Goal: Transaction & Acquisition: Purchase product/service

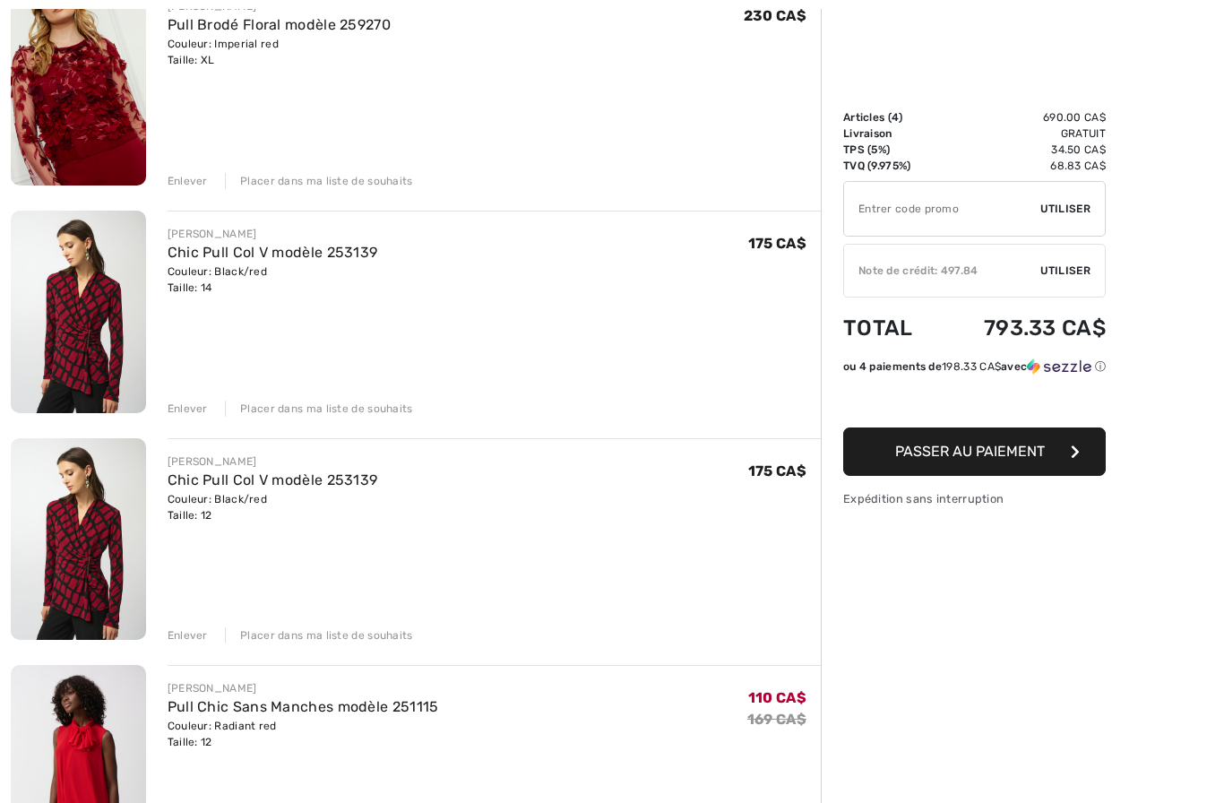
scroll to position [279, 0]
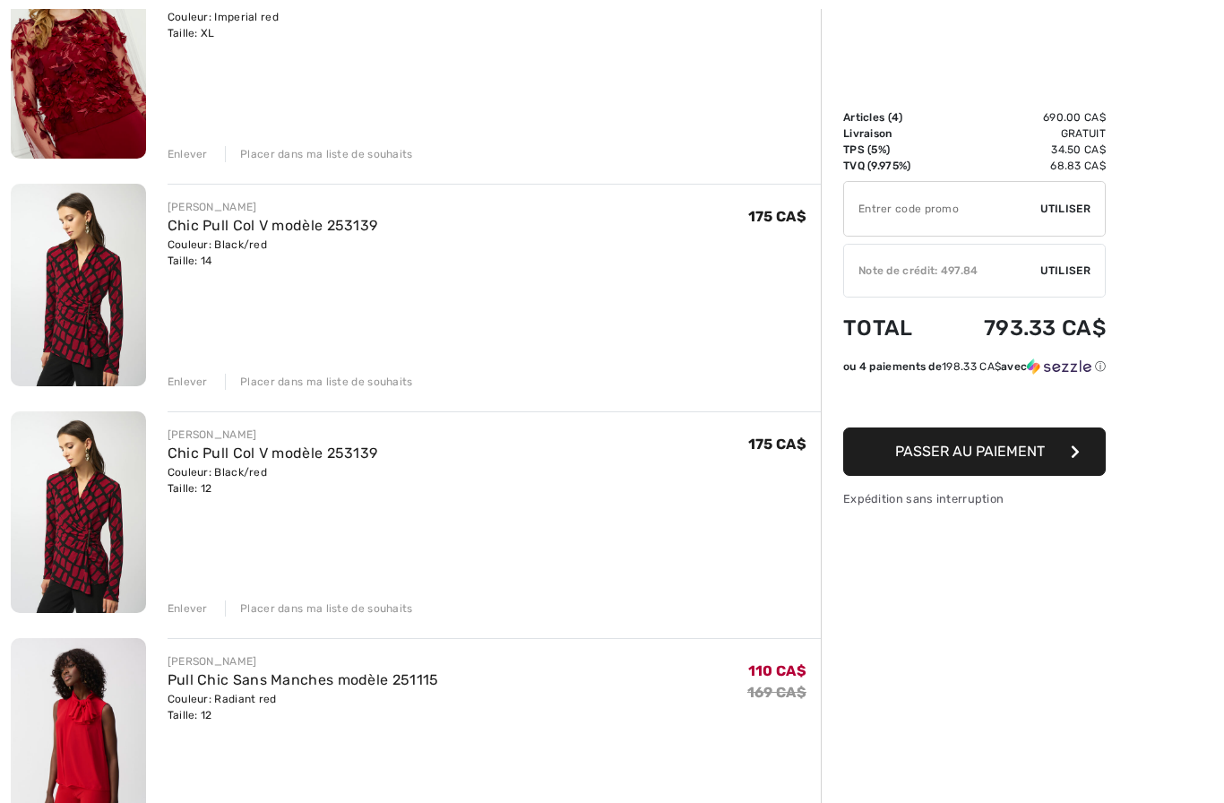
click at [177, 376] on div "Enlever" at bounding box center [188, 382] width 40 height 16
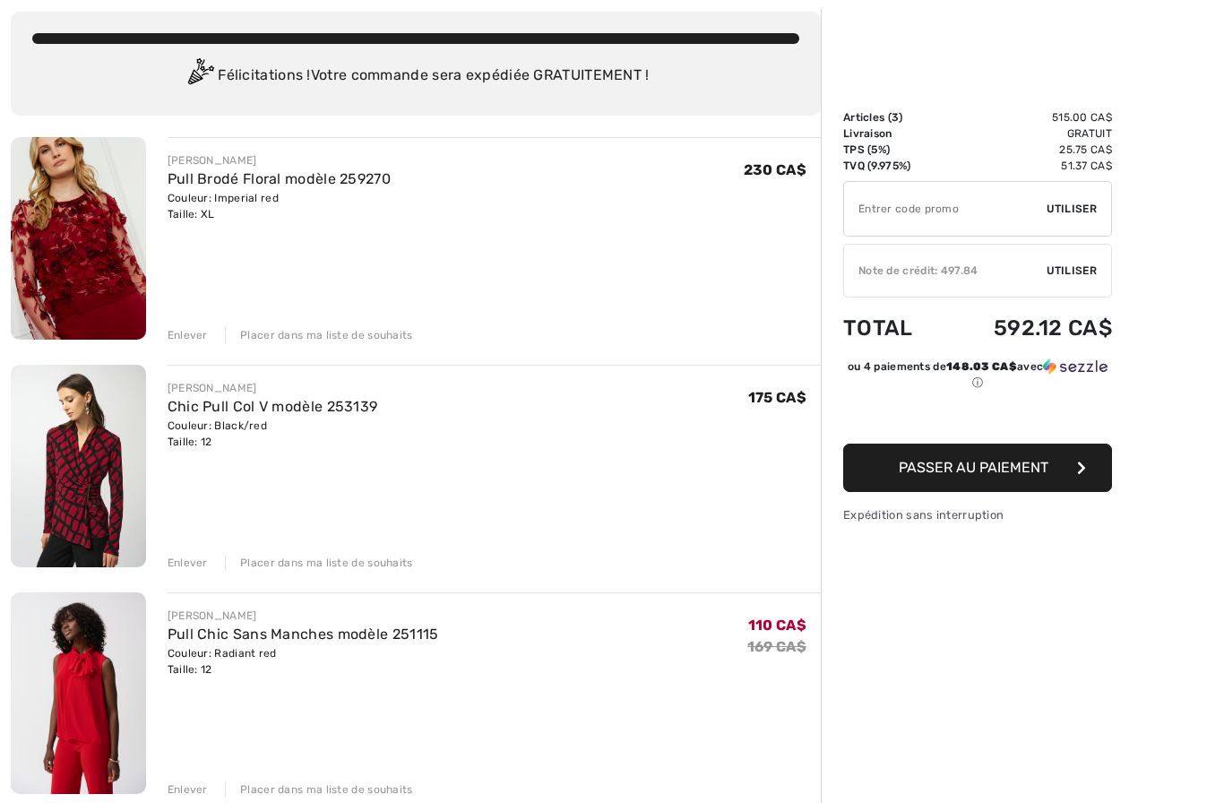
scroll to position [124, 0]
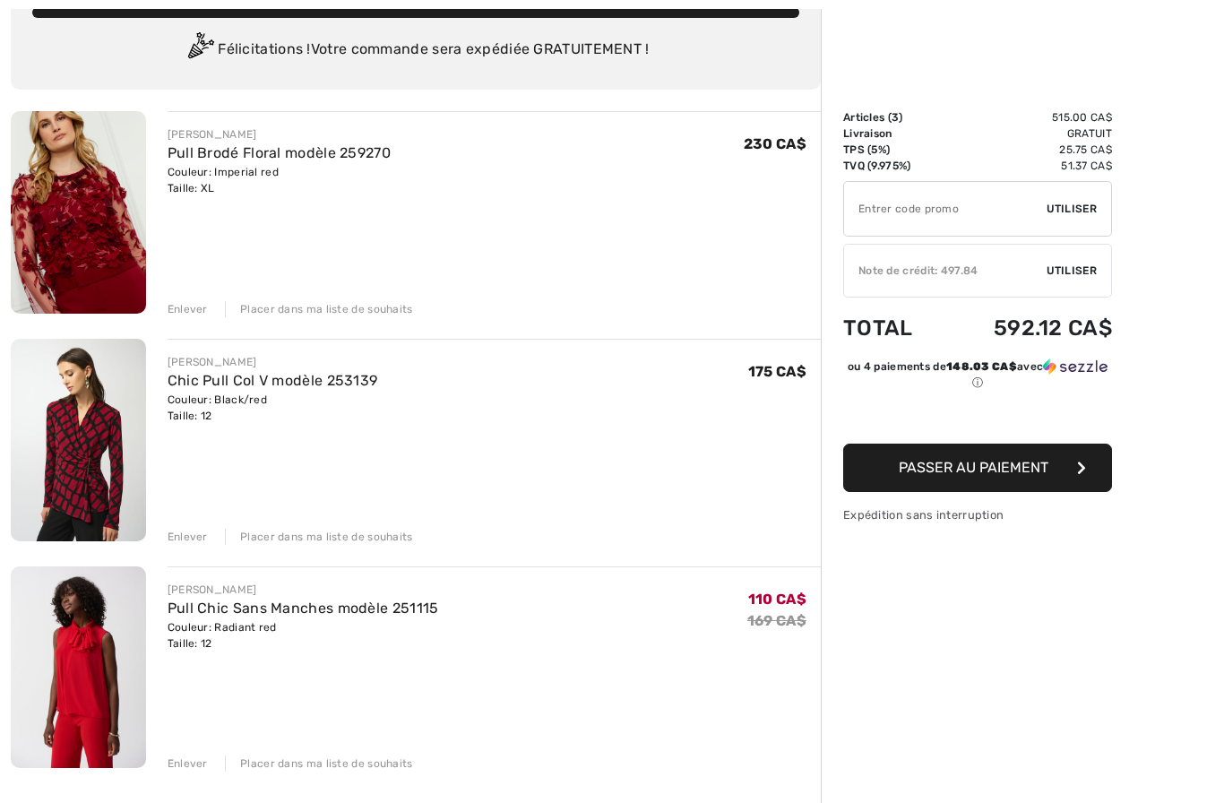
click at [337, 308] on div "Placer dans ma liste de souhaits" at bounding box center [319, 309] width 188 height 16
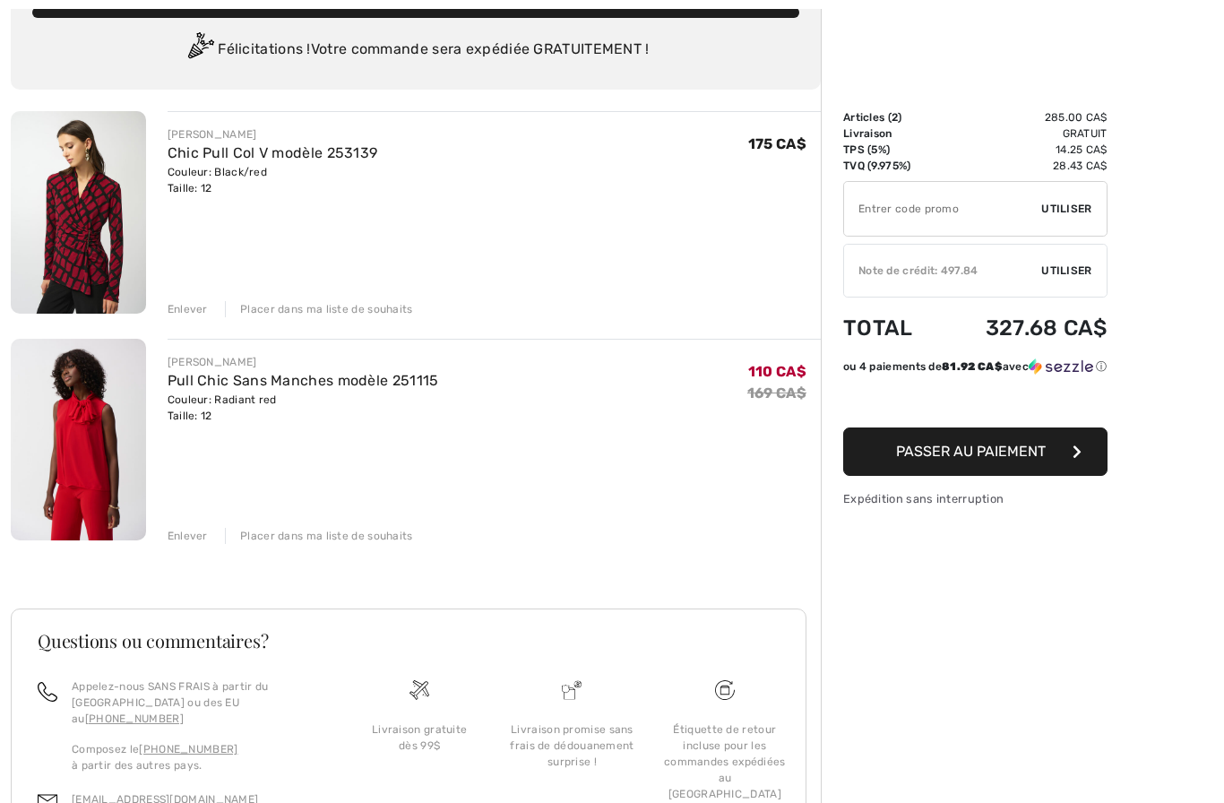
click at [1037, 281] on div "✔ Note de crédit: 497.84 Utiliser Enlever" at bounding box center [975, 271] width 264 height 54
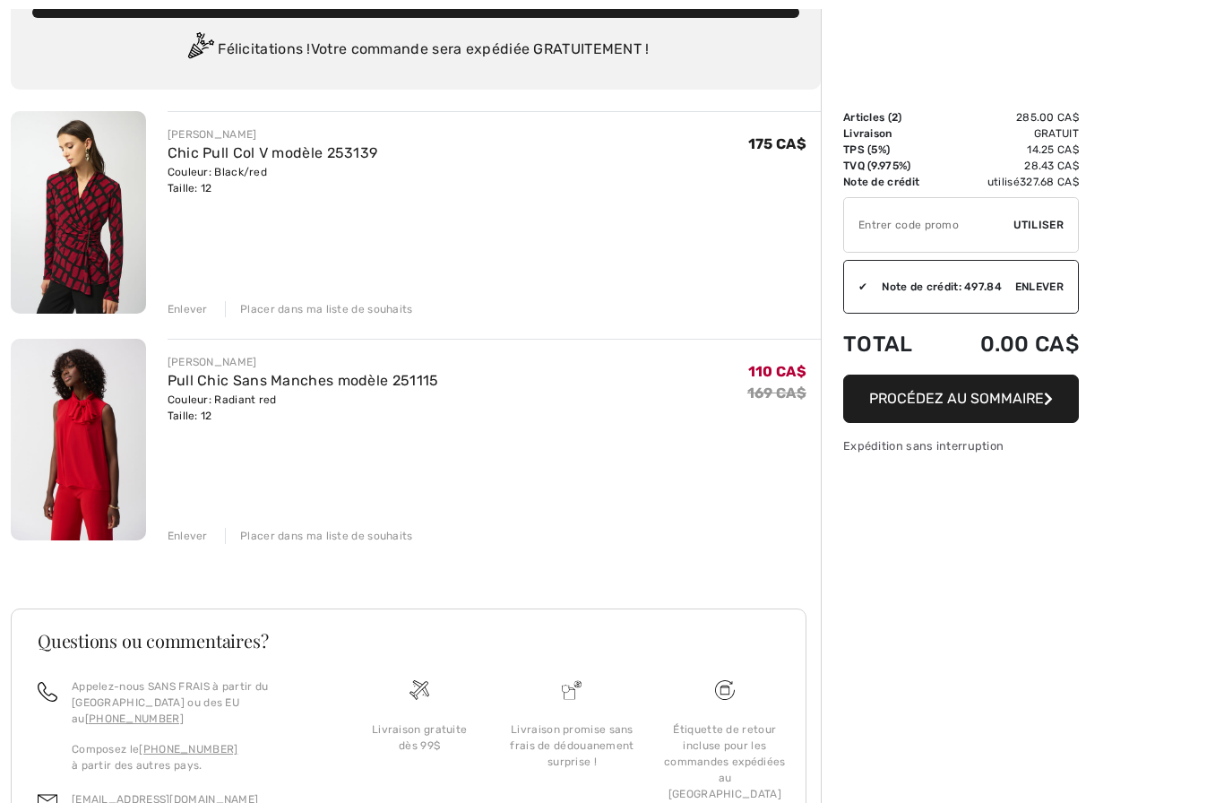
click at [959, 400] on span "Procédez au sommaire" at bounding box center [956, 398] width 175 height 17
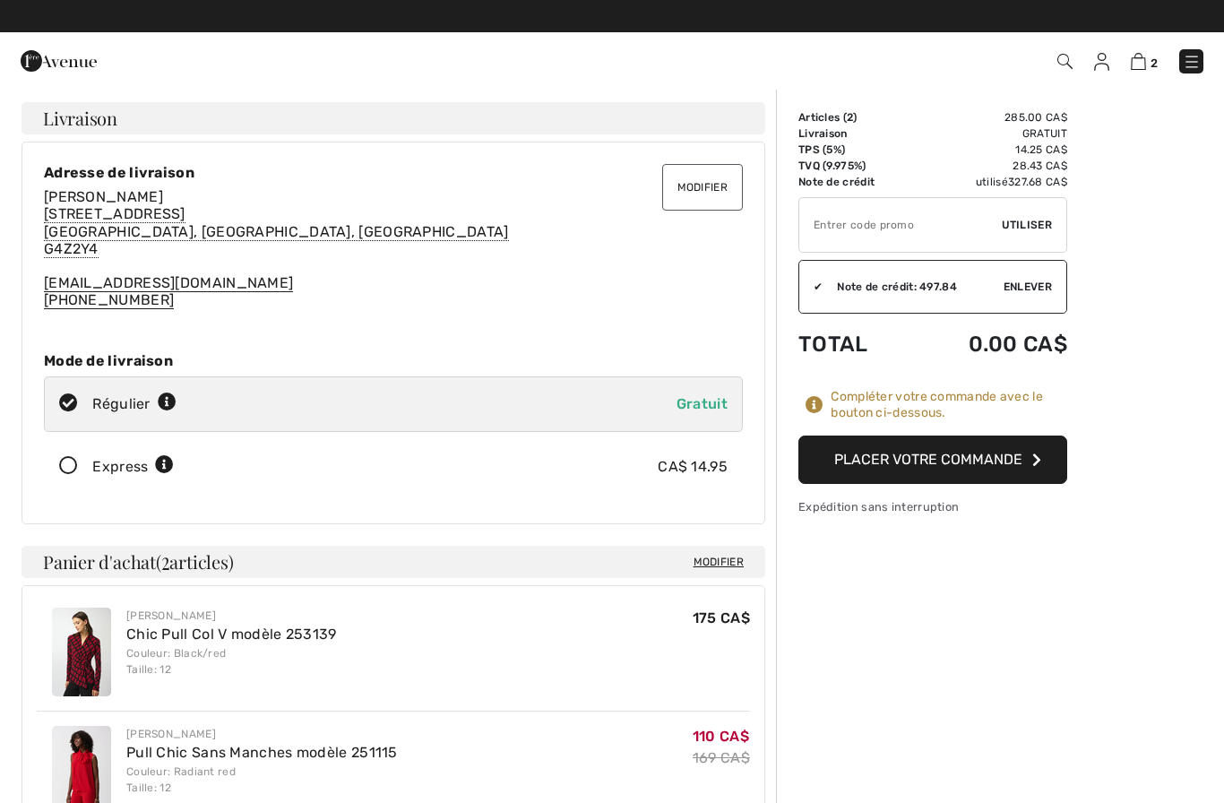
click at [951, 458] on button "Placer votre commande" at bounding box center [933, 460] width 269 height 48
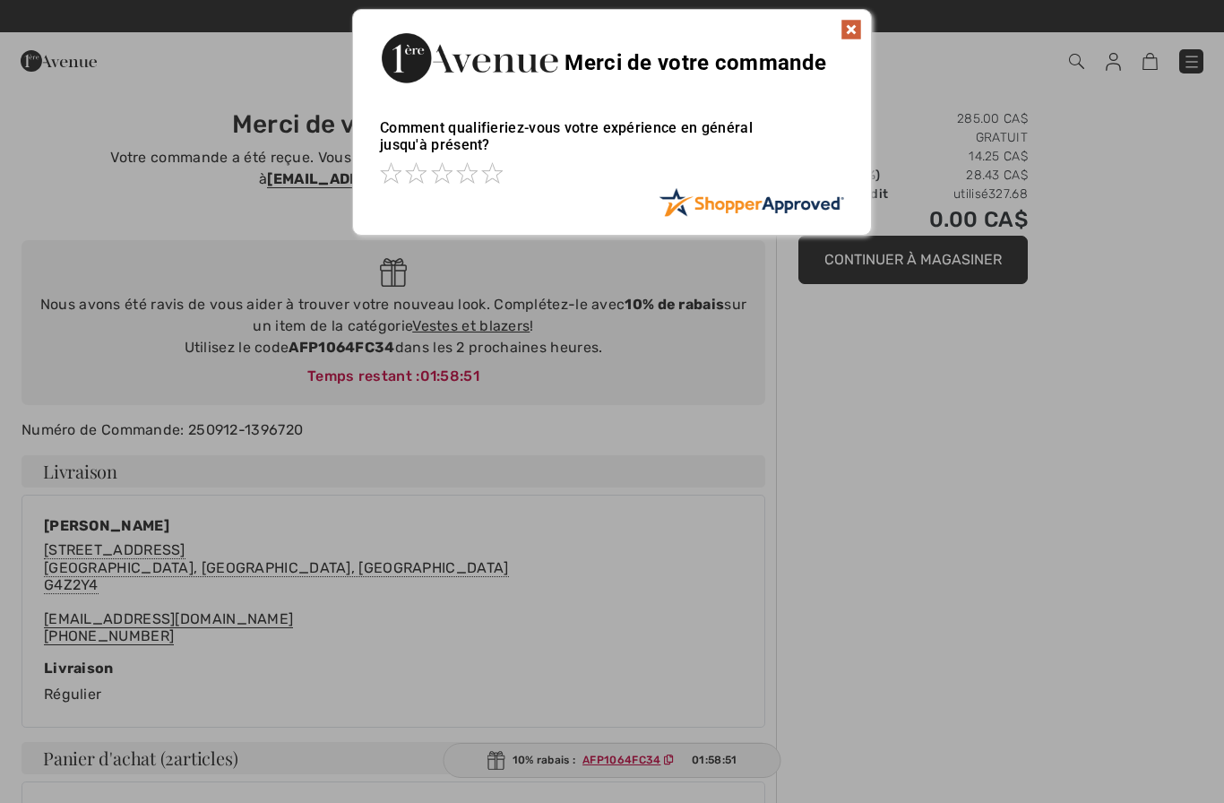
click at [860, 37] on img at bounding box center [852, 30] width 22 height 22
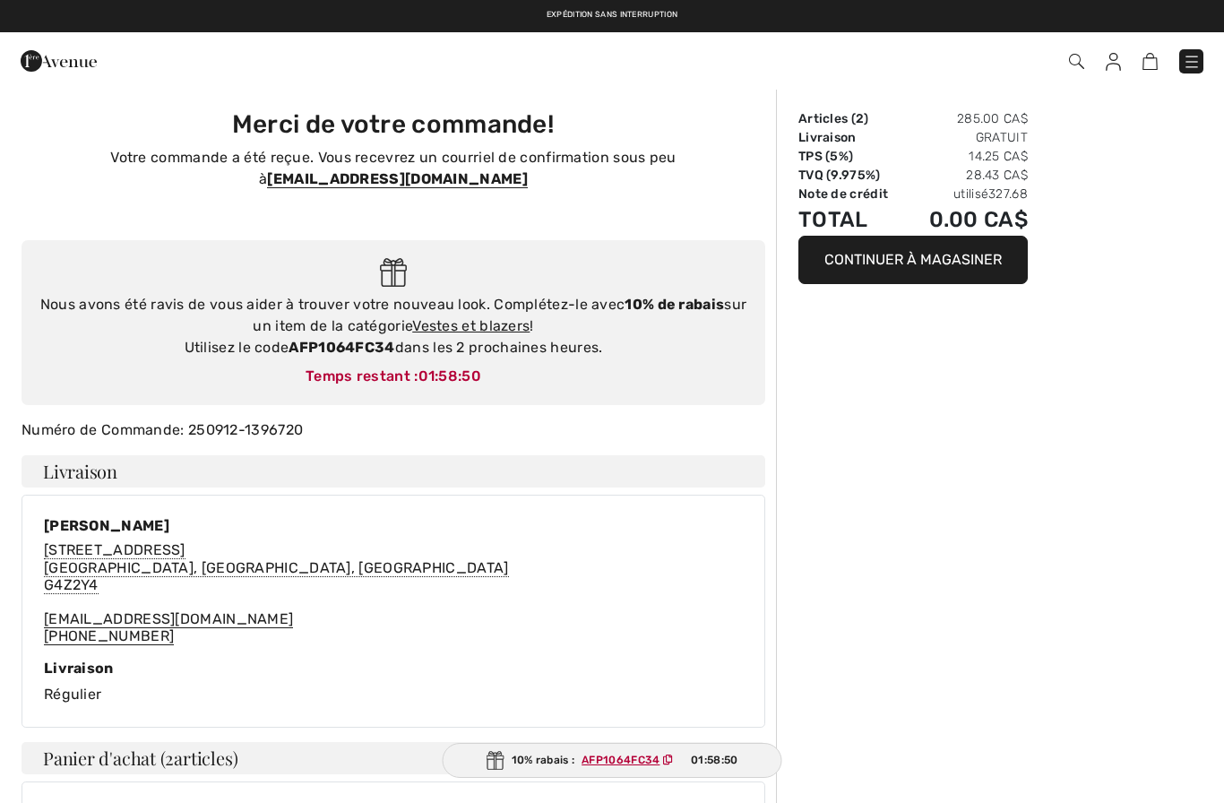
click at [1116, 65] on img at bounding box center [1113, 62] width 15 height 18
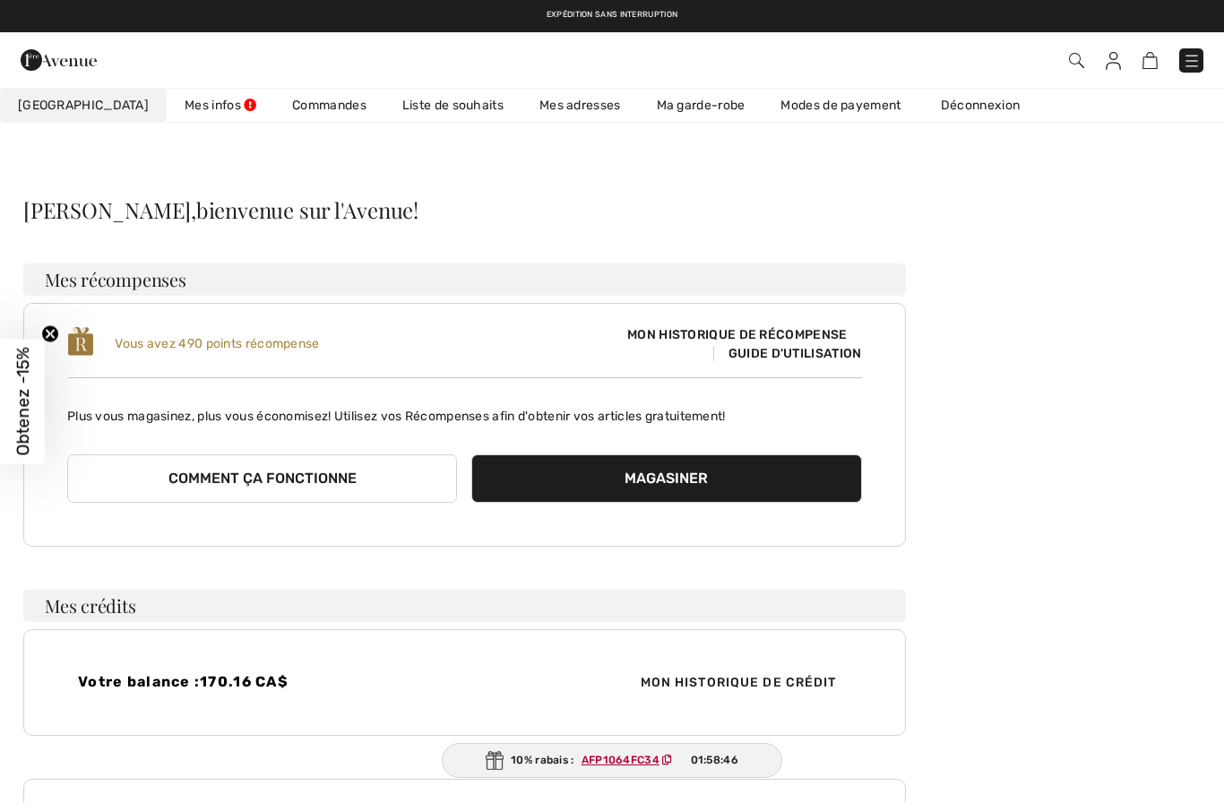
click at [385, 107] on link "Liste de souhaits" at bounding box center [453, 105] width 137 height 33
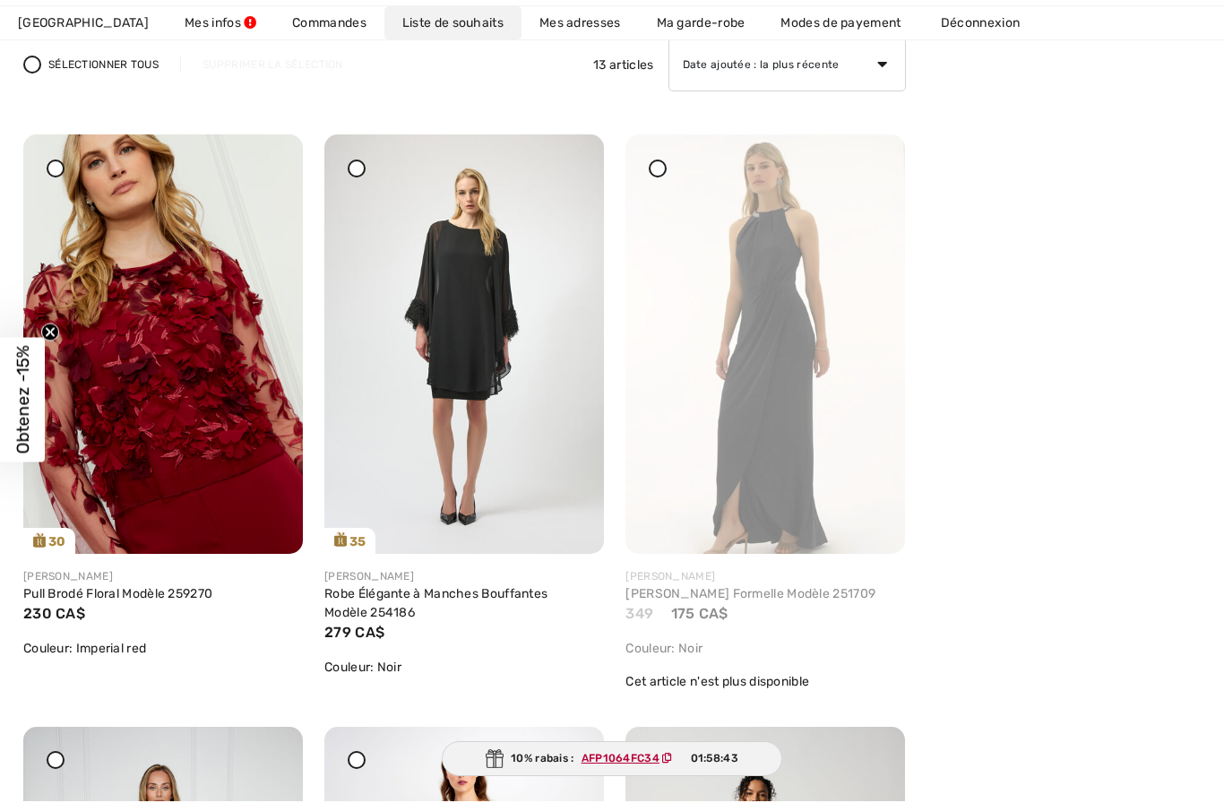
scroll to position [226, 0]
click at [195, 385] on img at bounding box center [163, 343] width 280 height 419
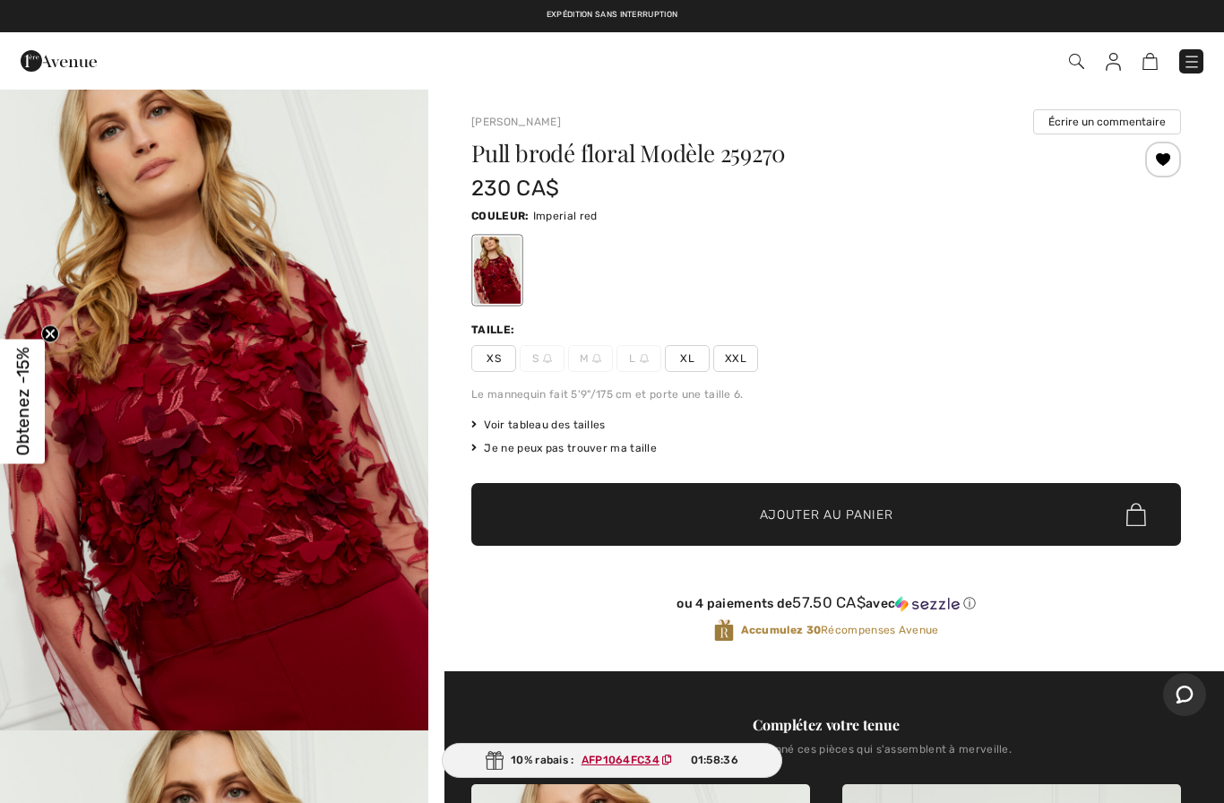
click at [686, 366] on span "XL" at bounding box center [687, 358] width 45 height 27
click at [787, 509] on span "Ajouter au panier" at bounding box center [827, 515] width 134 height 19
click at [1108, 69] on img at bounding box center [1103, 62] width 15 height 18
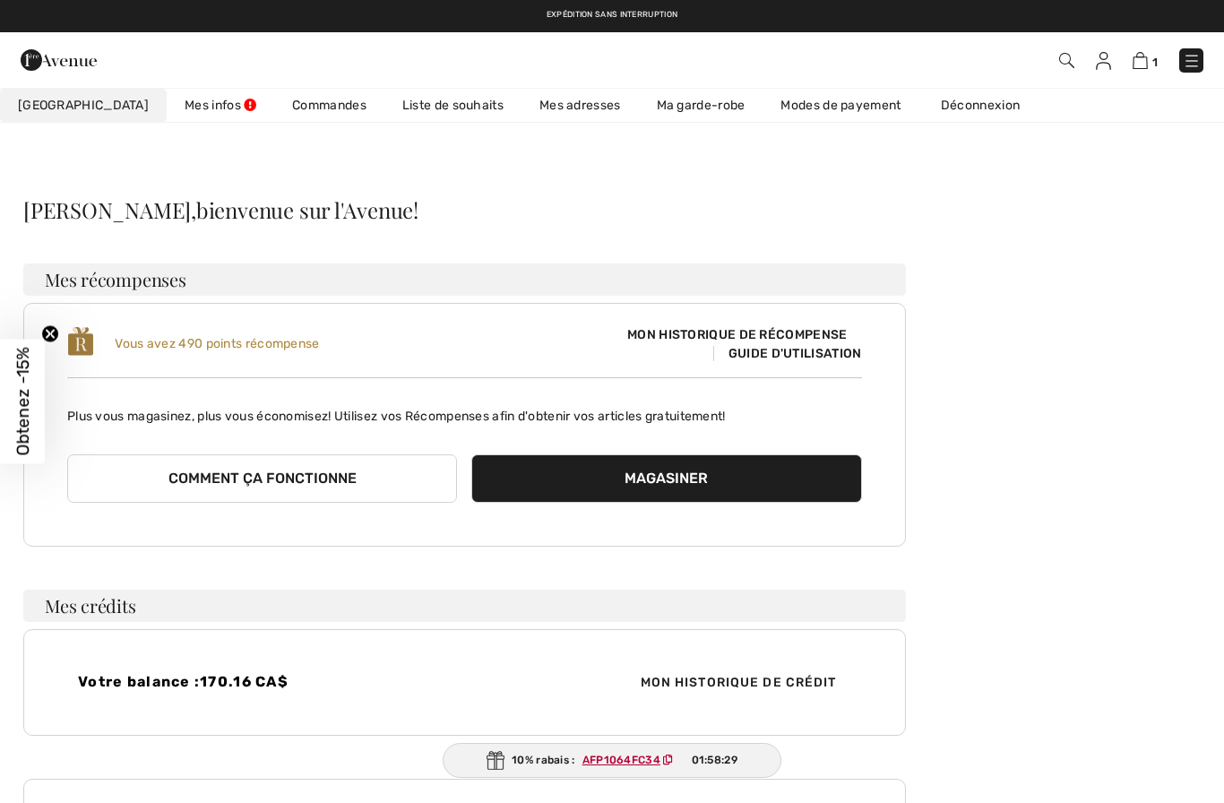
click at [393, 108] on link "Liste de souhaits" at bounding box center [453, 105] width 137 height 33
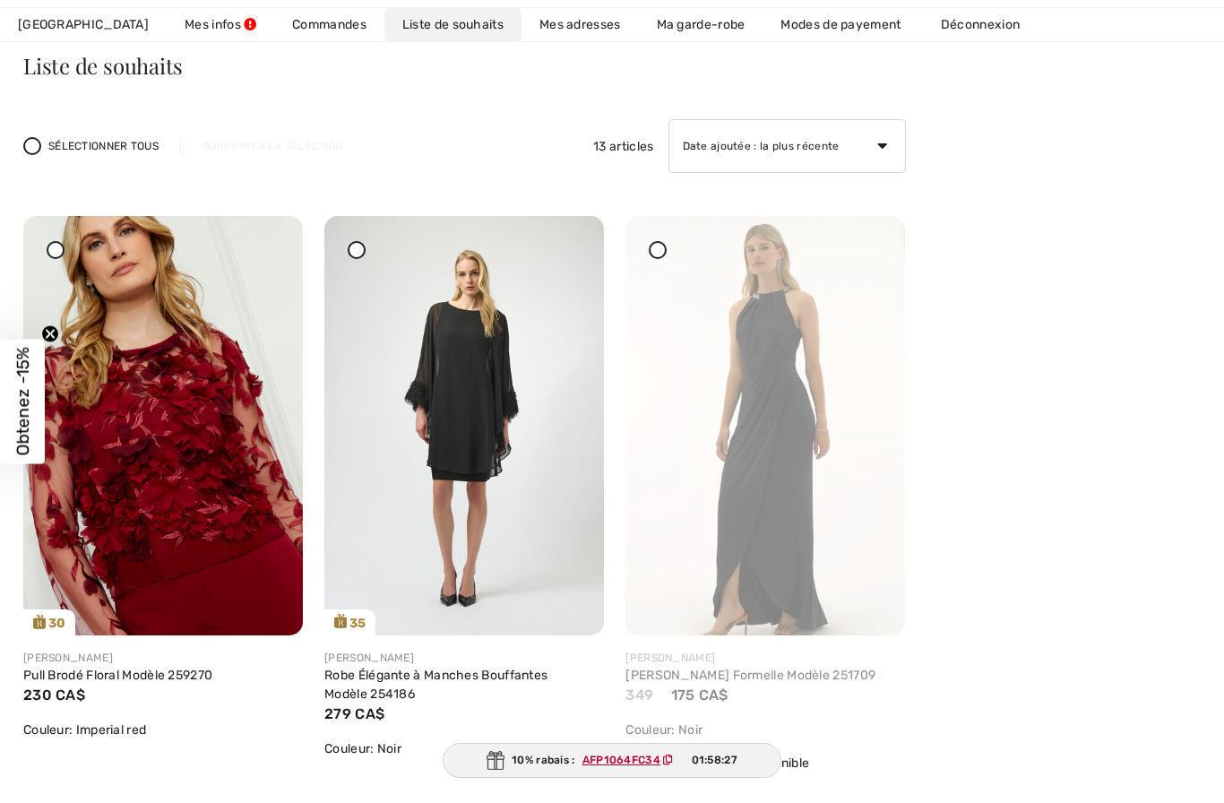
scroll to position [147, 0]
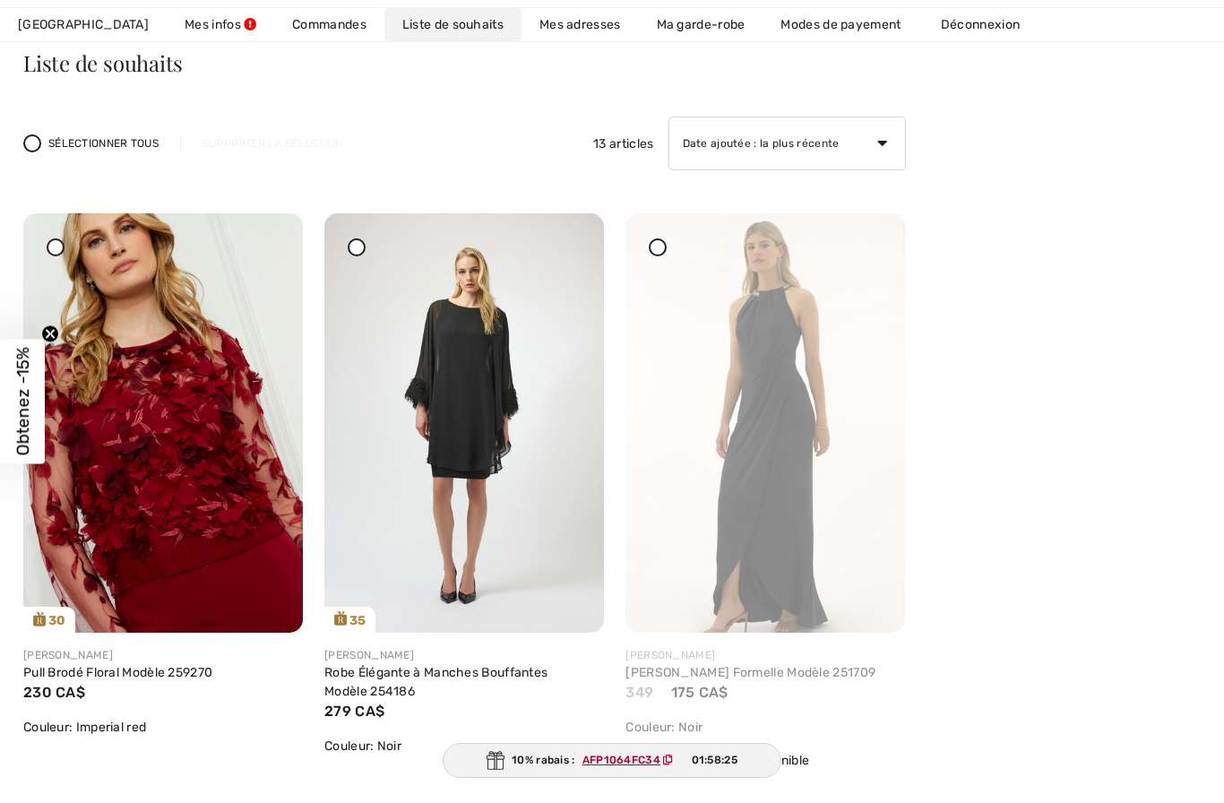
click at [560, 234] on img at bounding box center [464, 422] width 280 height 419
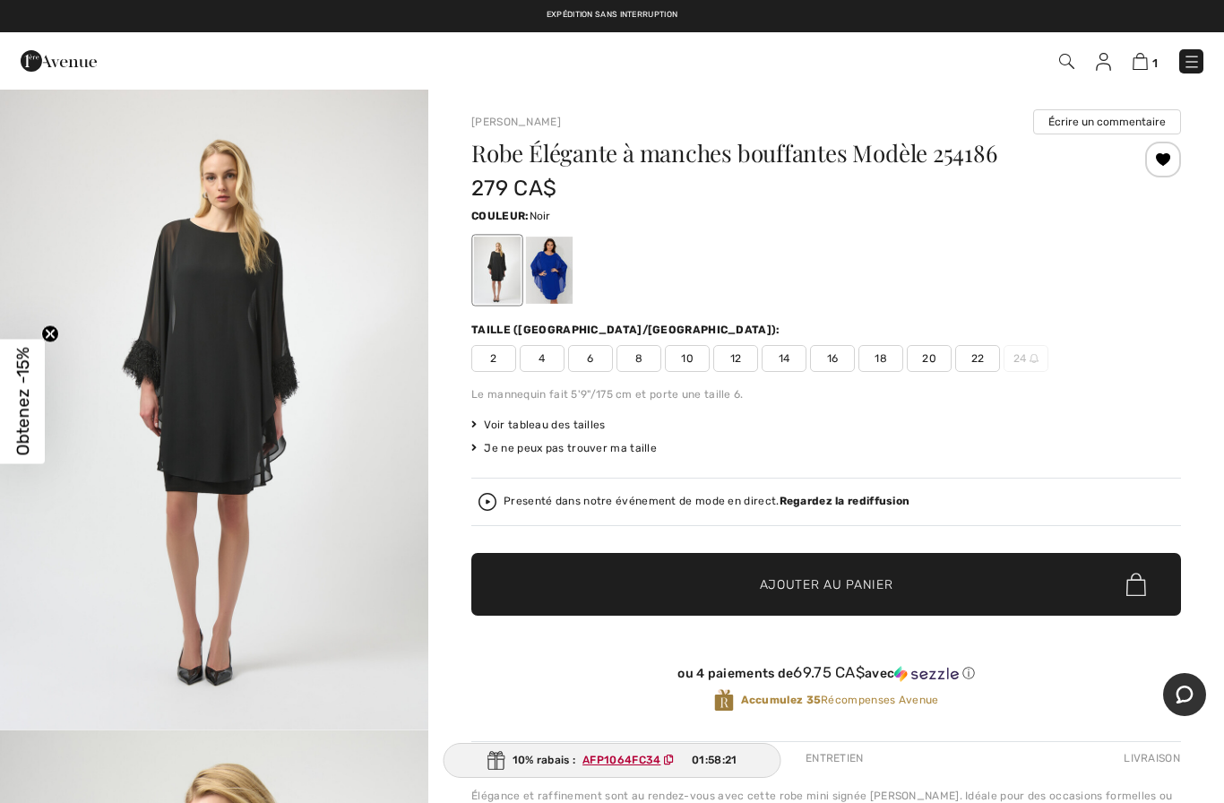
click at [1161, 153] on div at bounding box center [1164, 160] width 36 height 36
click at [1097, 64] on img at bounding box center [1103, 62] width 15 height 18
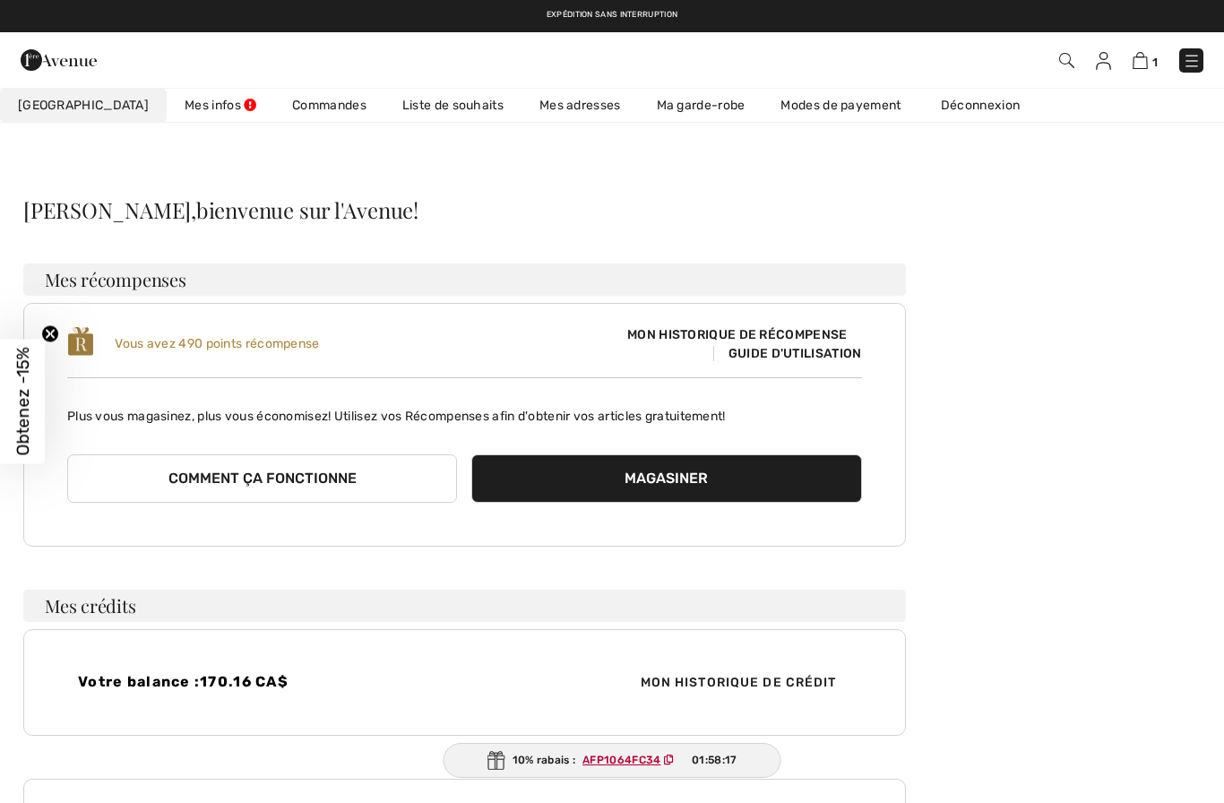
click at [401, 101] on link "Liste de souhaits" at bounding box center [453, 105] width 137 height 33
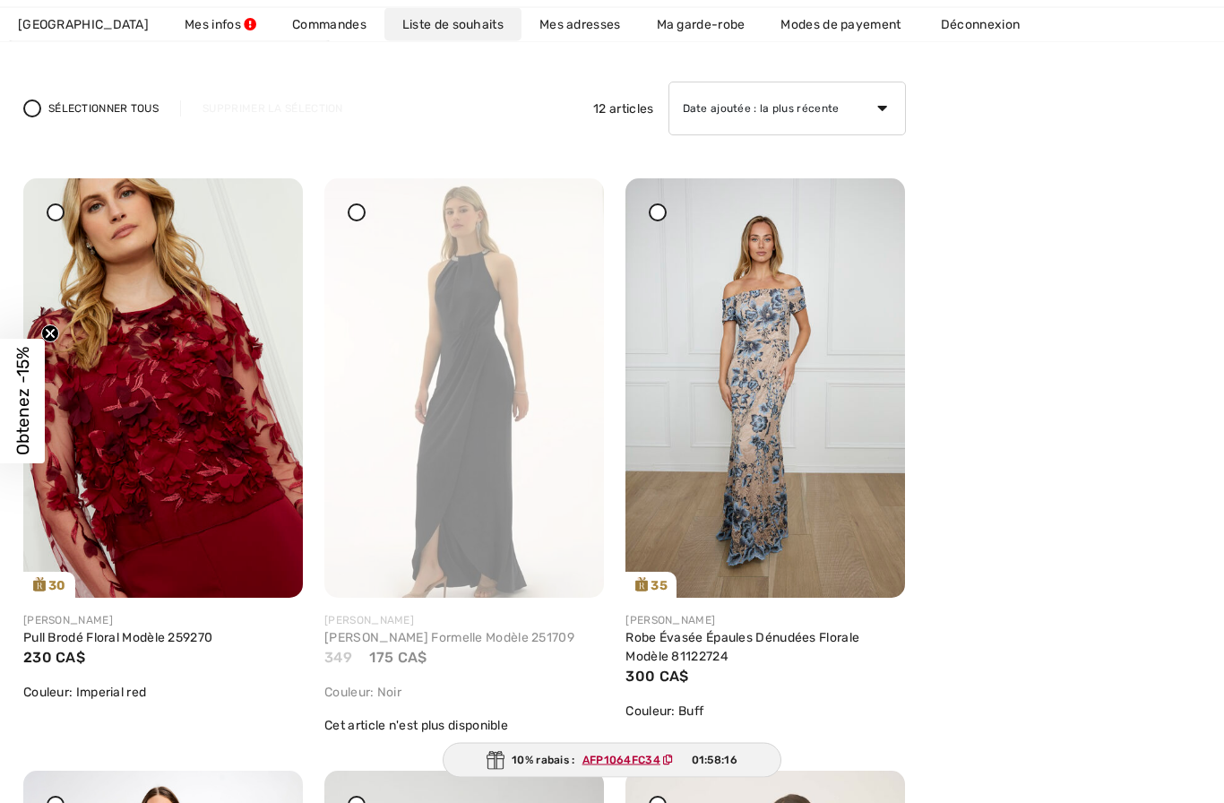
scroll to position [182, 0]
click at [344, 213] on img at bounding box center [464, 387] width 280 height 419
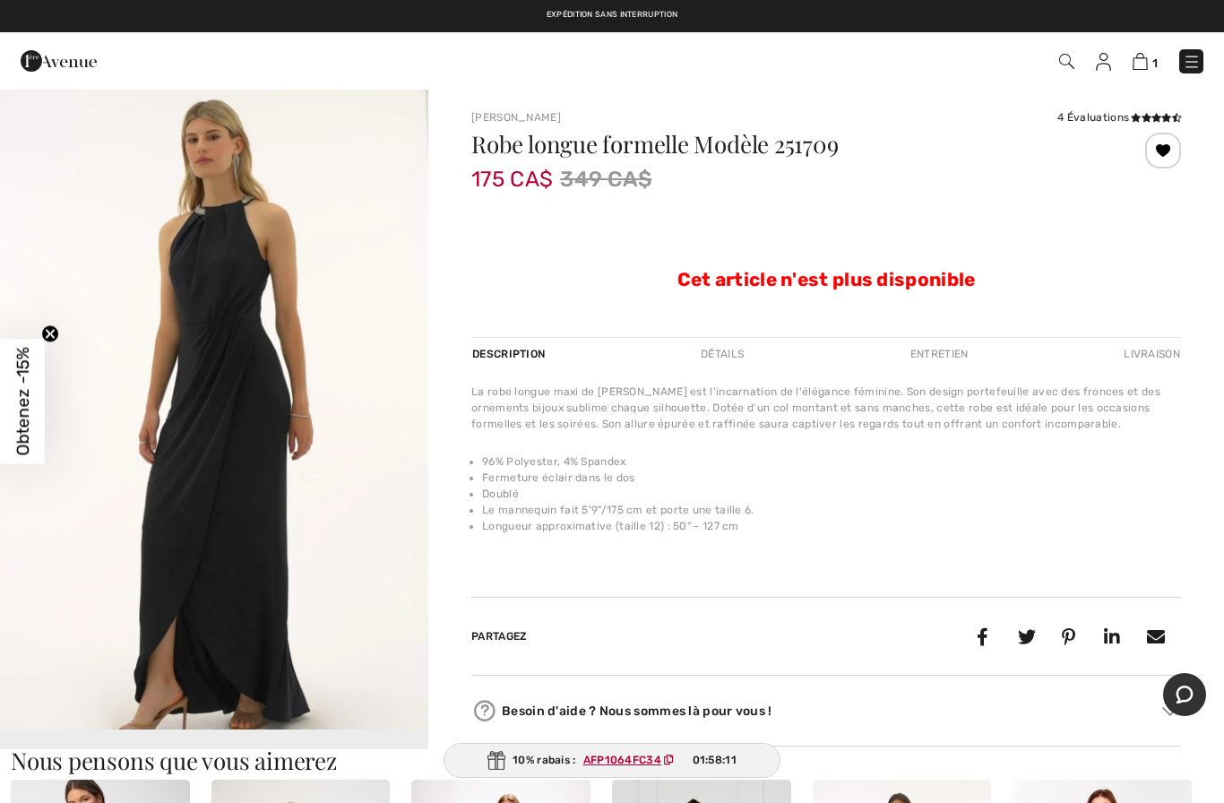
click at [1163, 146] on div at bounding box center [1164, 151] width 36 height 36
click at [1108, 64] on img at bounding box center [1103, 62] width 15 height 18
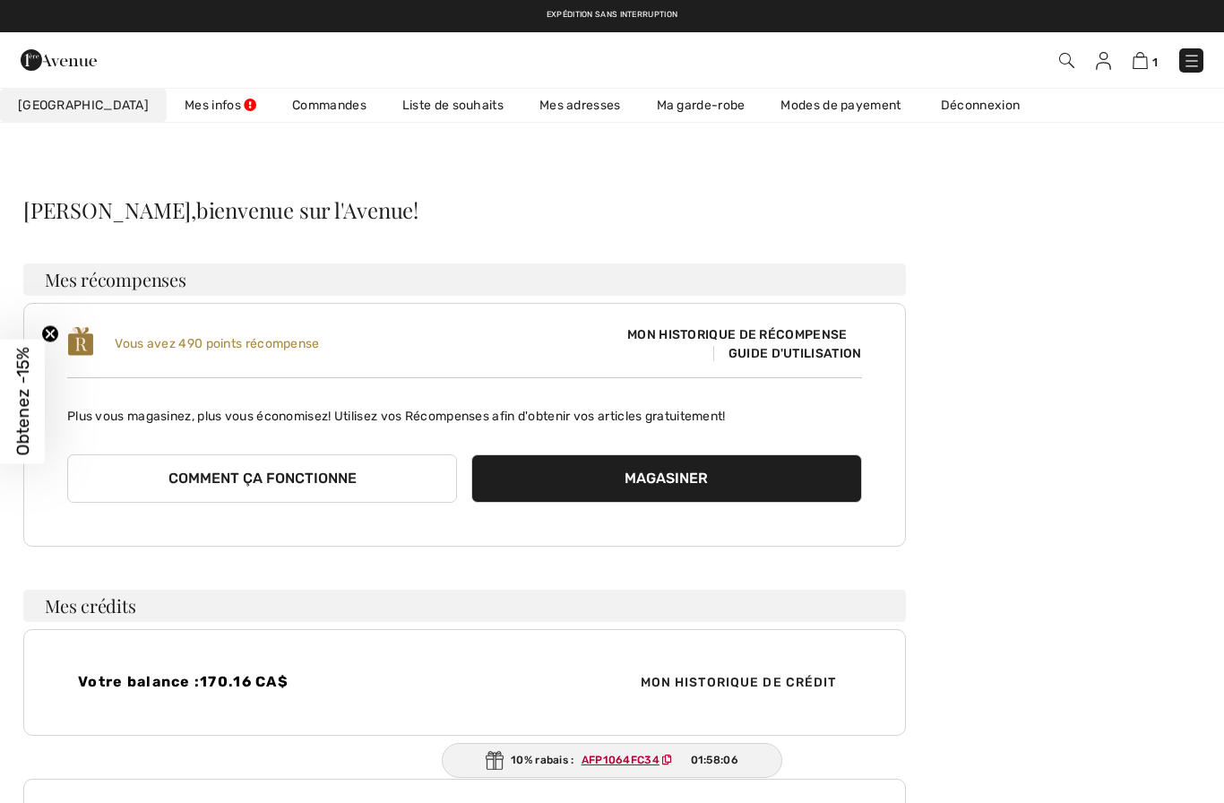
click at [405, 104] on link "Liste de souhaits" at bounding box center [453, 105] width 137 height 33
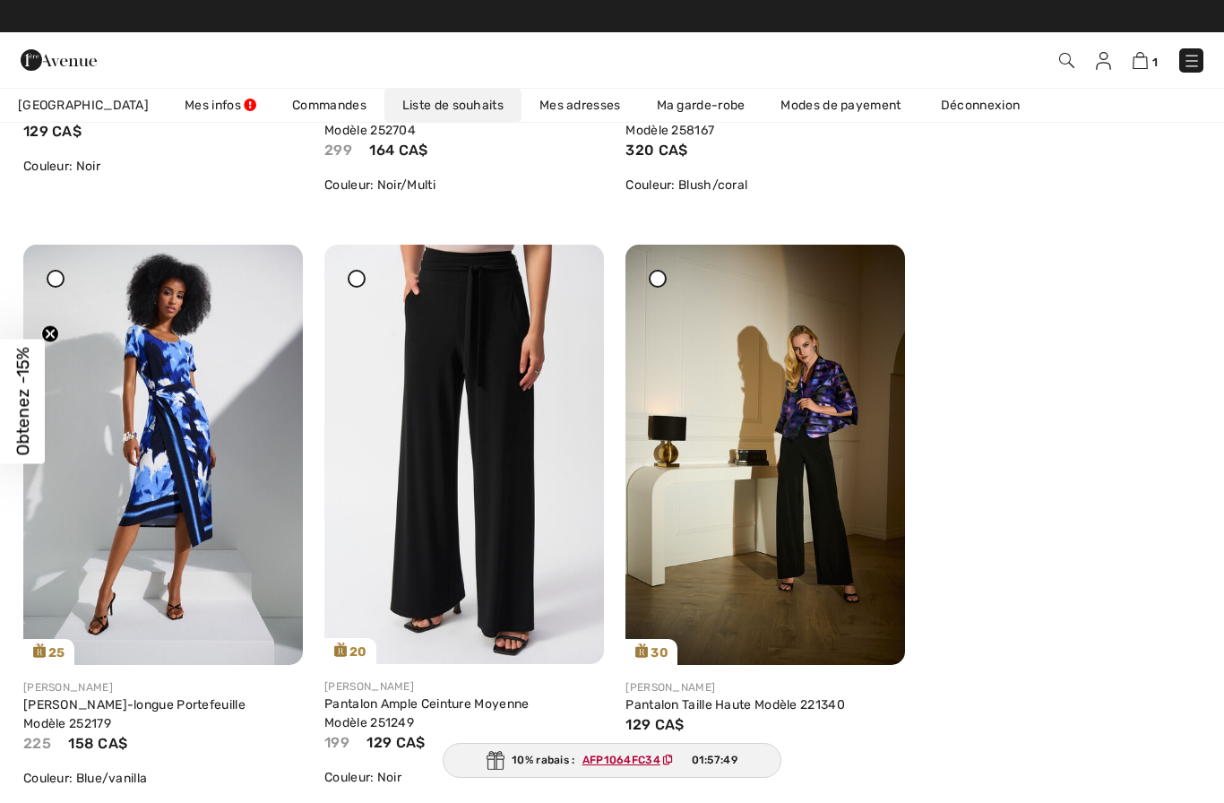
scroll to position [1298, 0]
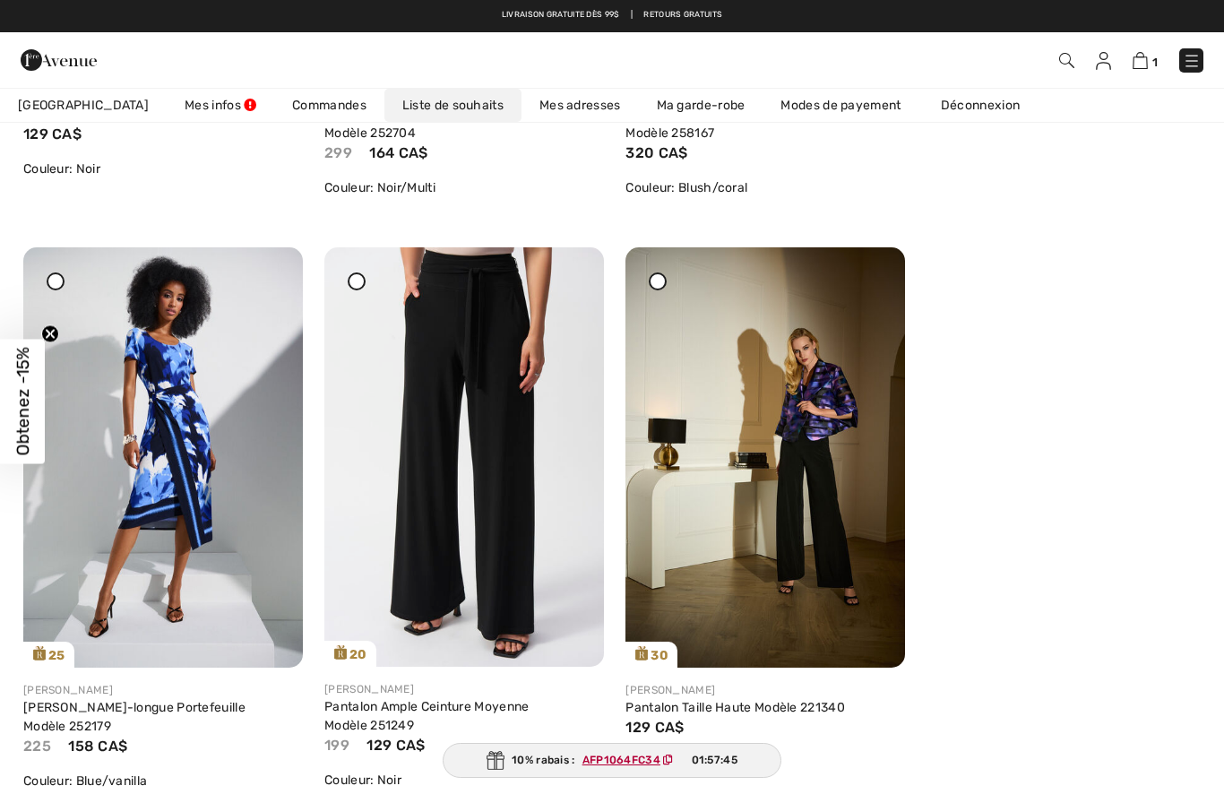
click at [777, 497] on img at bounding box center [766, 456] width 280 height 419
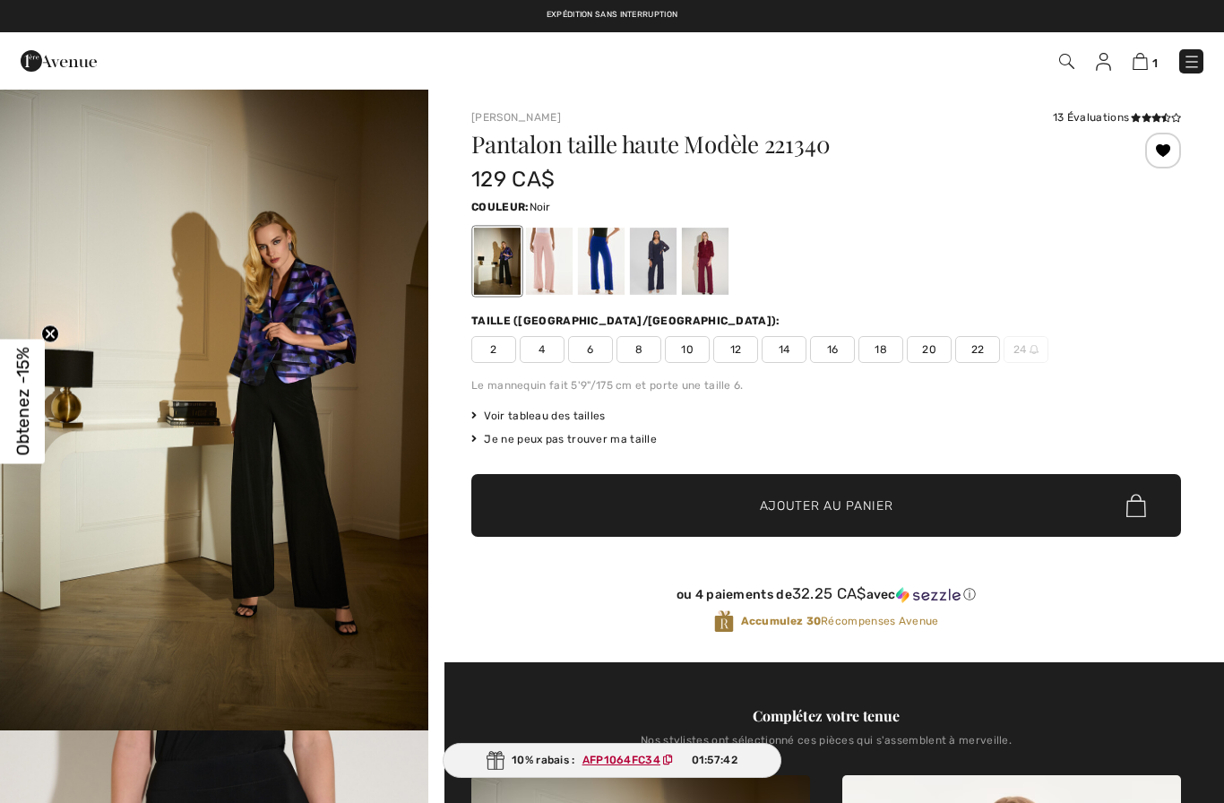
checkbox input "true"
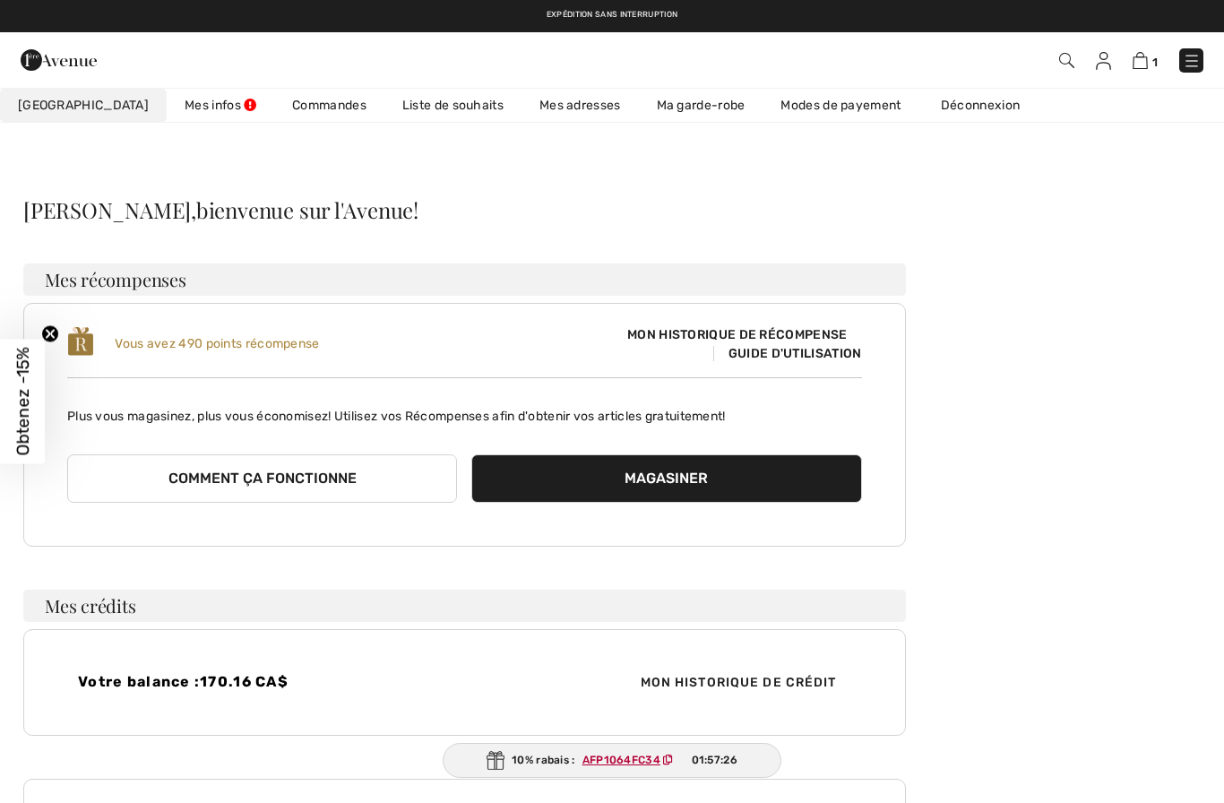
click at [1186, 65] on img at bounding box center [1192, 61] width 18 height 18
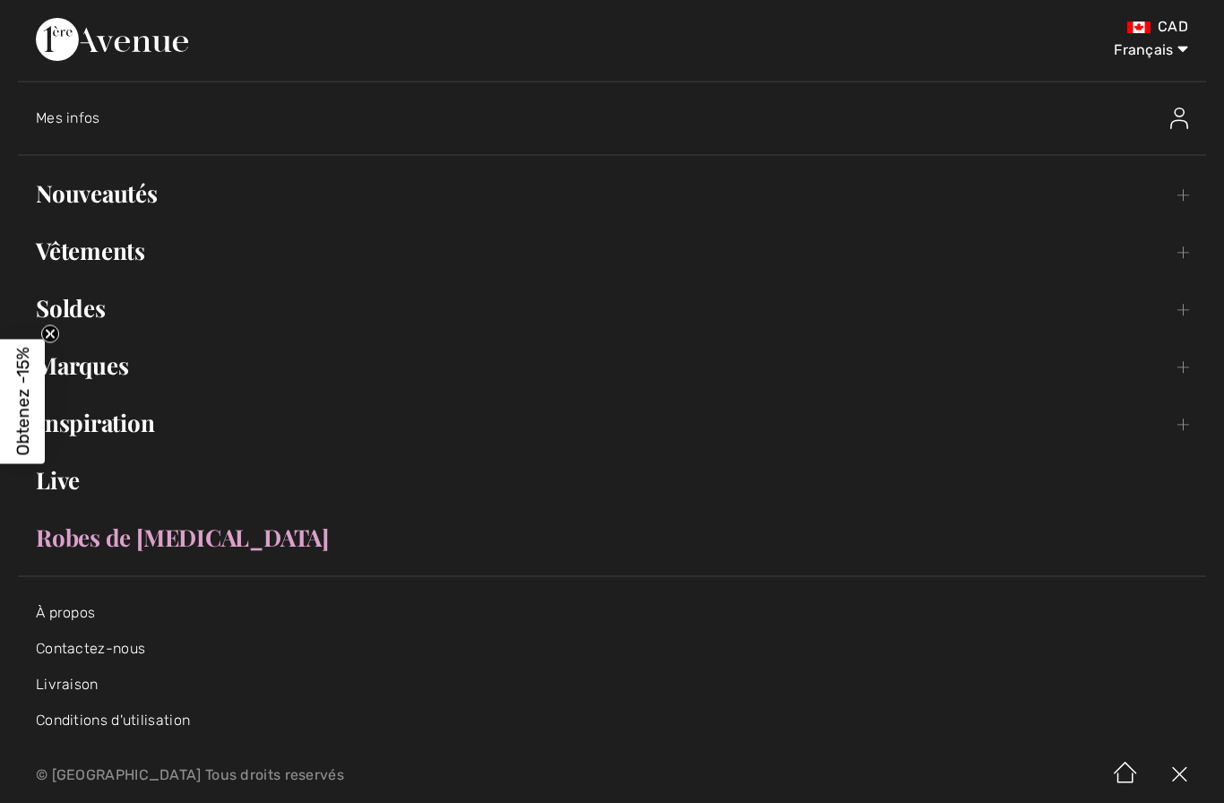
click at [126, 255] on link "Vêtements Toggle submenu" at bounding box center [612, 250] width 1189 height 39
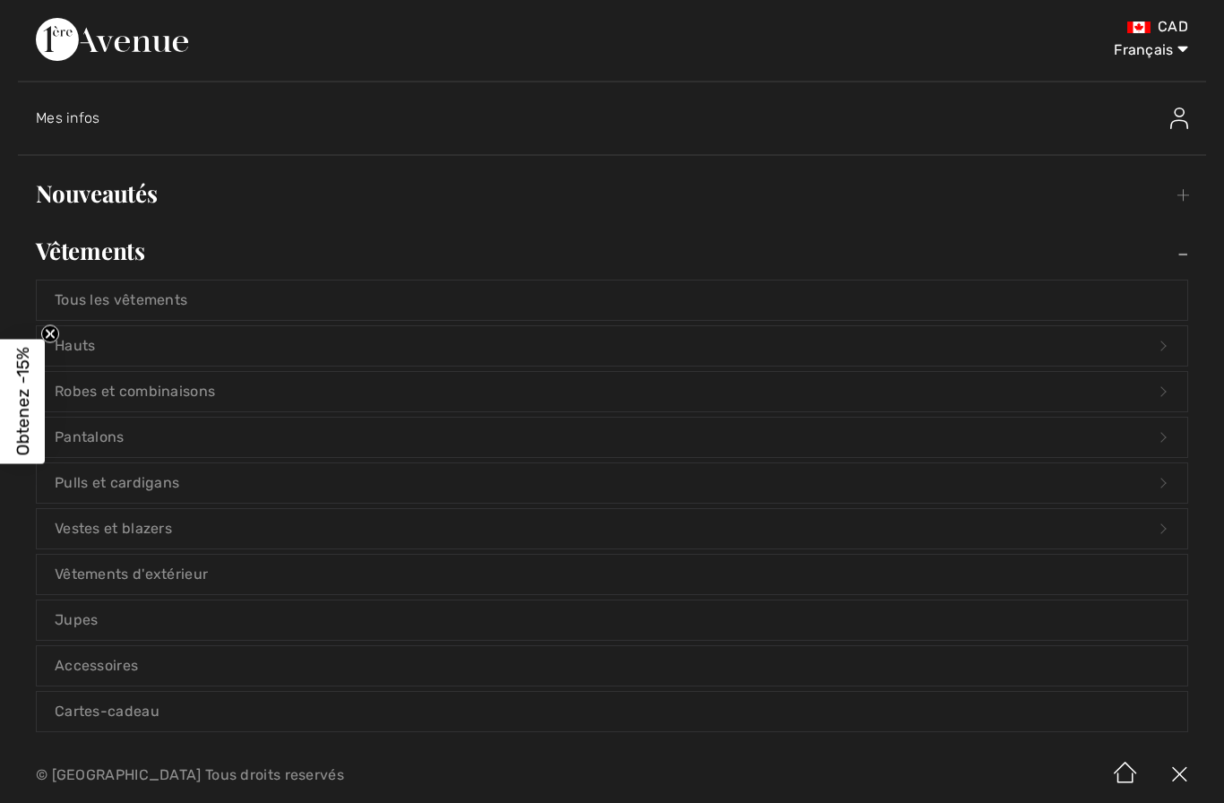
click at [186, 608] on link "Jupes" at bounding box center [612, 620] width 1151 height 39
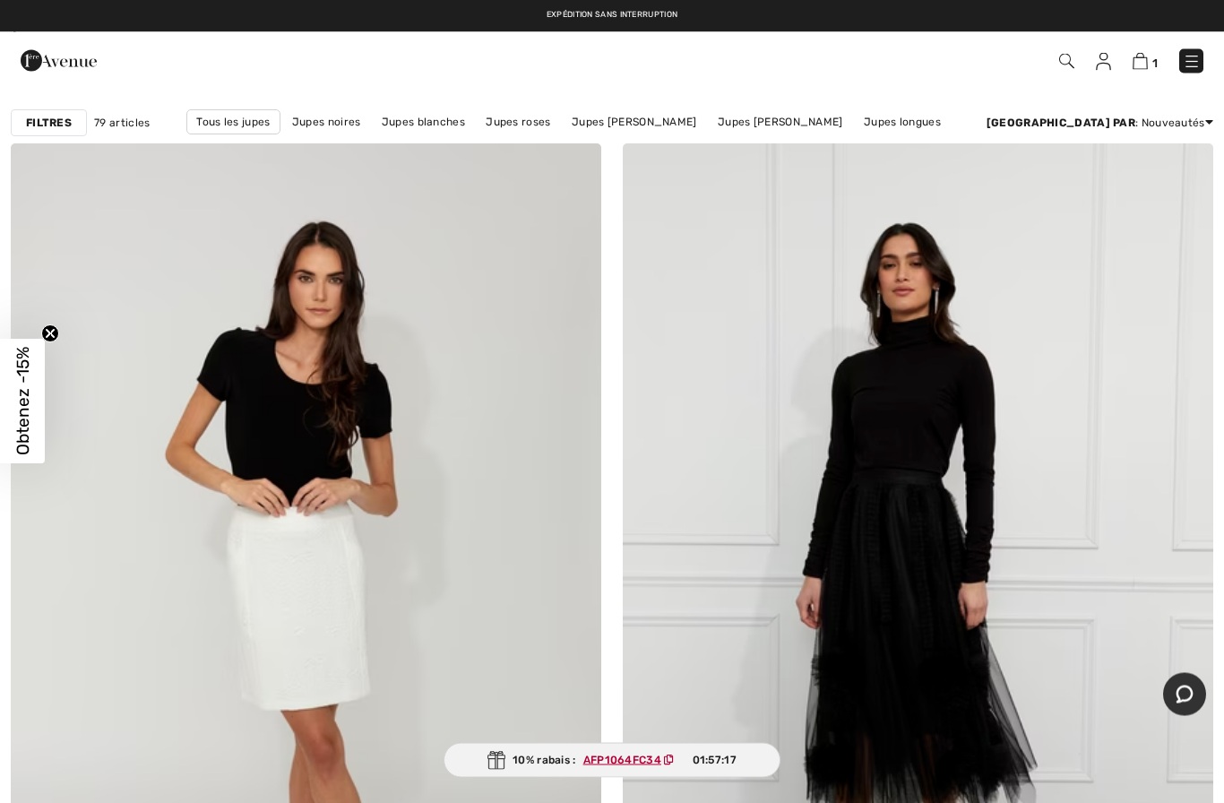
scroll to position [89, 0]
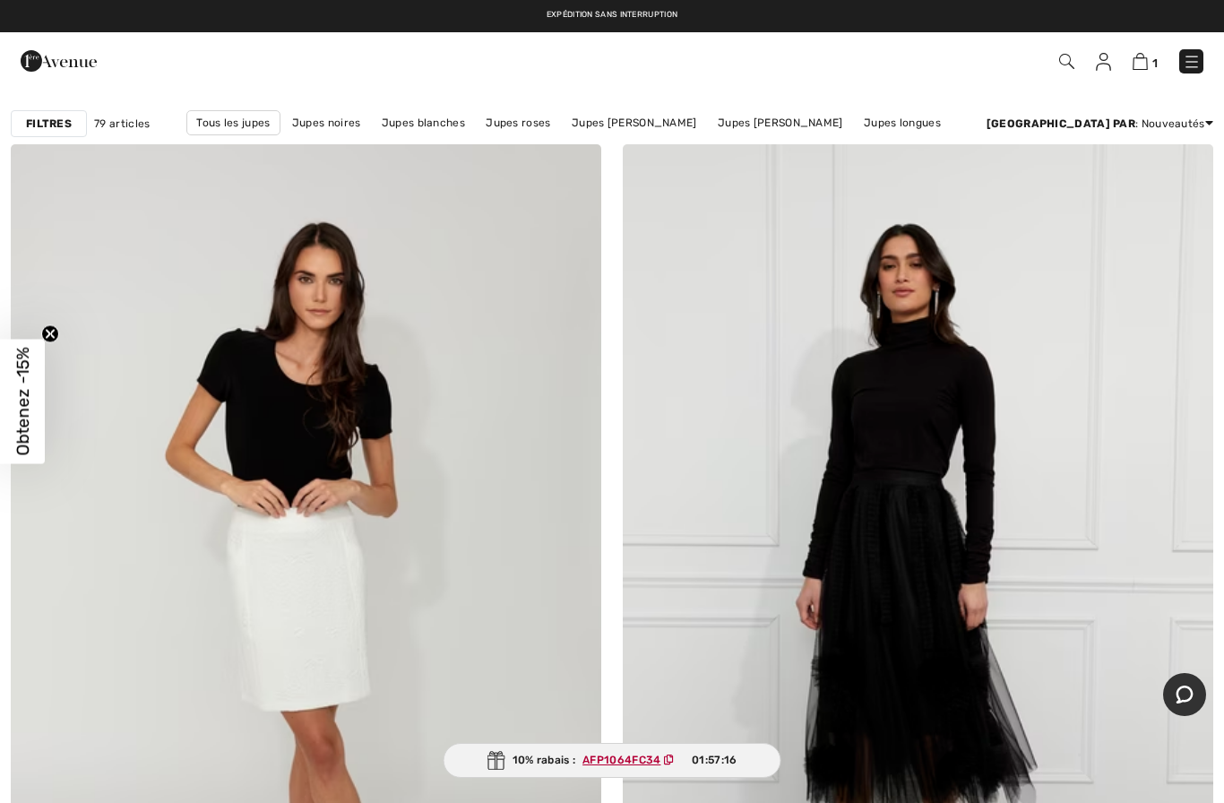
click at [333, 127] on link "Jupes noires" at bounding box center [326, 122] width 87 height 23
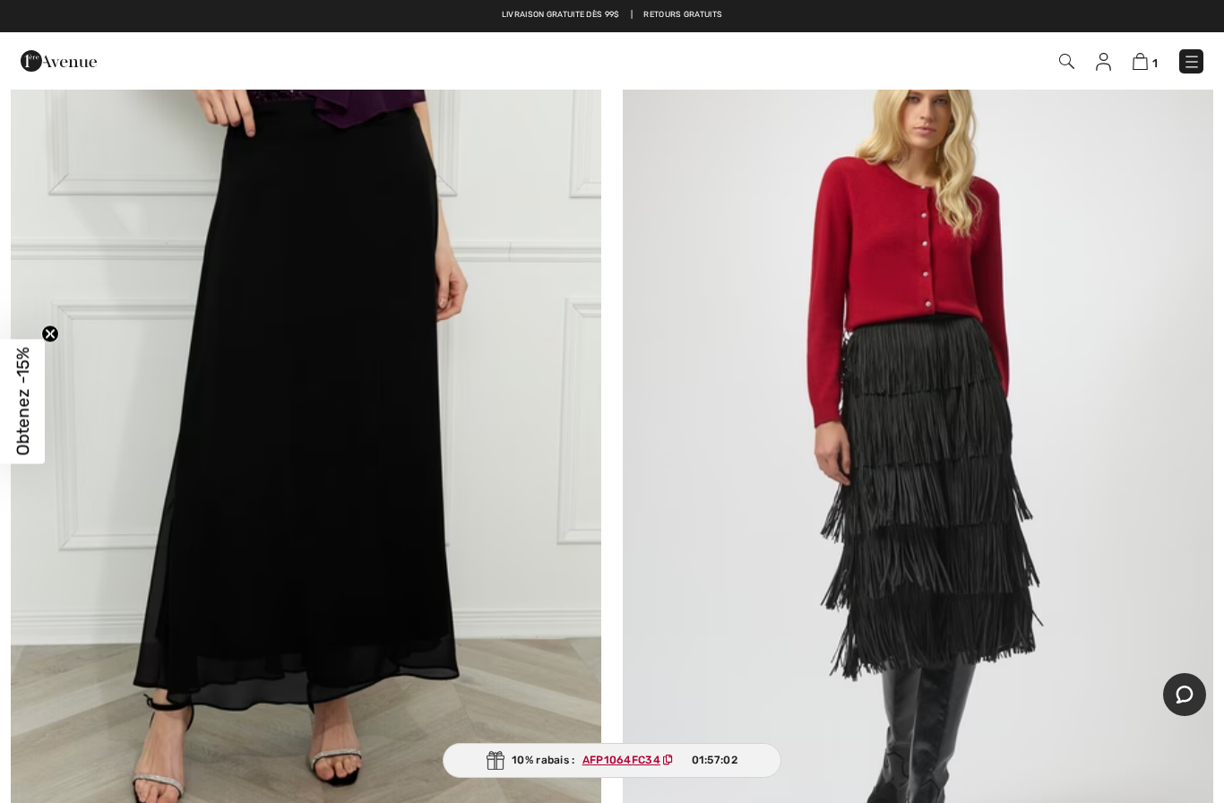
scroll to position [4018, 0]
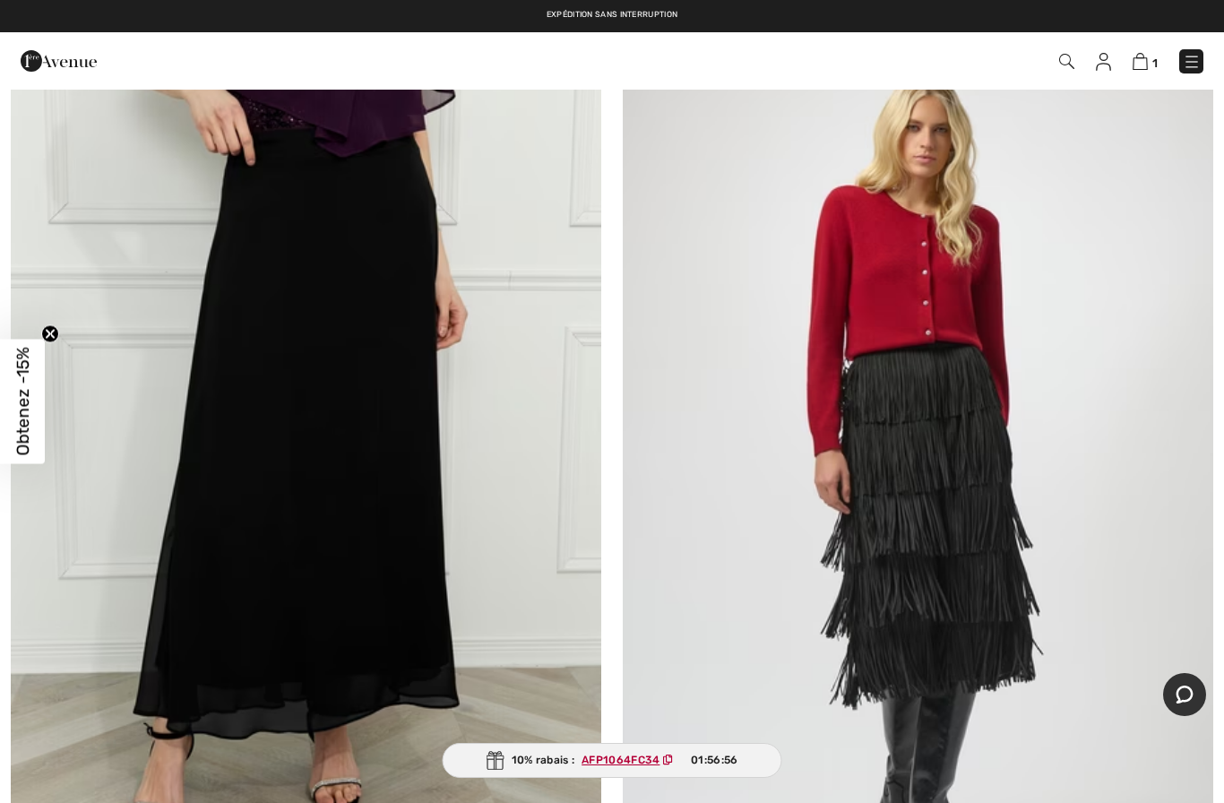
click at [322, 409] on img at bounding box center [306, 475] width 591 height 886
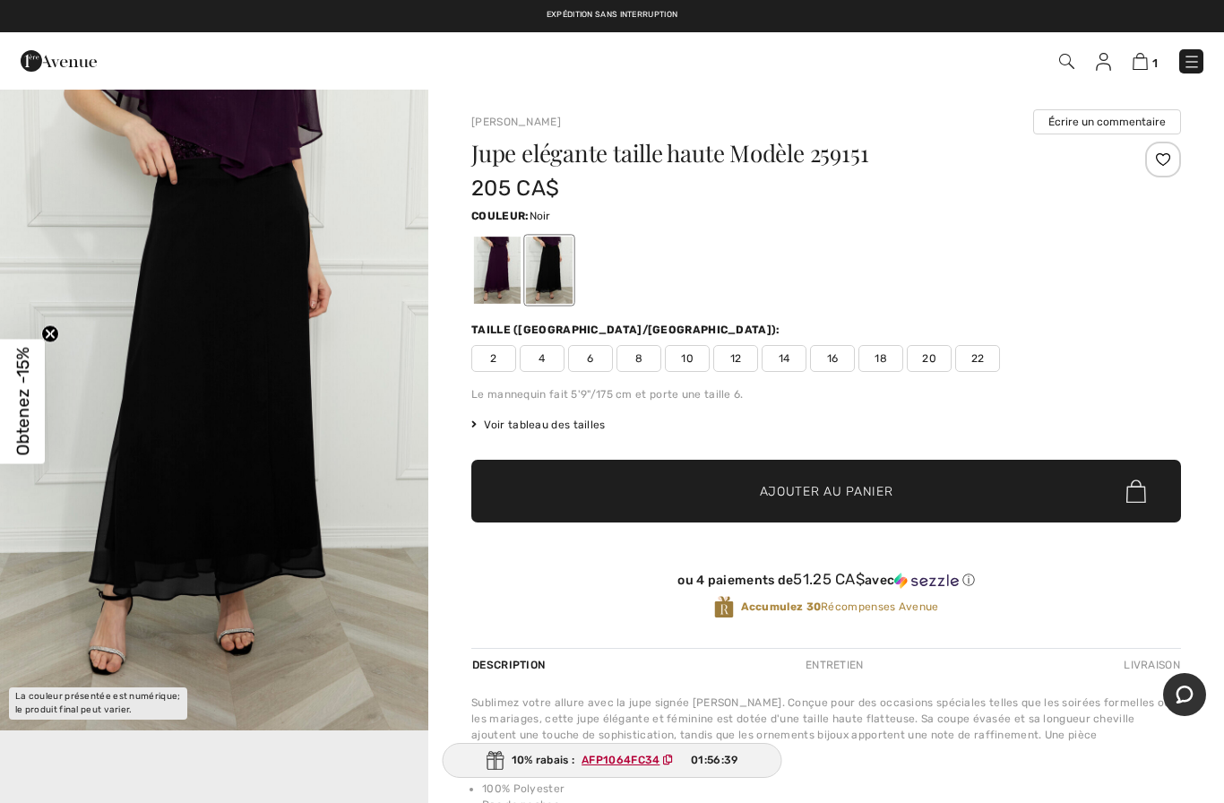
click at [309, 381] on img "1 / 1" at bounding box center [214, 409] width 428 height 643
click at [287, 411] on img "1 / 1" at bounding box center [214, 409] width 428 height 643
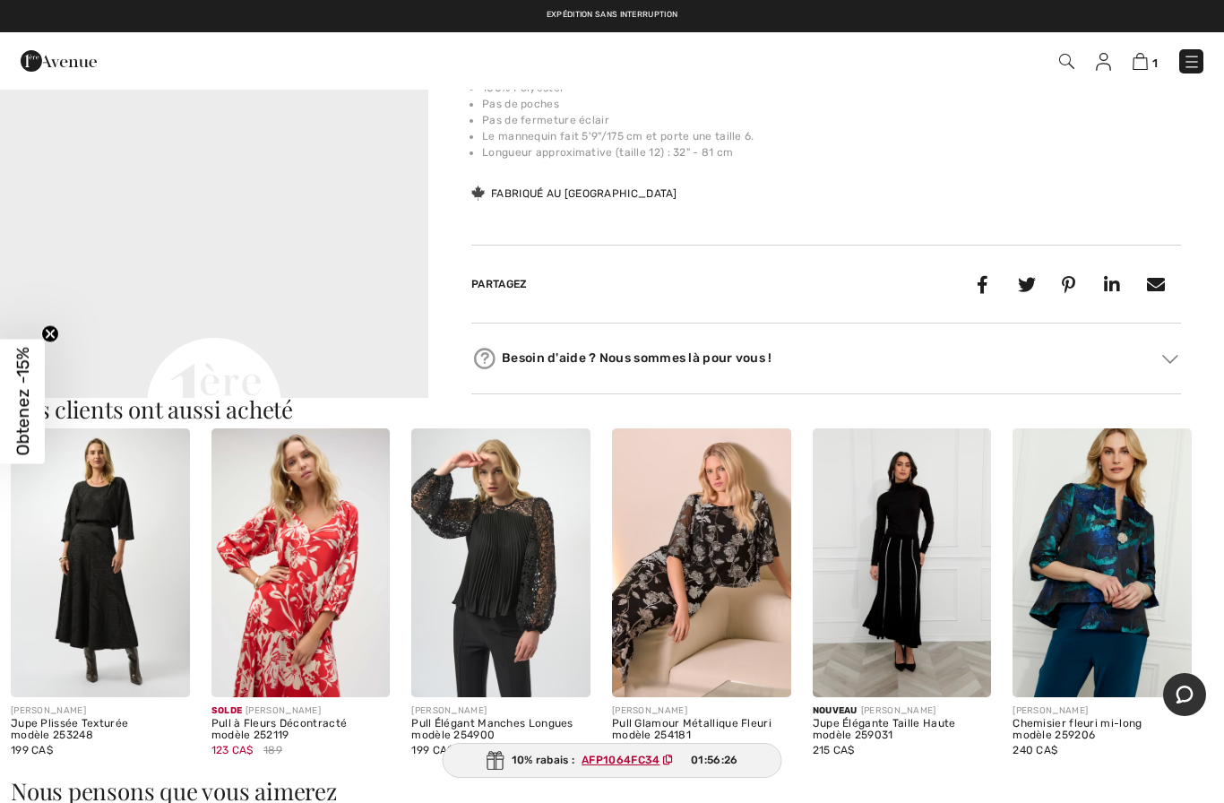
scroll to position [641, 0]
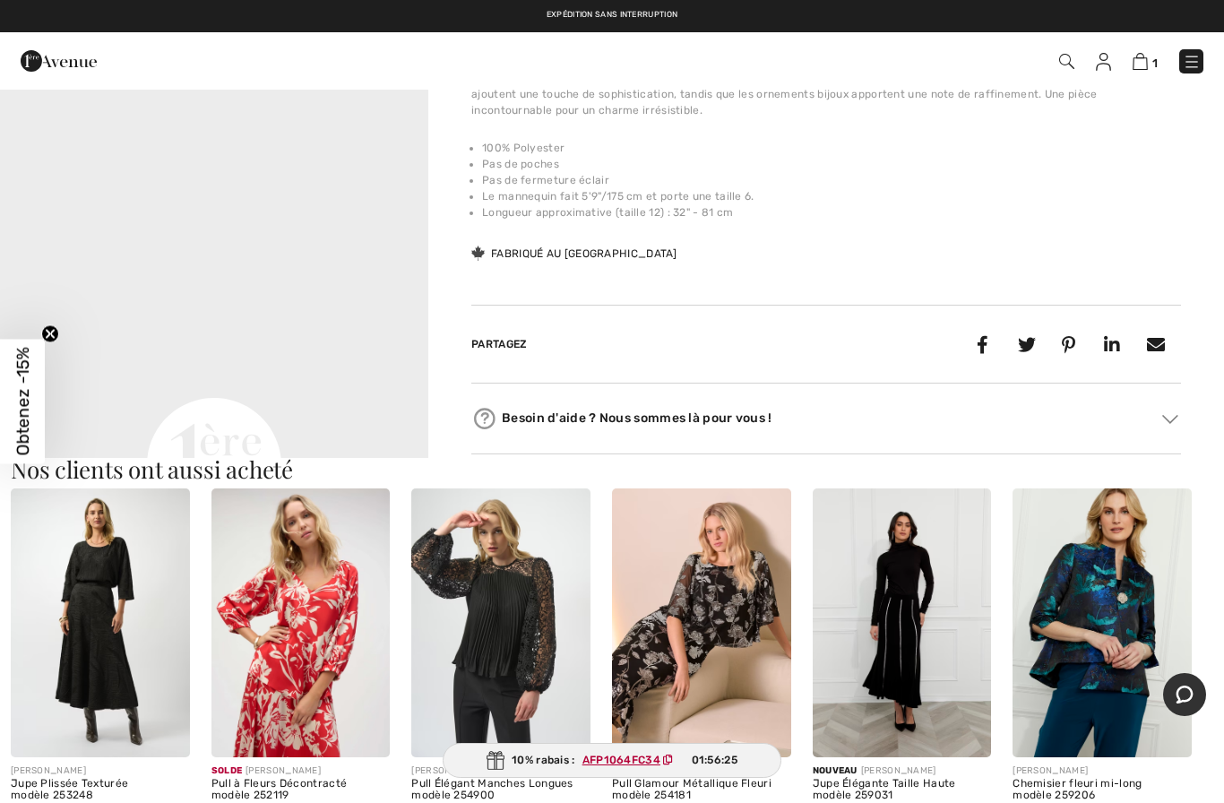
click at [265, 294] on video "Your browser does not support the video tag." at bounding box center [214, 250] width 428 height 214
click at [211, 289] on video "Your browser does not support the video tag." at bounding box center [214, 250] width 428 height 214
click at [305, 354] on video "Your browser does not support the video tag." at bounding box center [214, 250] width 428 height 214
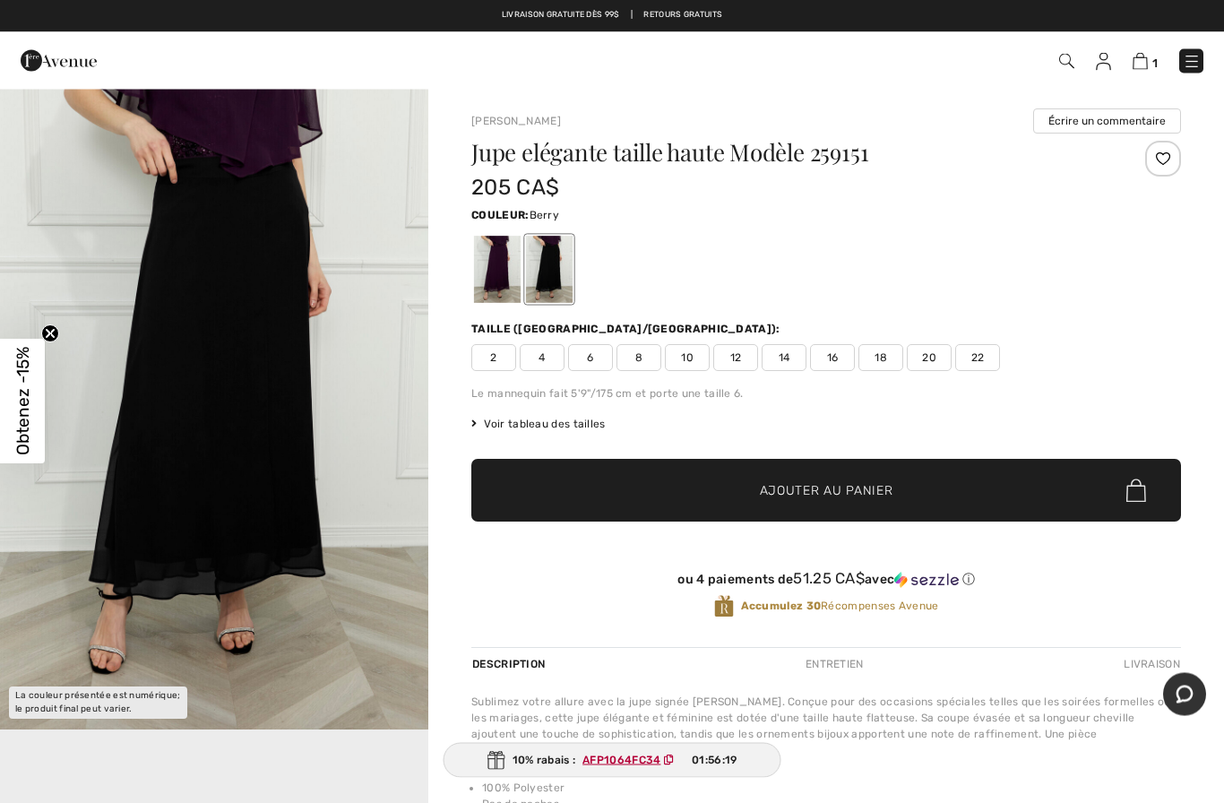
scroll to position [0, 0]
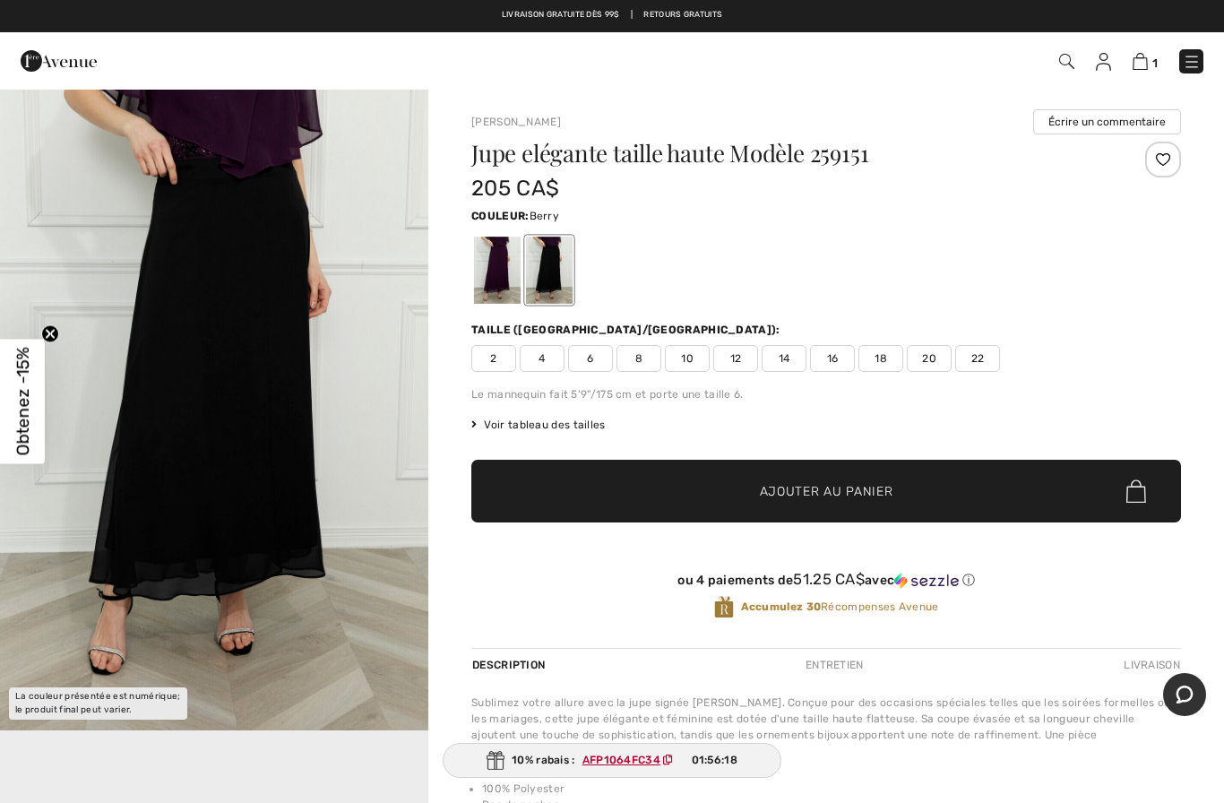
click at [499, 275] on div at bounding box center [497, 270] width 47 height 67
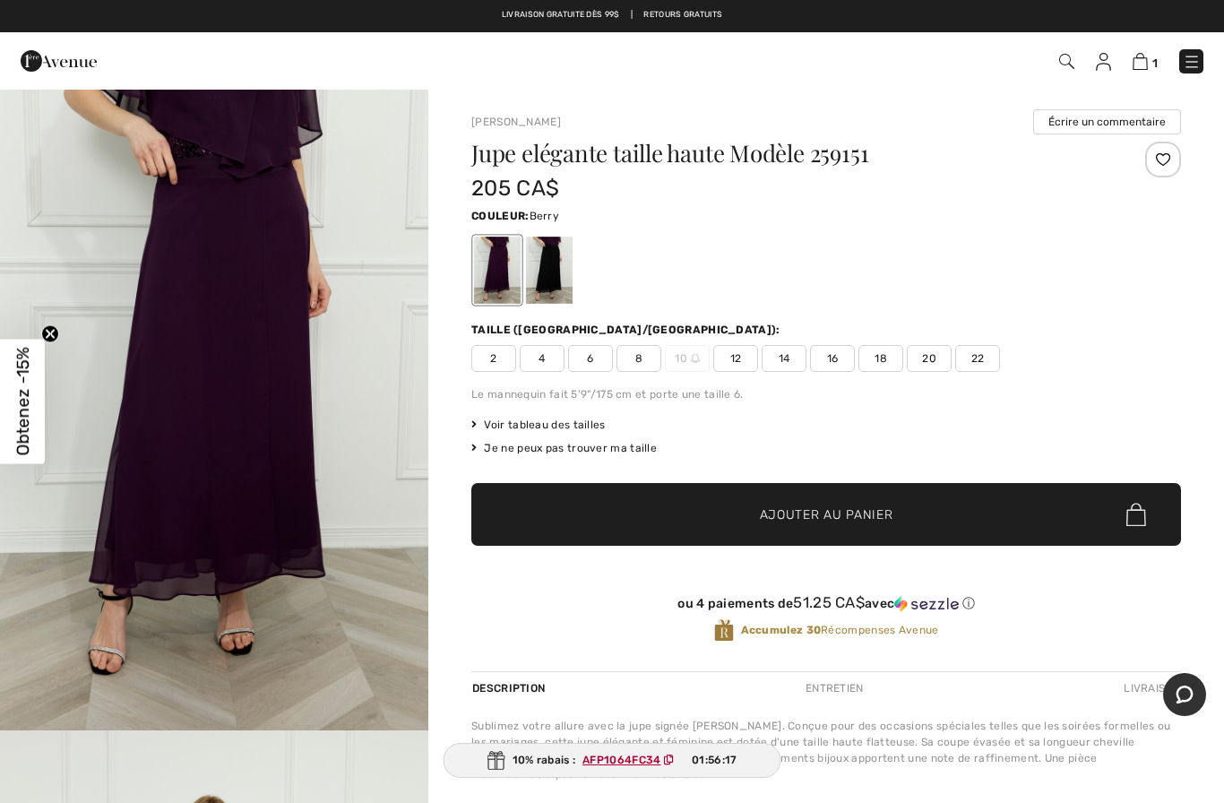
scroll to position [39, 0]
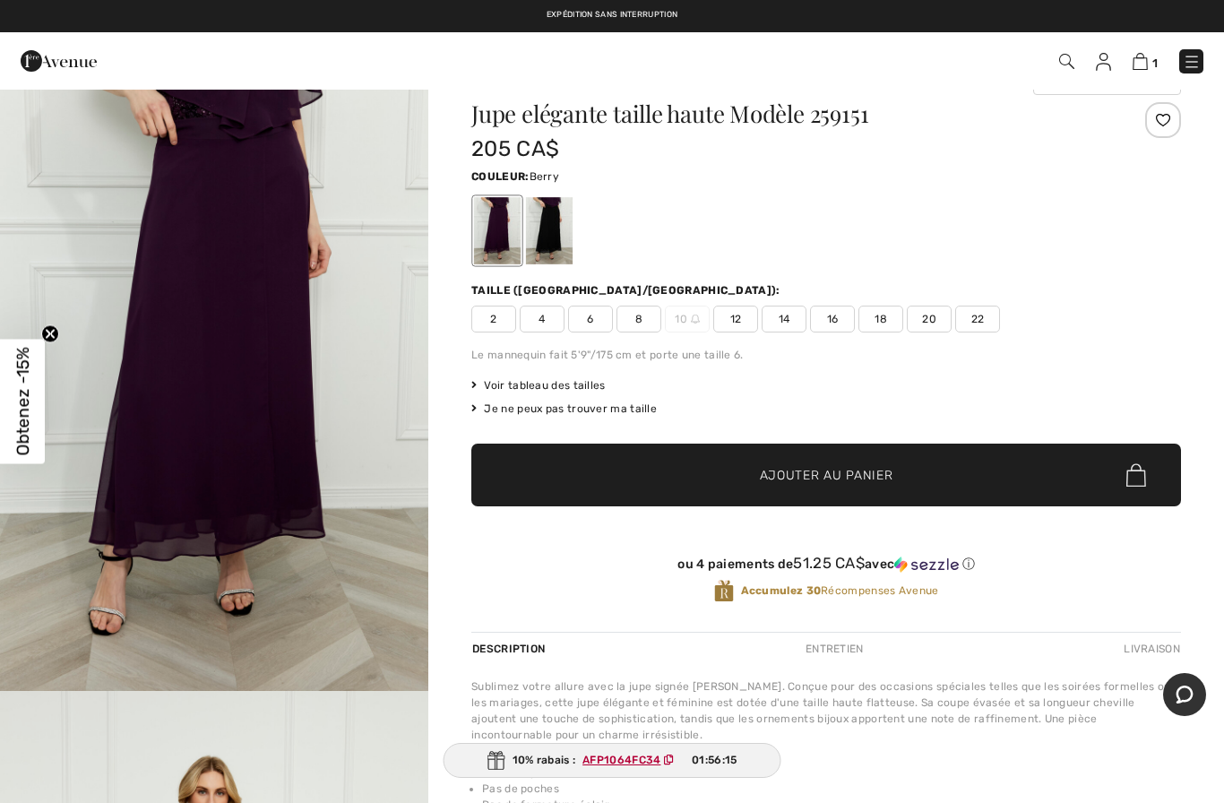
click at [277, 435] on img "1 / 4" at bounding box center [214, 369] width 428 height 643
click at [778, 324] on span "14" at bounding box center [784, 319] width 45 height 27
click at [778, 474] on span "Ajouter au panier" at bounding box center [827, 475] width 134 height 19
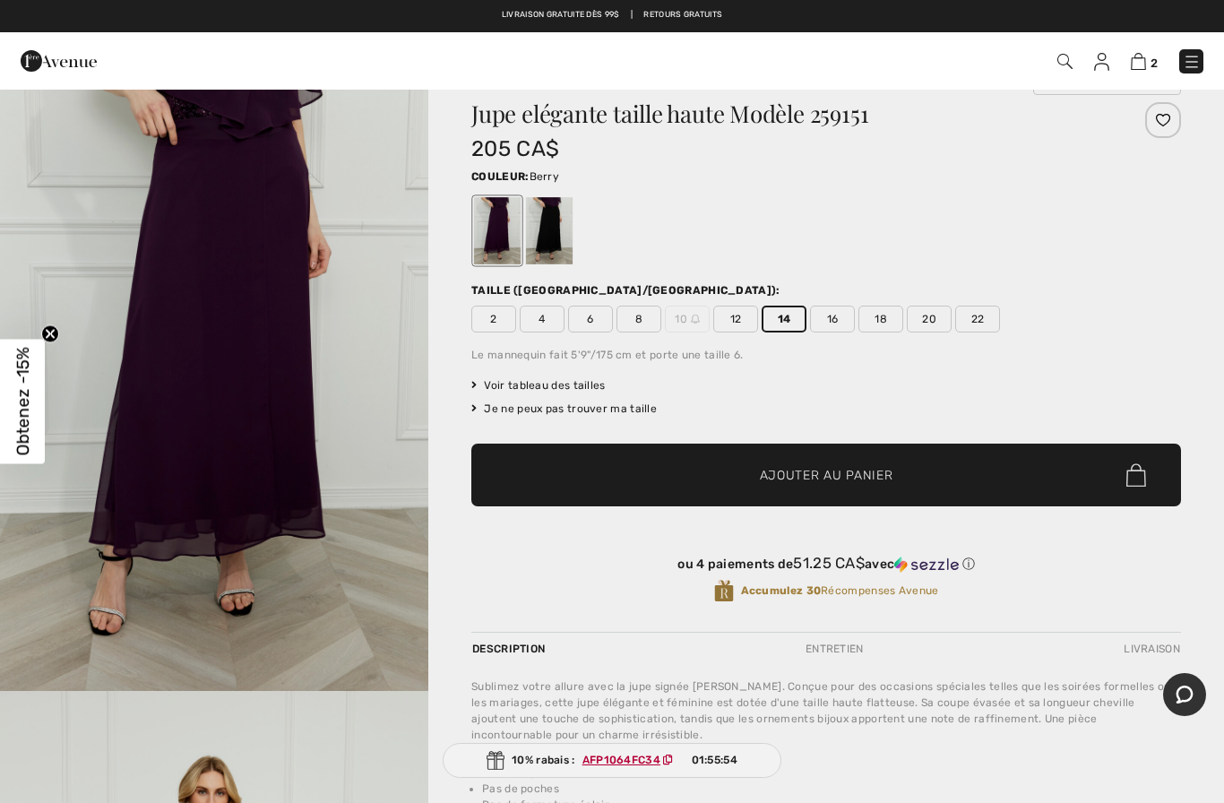
click at [769, 388] on div "Voir tableau des tailles" at bounding box center [826, 385] width 710 height 16
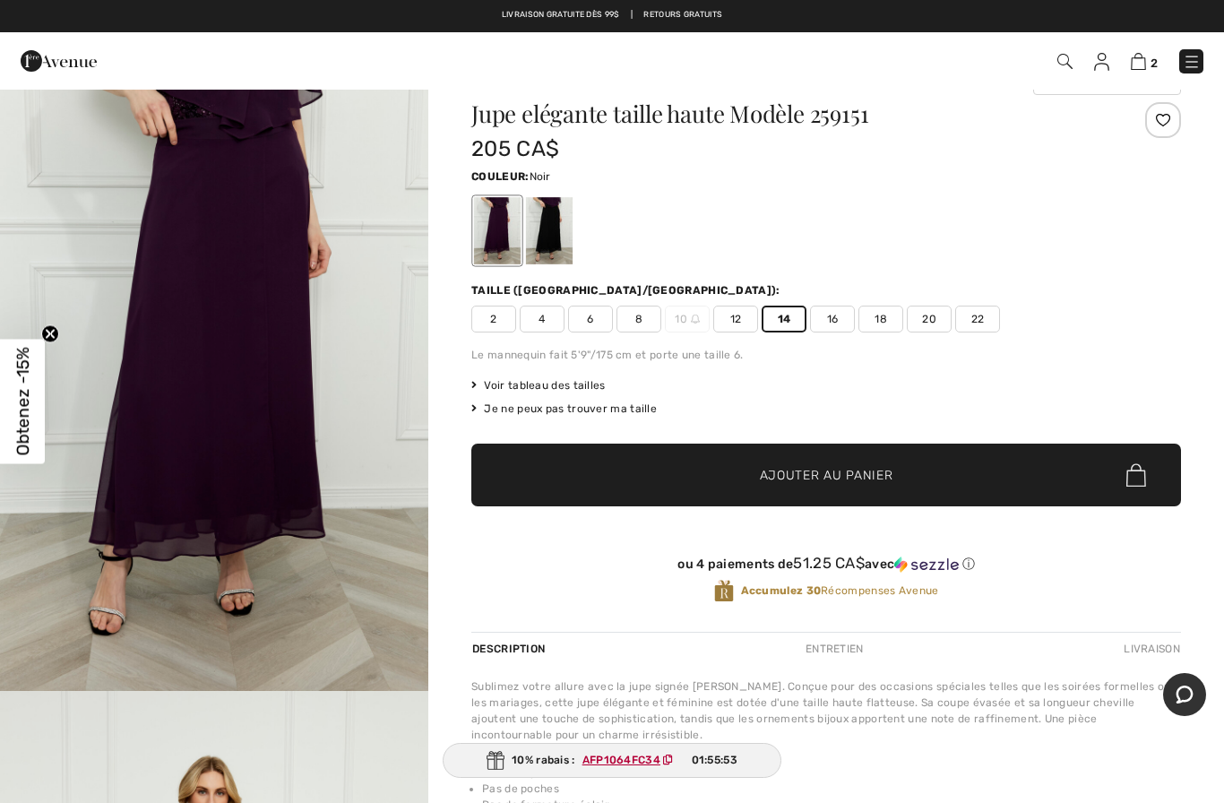
click at [558, 221] on div at bounding box center [549, 230] width 47 height 67
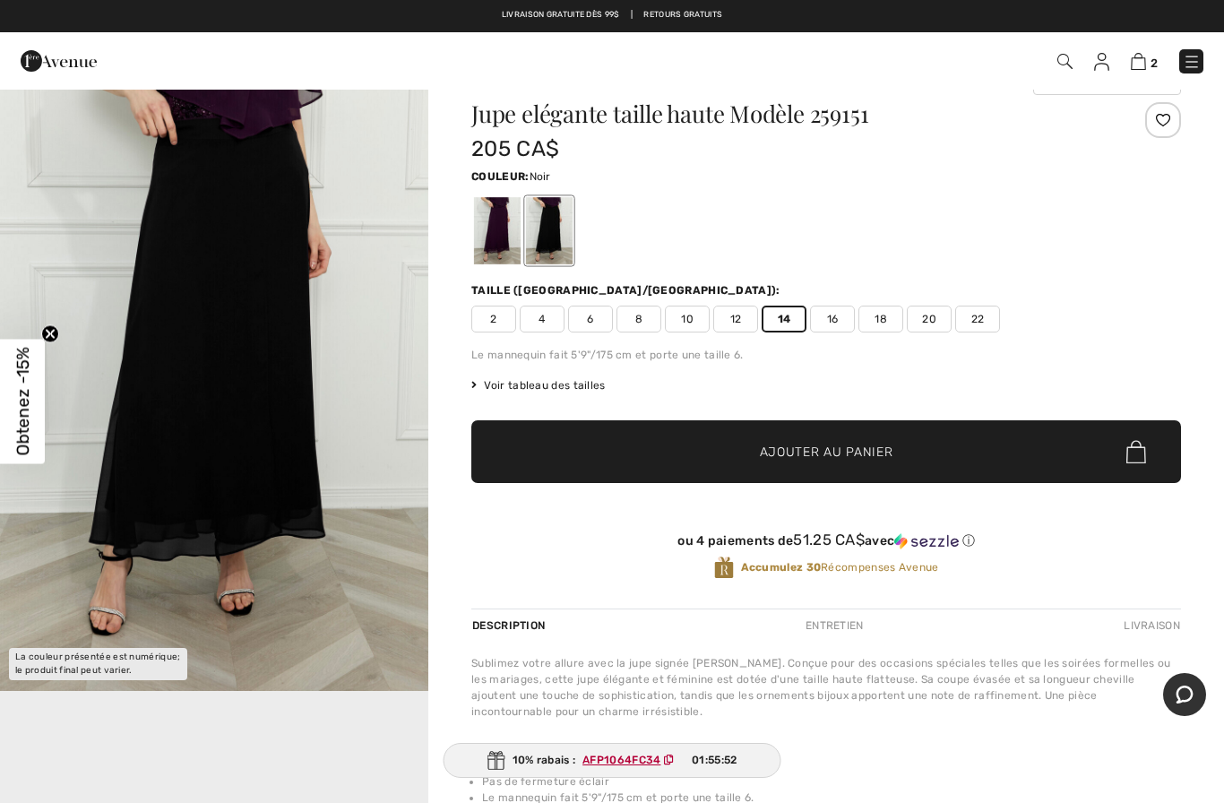
click at [757, 445] on span "✔ Ajouté au panier" at bounding box center [800, 452] width 141 height 19
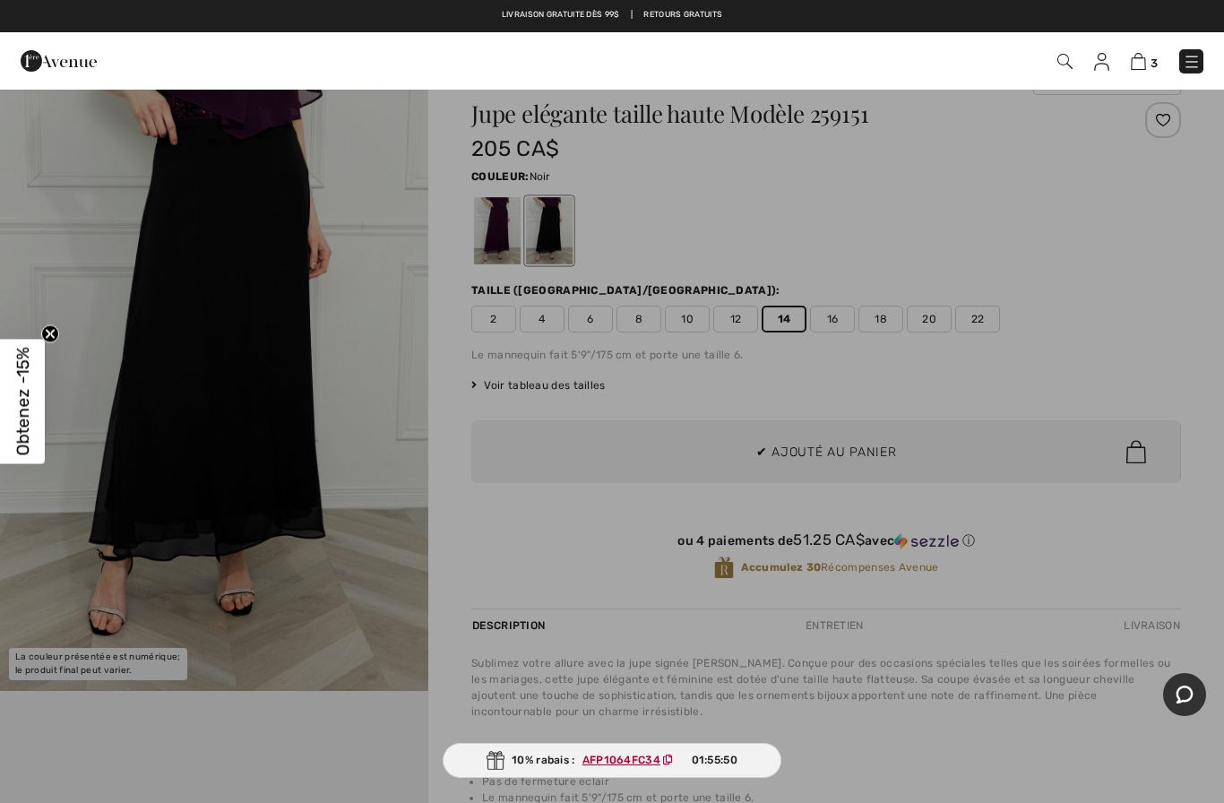
click at [1061, 325] on div at bounding box center [612, 401] width 1224 height 803
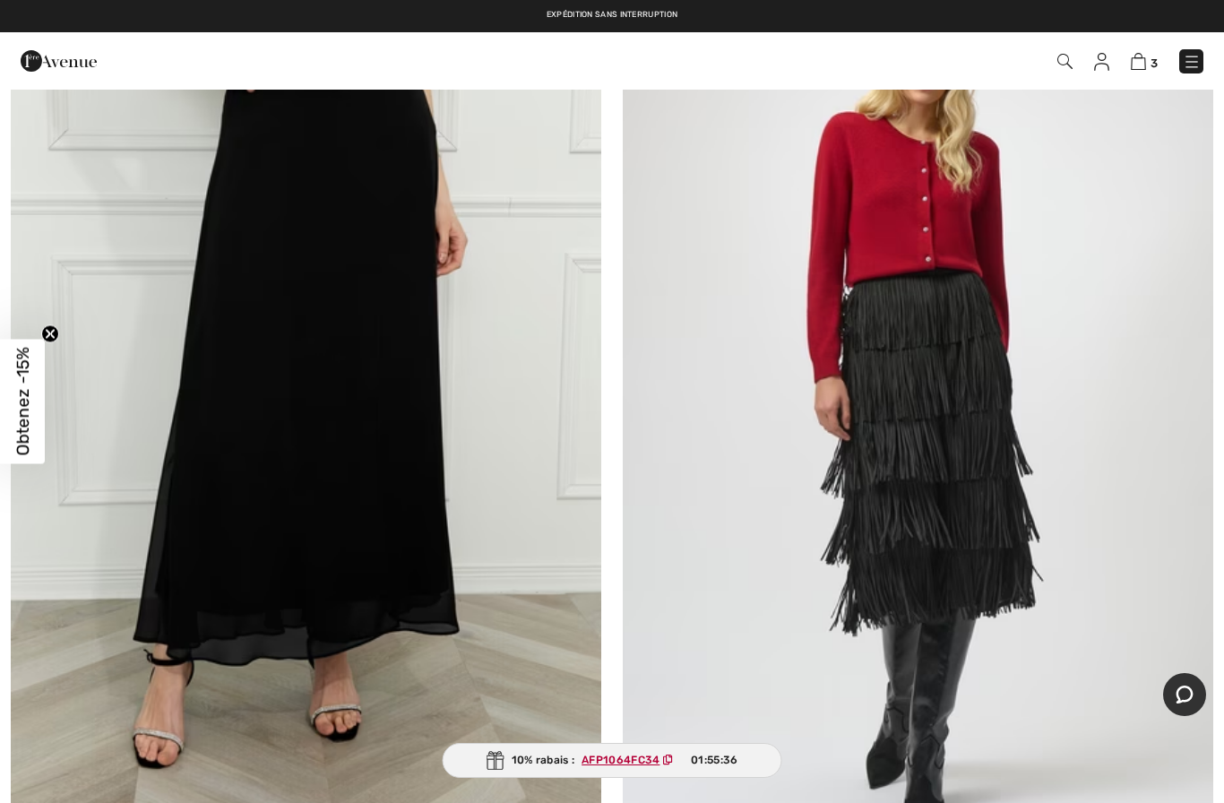
click at [630, 755] on ins "AFP1064FC34" at bounding box center [621, 760] width 78 height 13
click at [613, 752] on span "AFP1064FC34" at bounding box center [632, 760] width 114 height 16
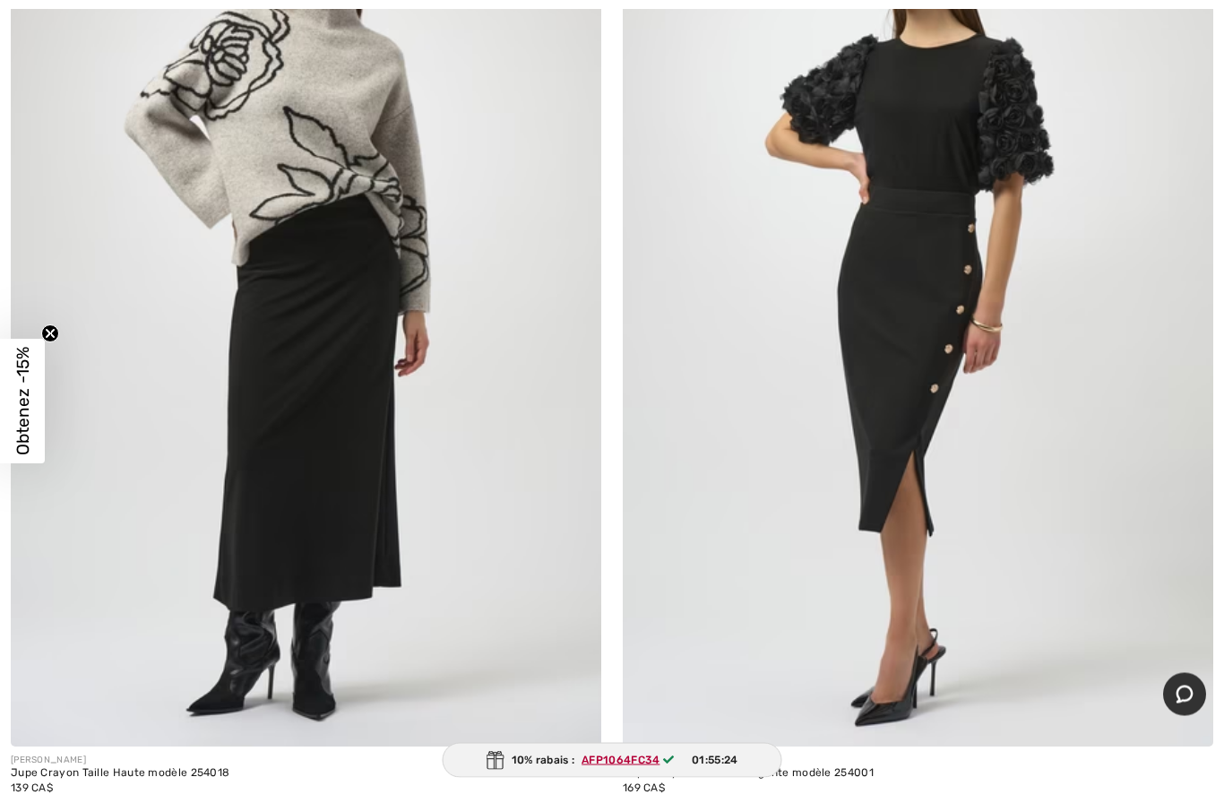
scroll to position [6291, 0]
click at [353, 371] on img at bounding box center [306, 303] width 591 height 886
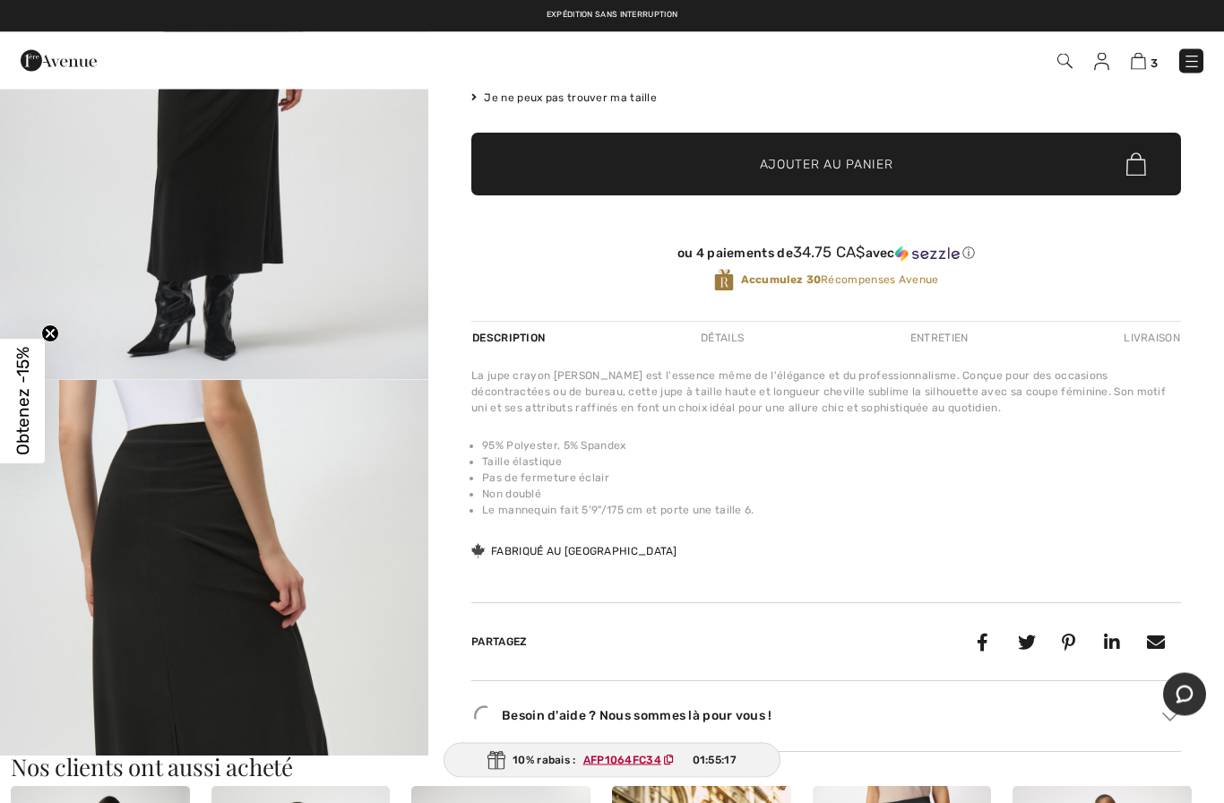
scroll to position [412, 0]
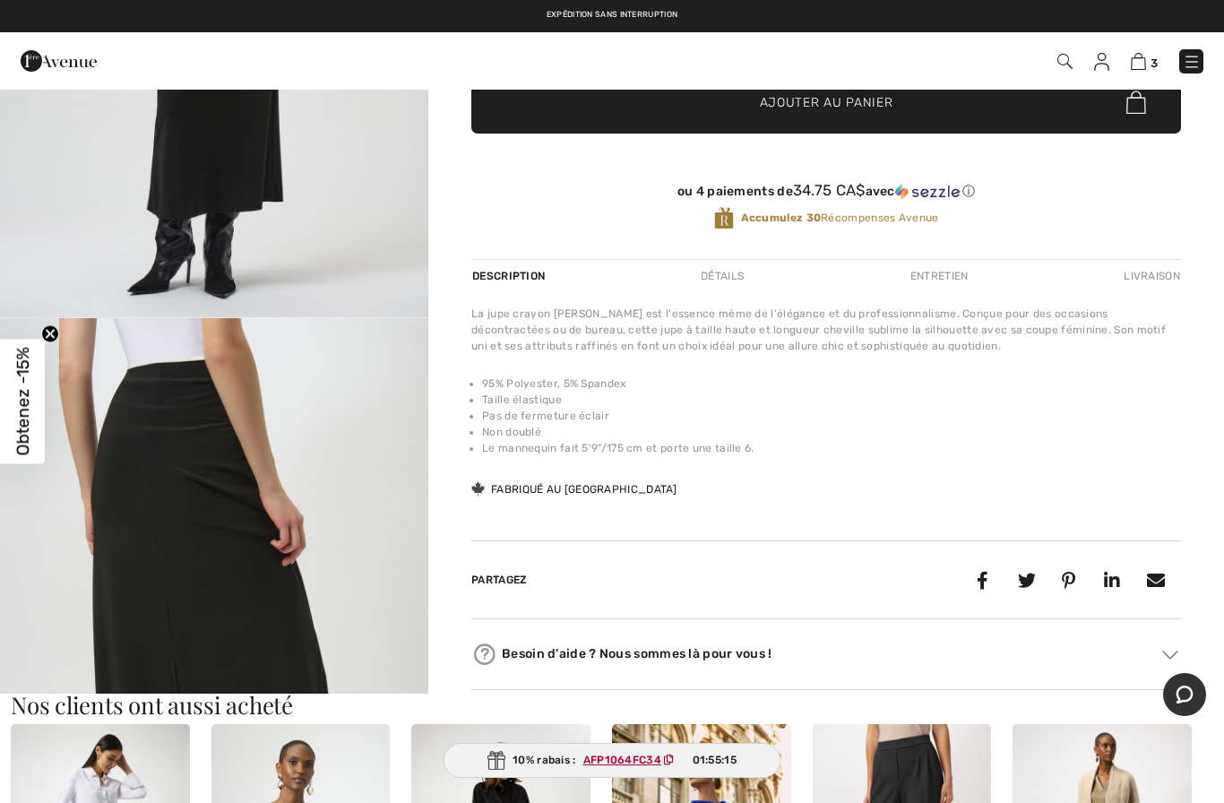
click at [301, 571] on img "2 / 4" at bounding box center [214, 639] width 428 height 642
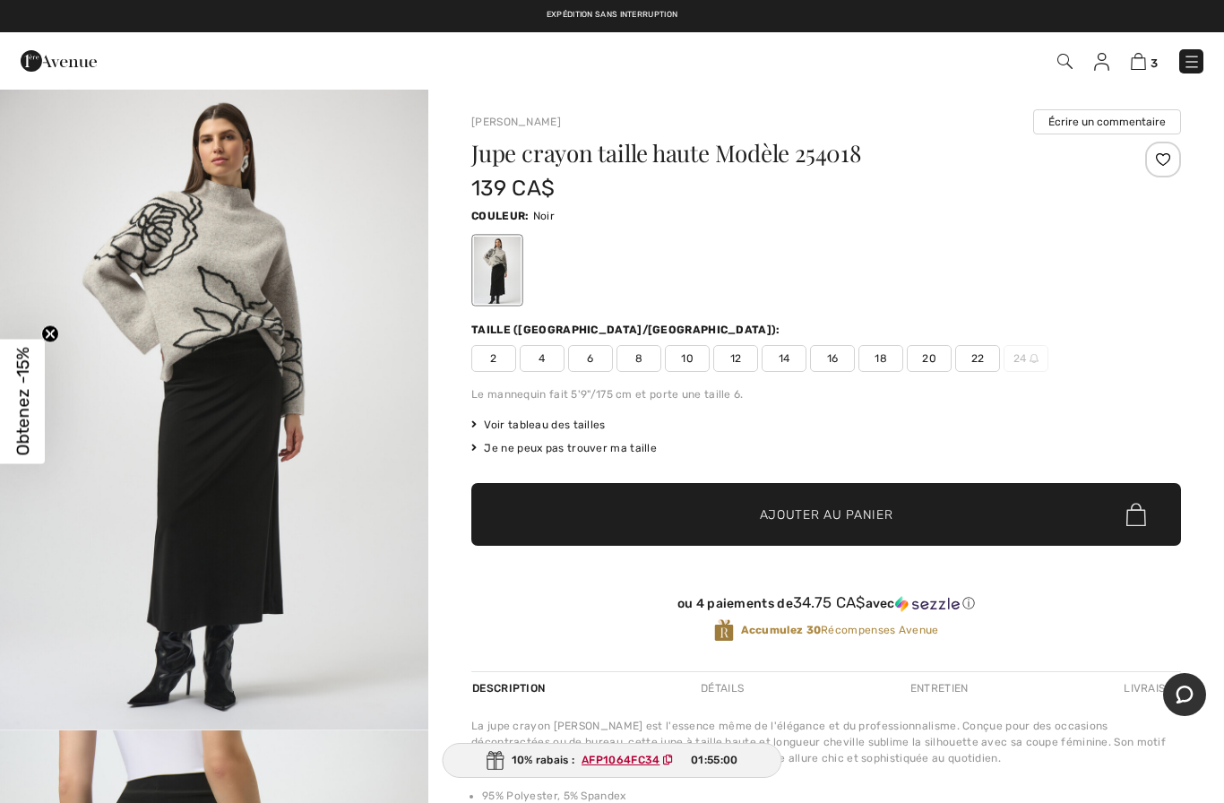
click at [737, 362] on span "12" at bounding box center [735, 358] width 45 height 27
click at [791, 363] on span "14" at bounding box center [784, 358] width 45 height 27
click at [787, 527] on span "✔ Ajouté au panier Ajouter au panier" at bounding box center [826, 514] width 710 height 63
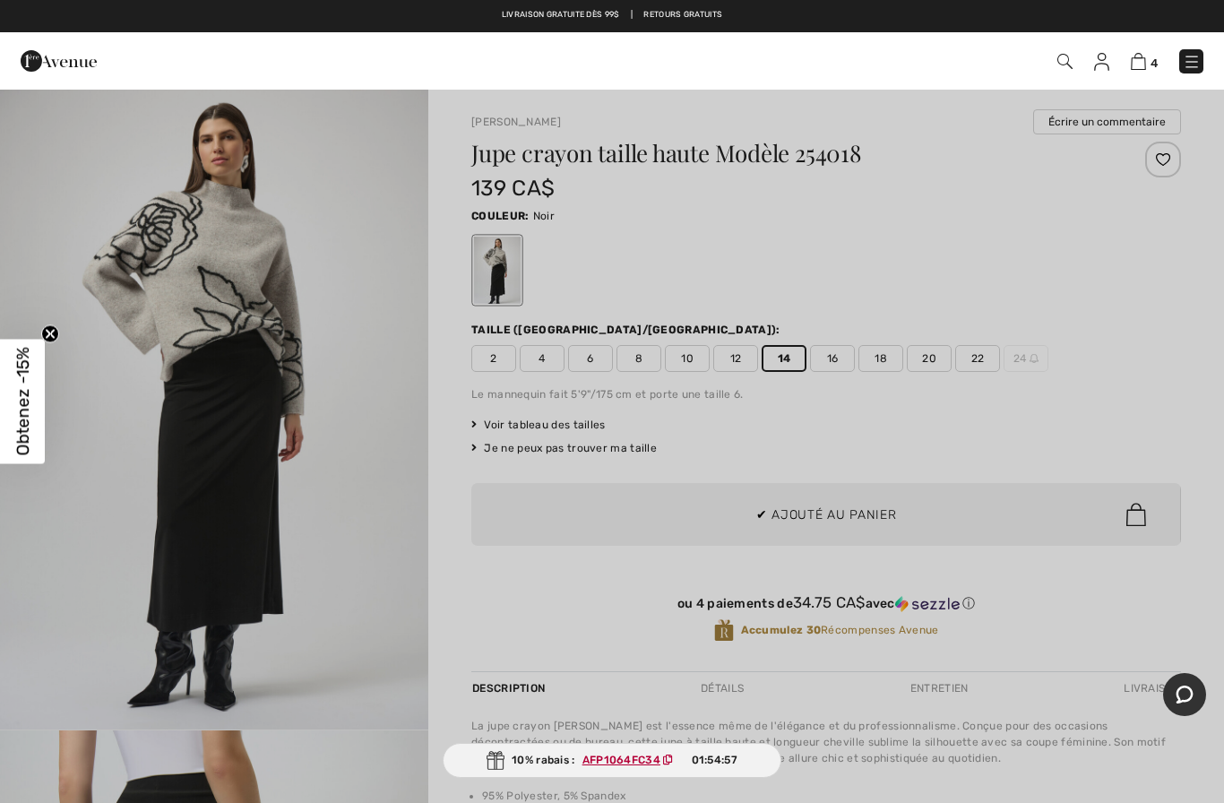
click at [1065, 311] on div at bounding box center [612, 401] width 1224 height 803
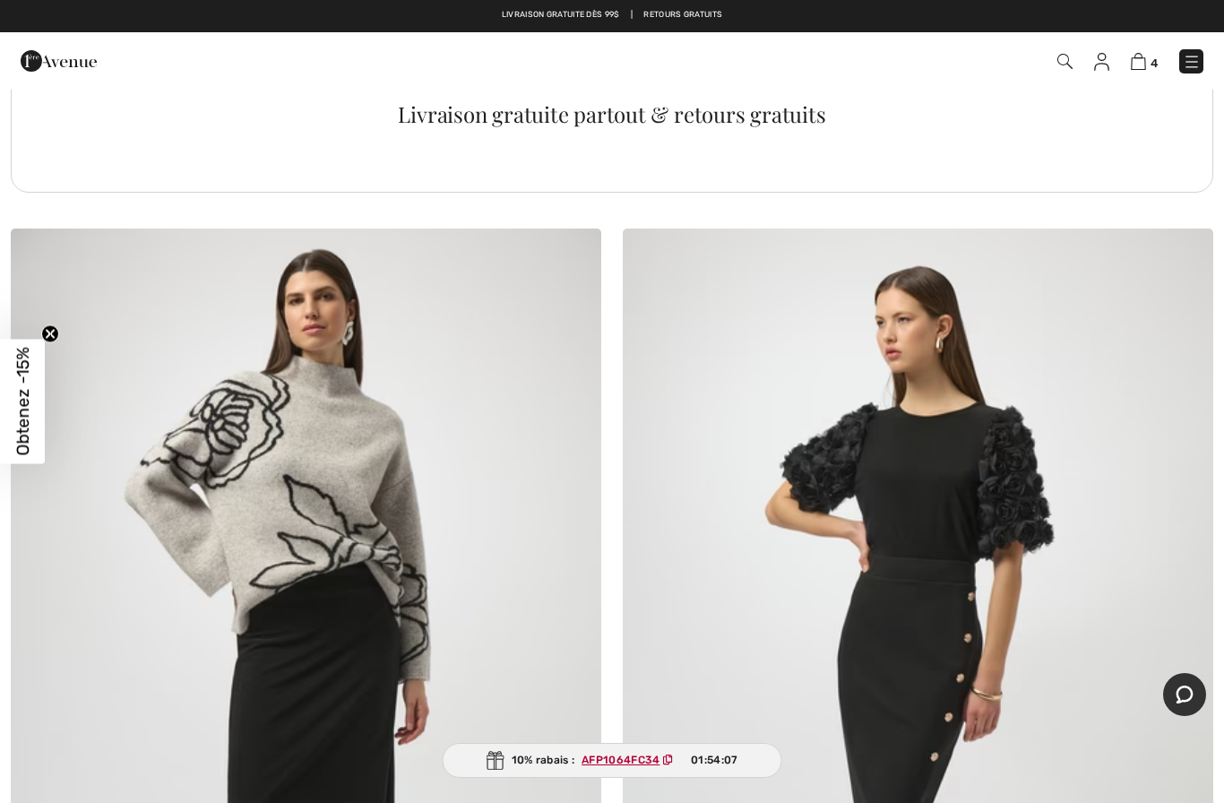
scroll to position [5819, 0]
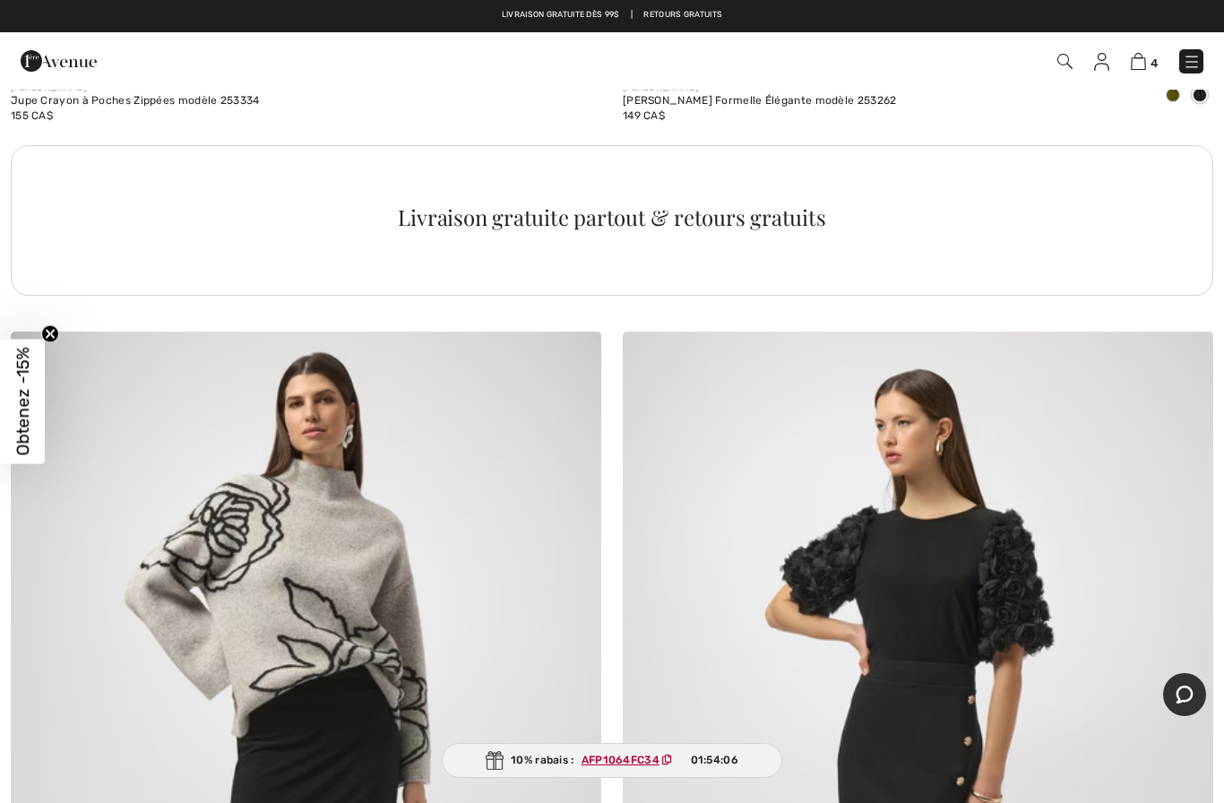
click at [1198, 58] on img at bounding box center [1192, 62] width 18 height 18
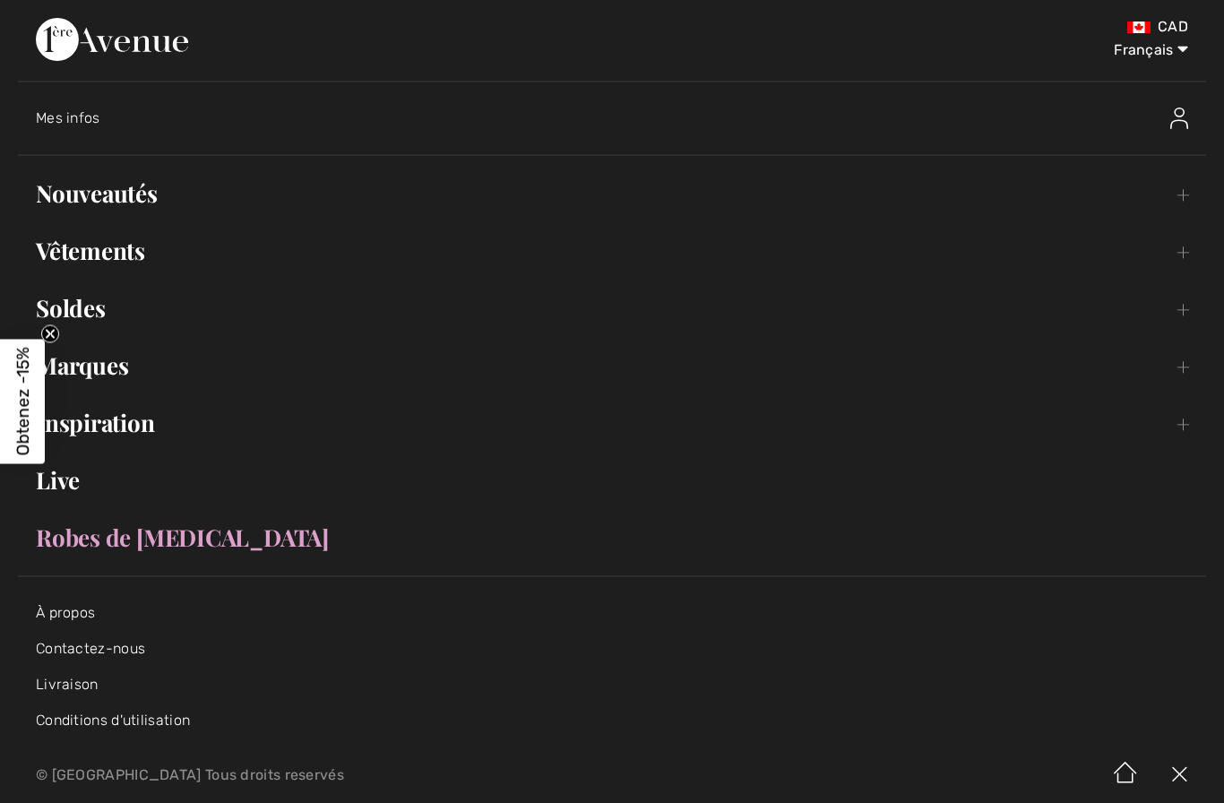
click at [132, 258] on link "Vêtements Toggle submenu" at bounding box center [612, 250] width 1189 height 39
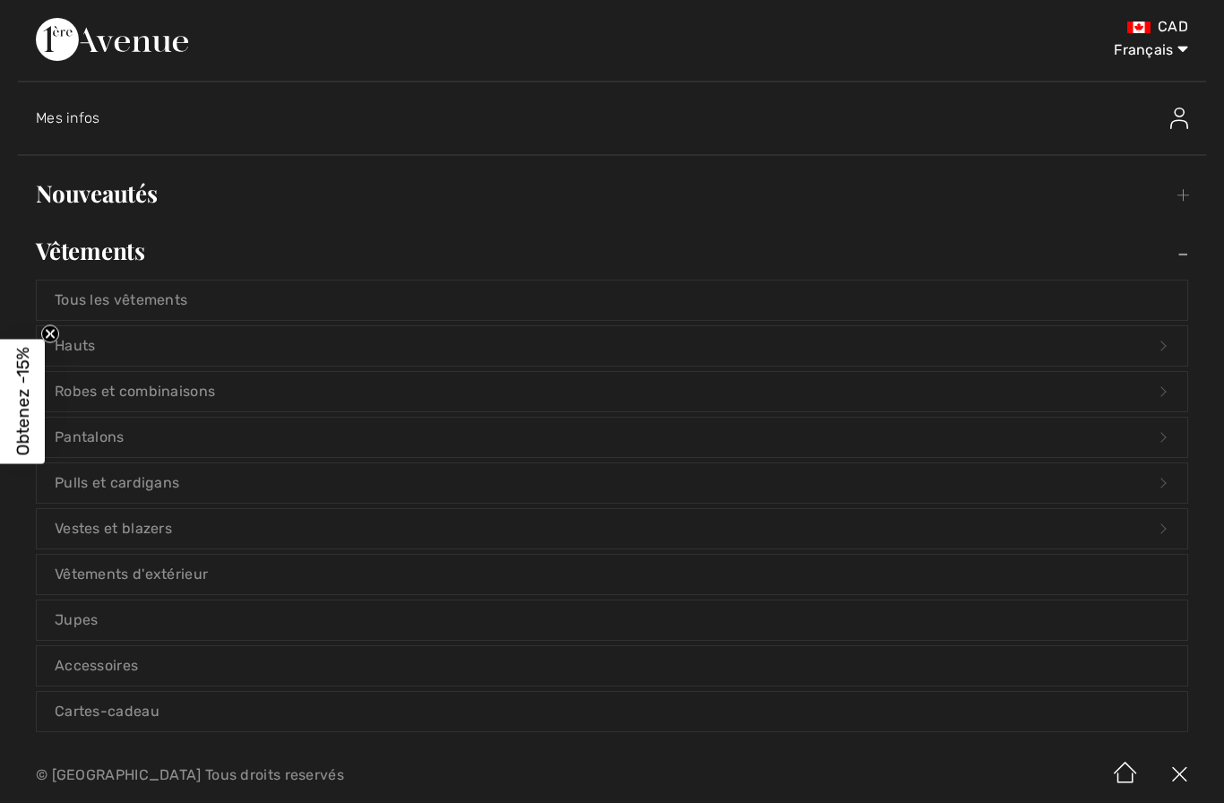
click at [205, 345] on link "Hauts Open submenu" at bounding box center [612, 345] width 1151 height 39
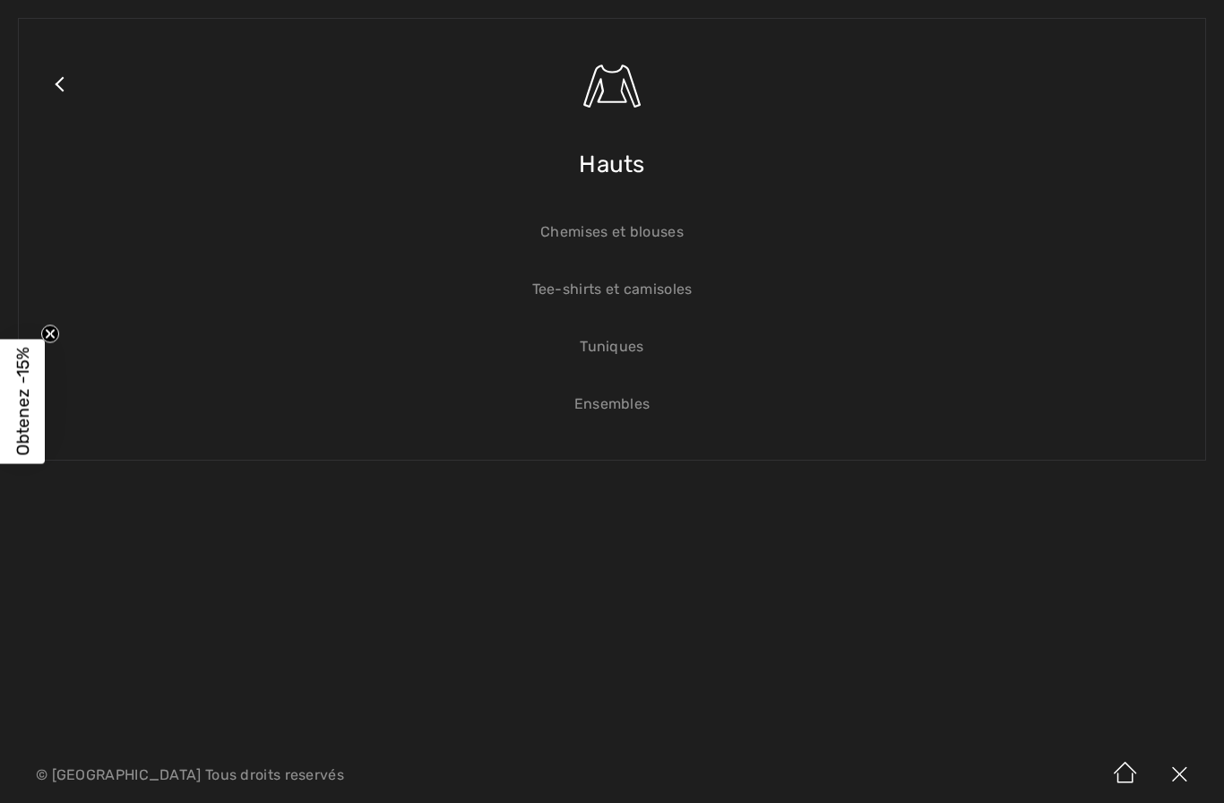
click at [649, 239] on link "Chemises et blouses" at bounding box center [612, 231] width 1151 height 39
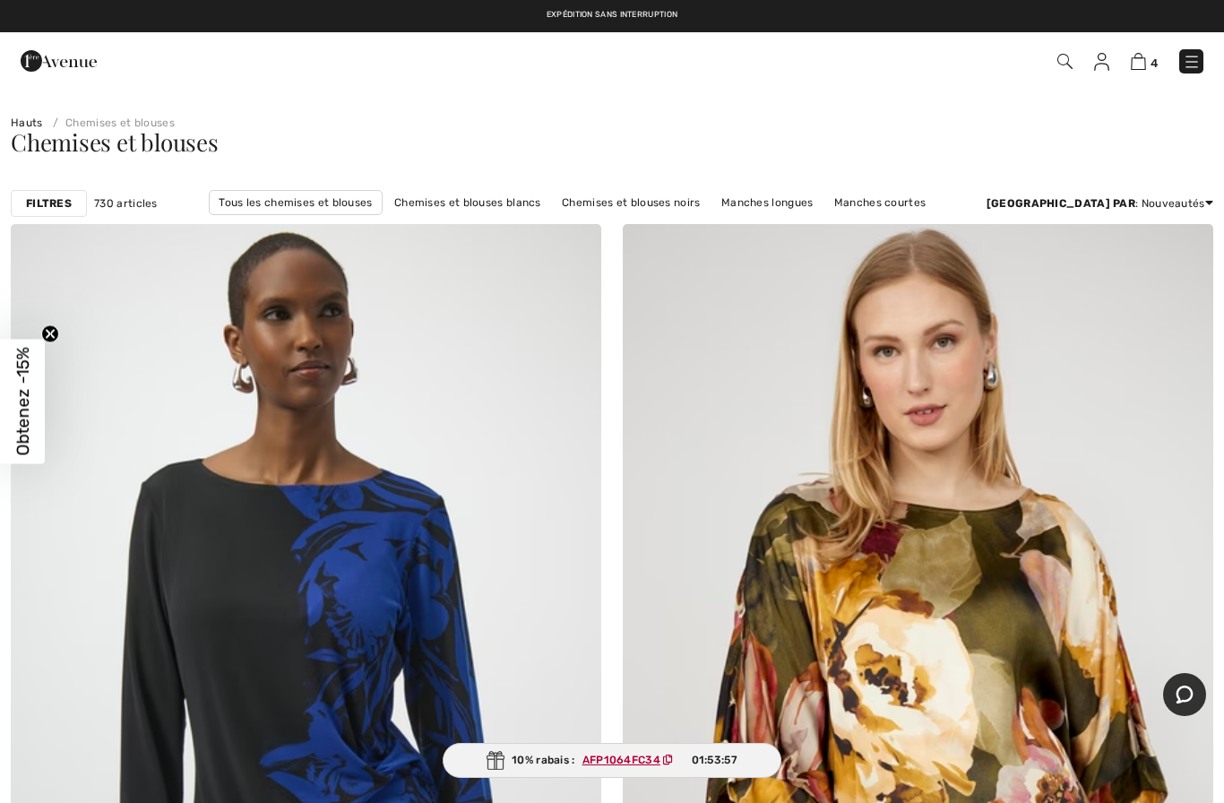
click at [62, 209] on strong "Filtres" at bounding box center [49, 203] width 46 height 16
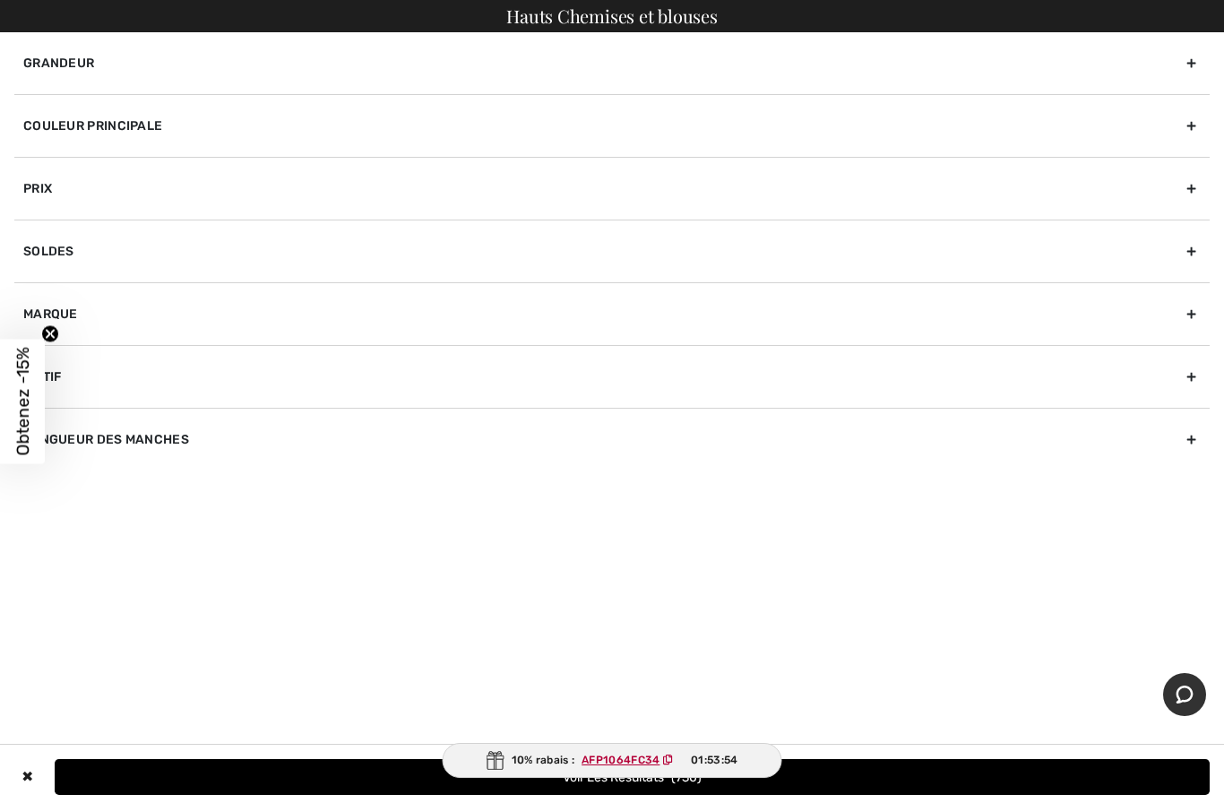
click at [1183, 130] on div "Couleur Principale" at bounding box center [612, 125] width 1196 height 63
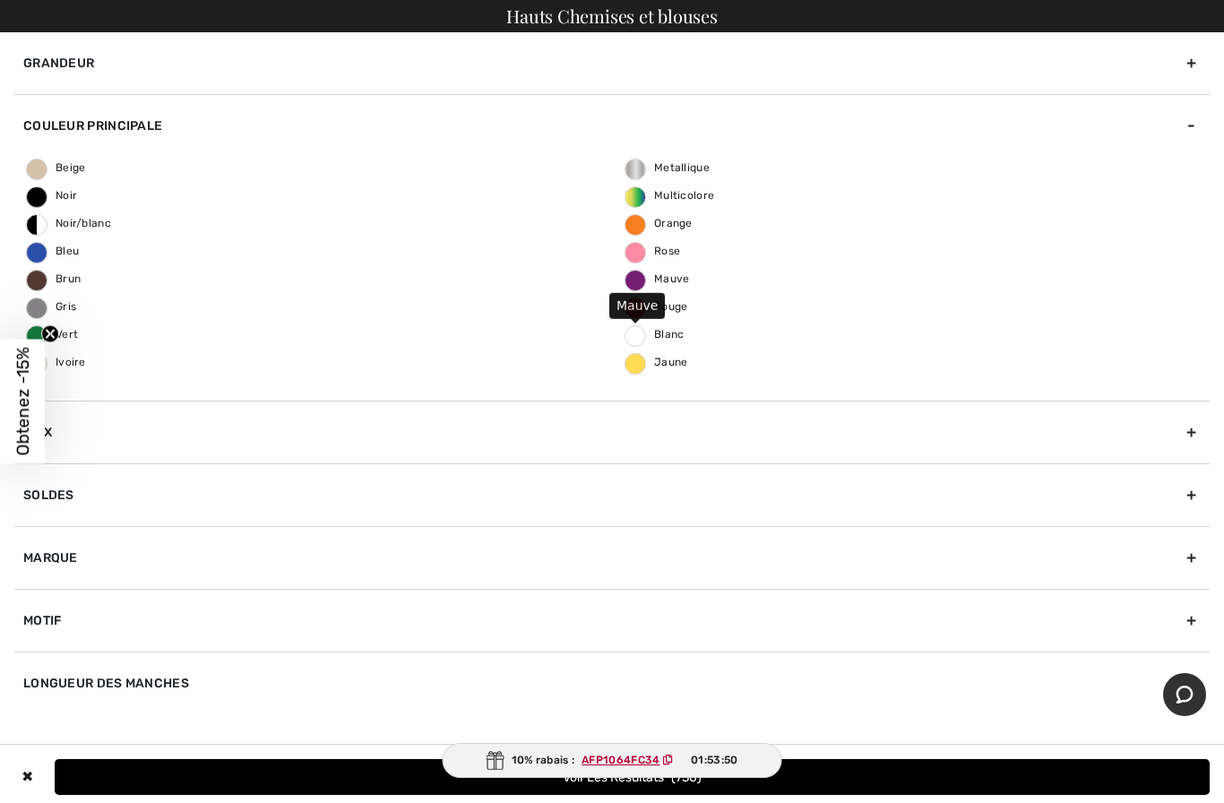
click at [636, 280] on span "Mauve" at bounding box center [658, 278] width 65 height 13
click at [0, 0] on input "Mauve" at bounding box center [0, 0] width 0 height 0
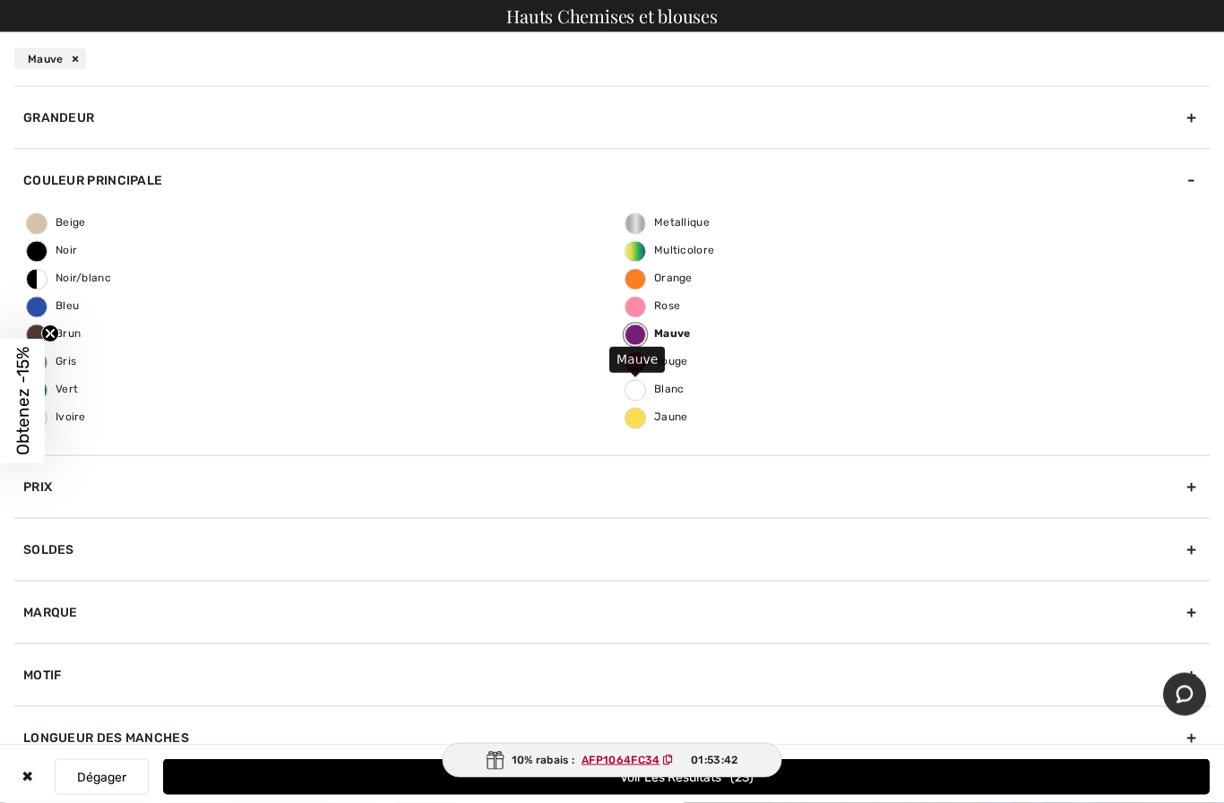
scroll to position [535, 0]
click at [626, 766] on ins "AFP1064FC34" at bounding box center [622, 760] width 78 height 13
click at [27, 777] on div "✖" at bounding box center [27, 777] width 26 height 36
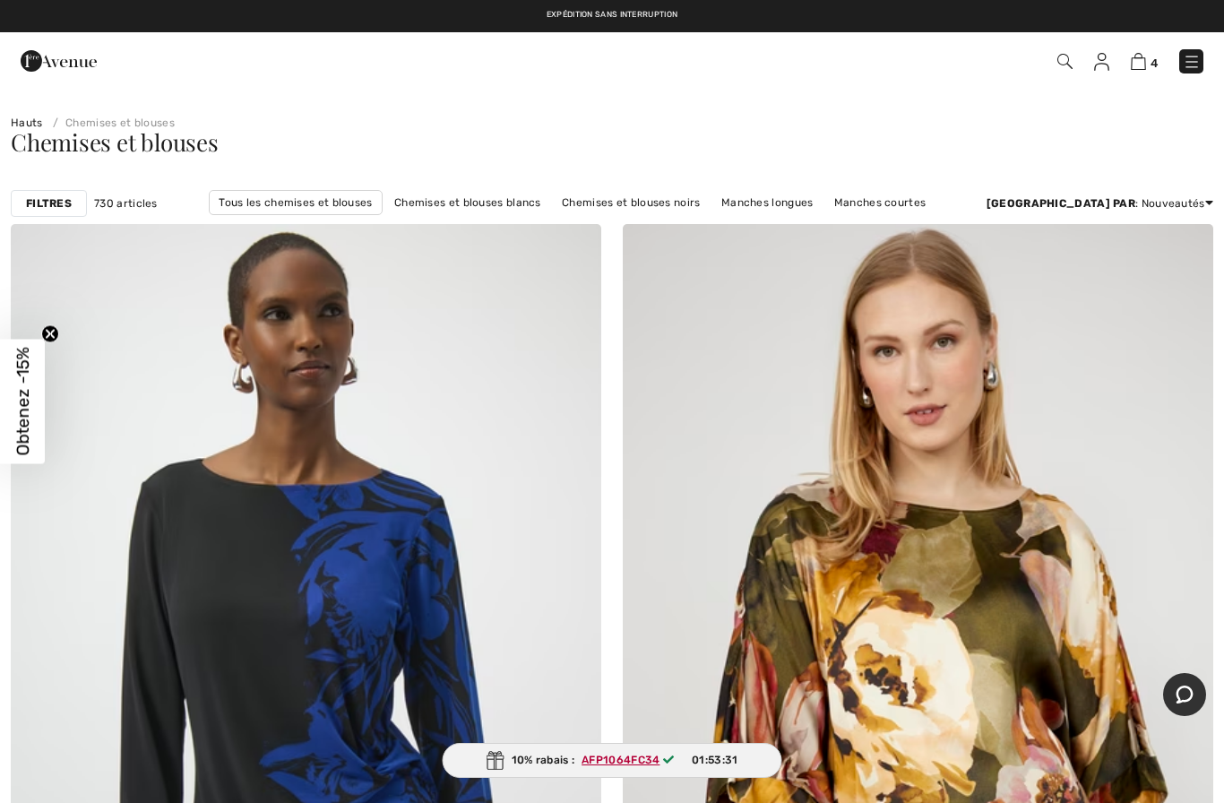
click at [55, 202] on strong "Filtres" at bounding box center [49, 203] width 46 height 16
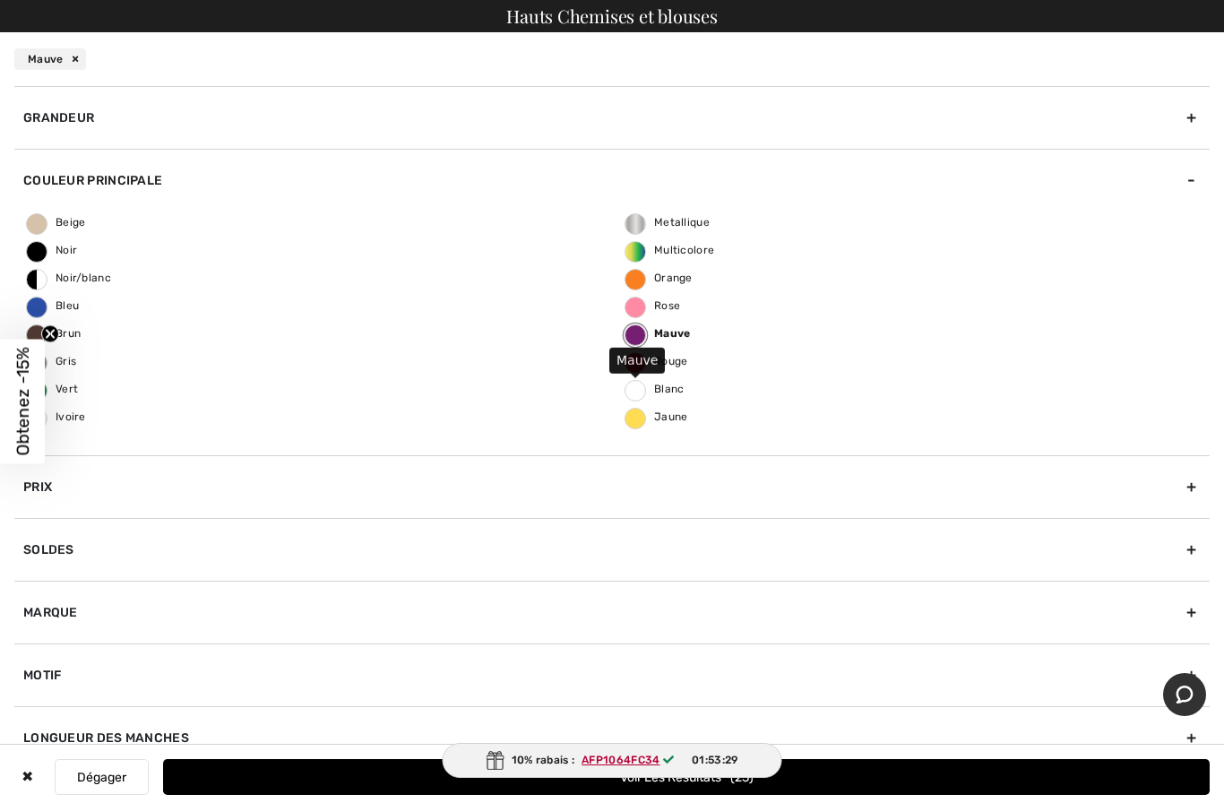
click at [634, 335] on label "Mauve" at bounding box center [636, 335] width 22 height 22
click at [0, 0] on input "Mauve" at bounding box center [0, 0] width 0 height 0
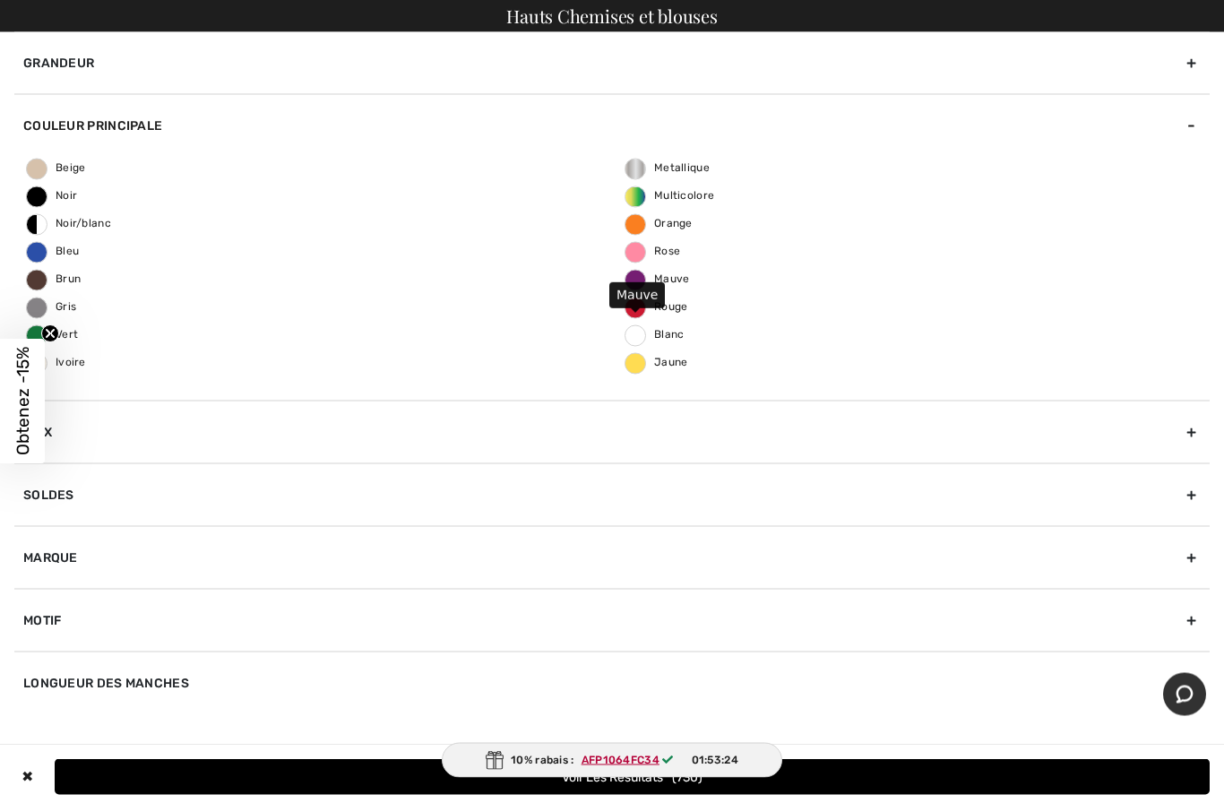
scroll to position [1210, 0]
click at [666, 795] on button "Voir les resultats 730" at bounding box center [632, 777] width 1155 height 36
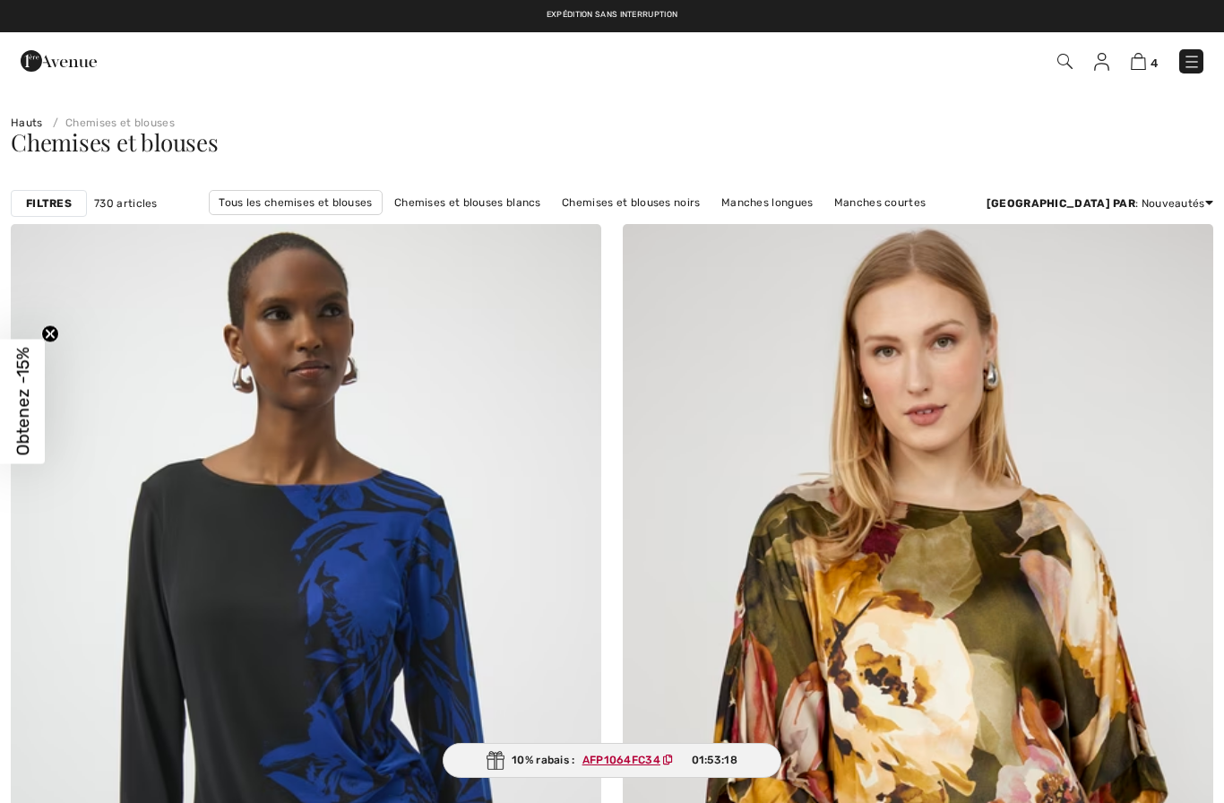
checkbox input "true"
click at [47, 209] on strong "Filtres" at bounding box center [49, 203] width 46 height 16
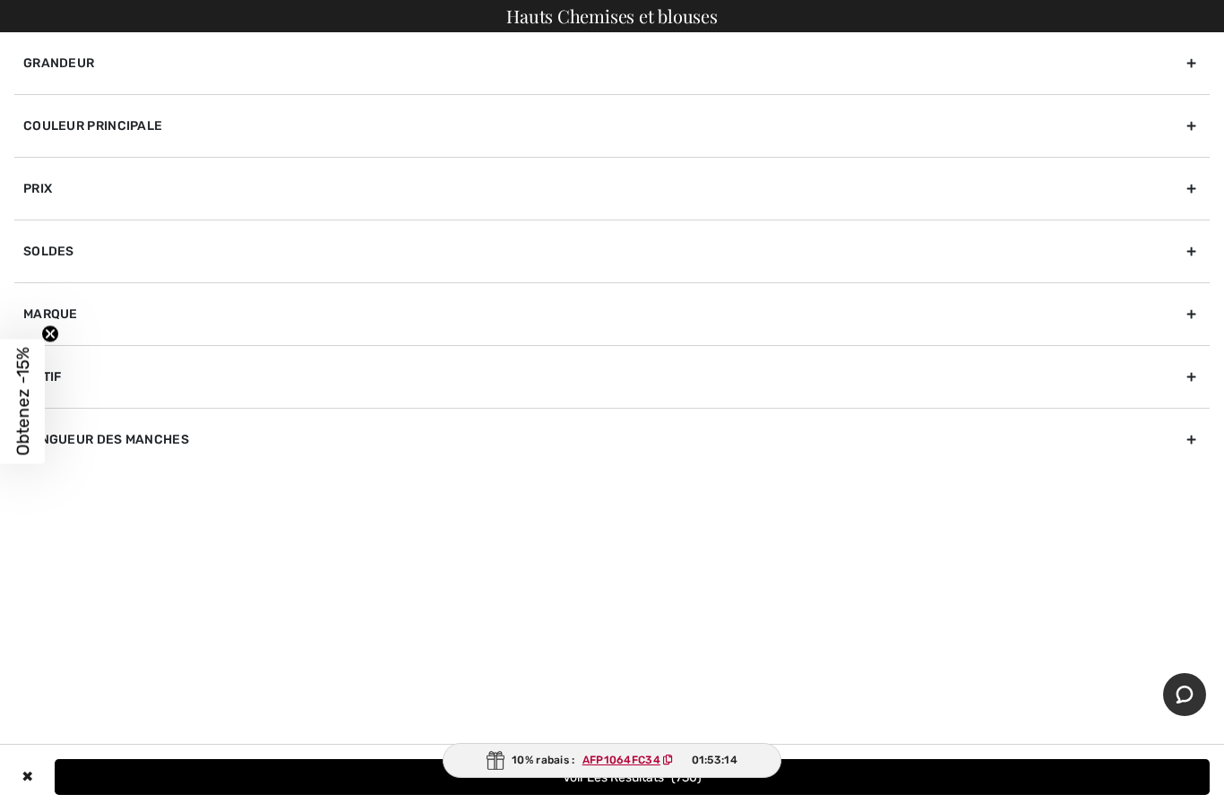
click at [127, 134] on div "Couleur Principale" at bounding box center [612, 125] width 1196 height 63
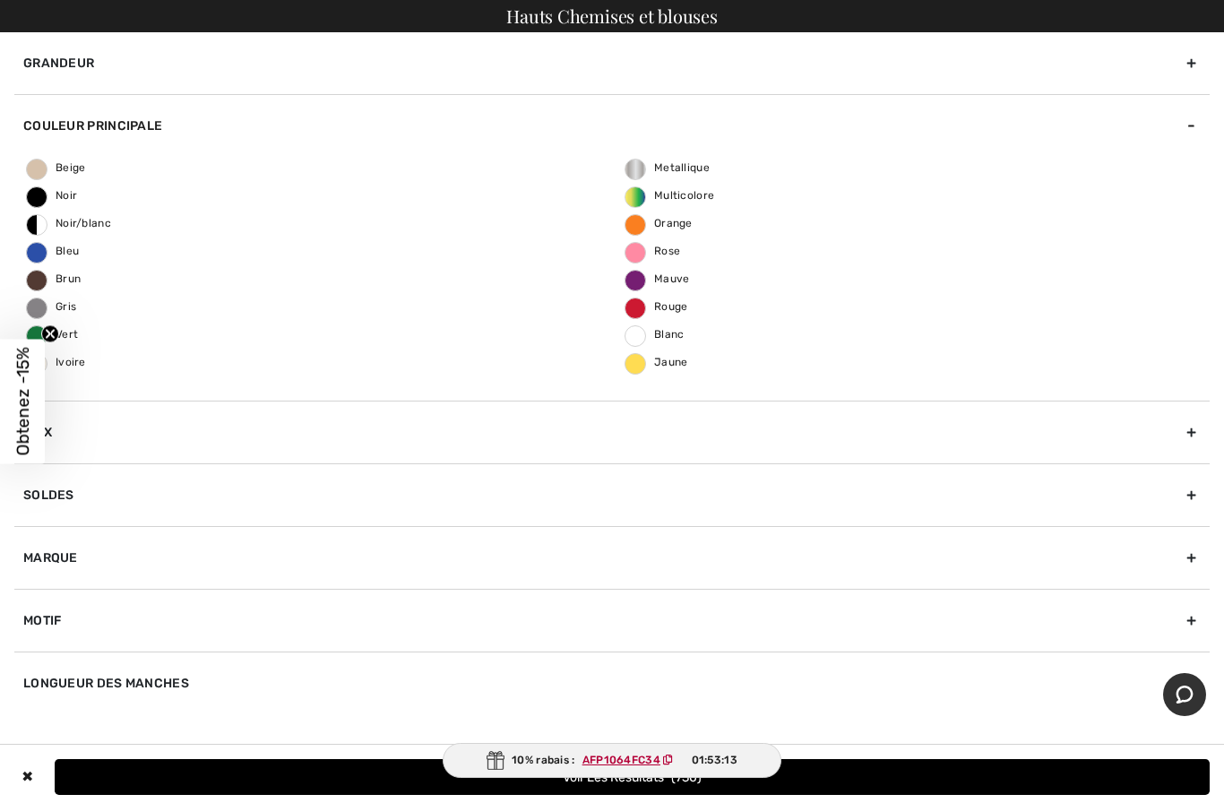
click at [641, 283] on span "Mauve" at bounding box center [658, 278] width 65 height 13
click at [0, 0] on input "Mauve" at bounding box center [0, 0] width 0 height 0
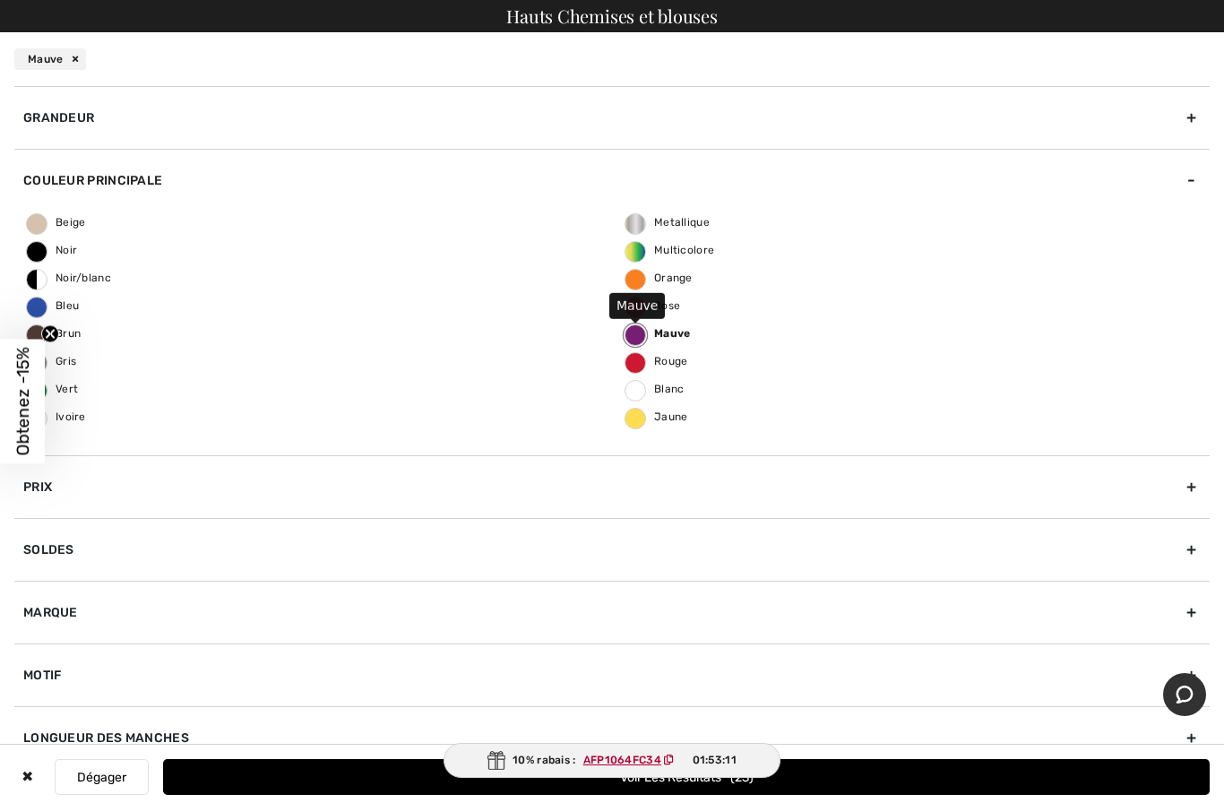
click at [634, 790] on button "Voir les resultats 23" at bounding box center [686, 777] width 1047 height 36
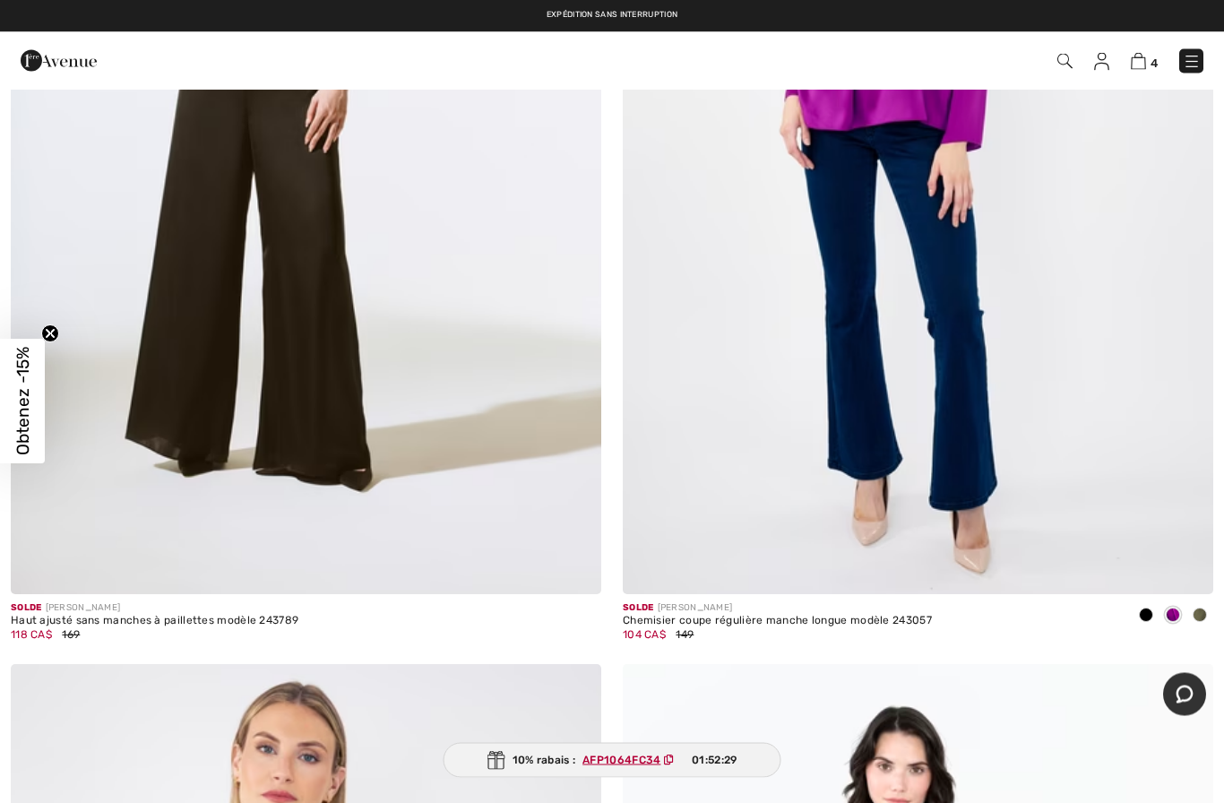
scroll to position [4343, 0]
click at [1199, 61] on img at bounding box center [1192, 62] width 18 height 18
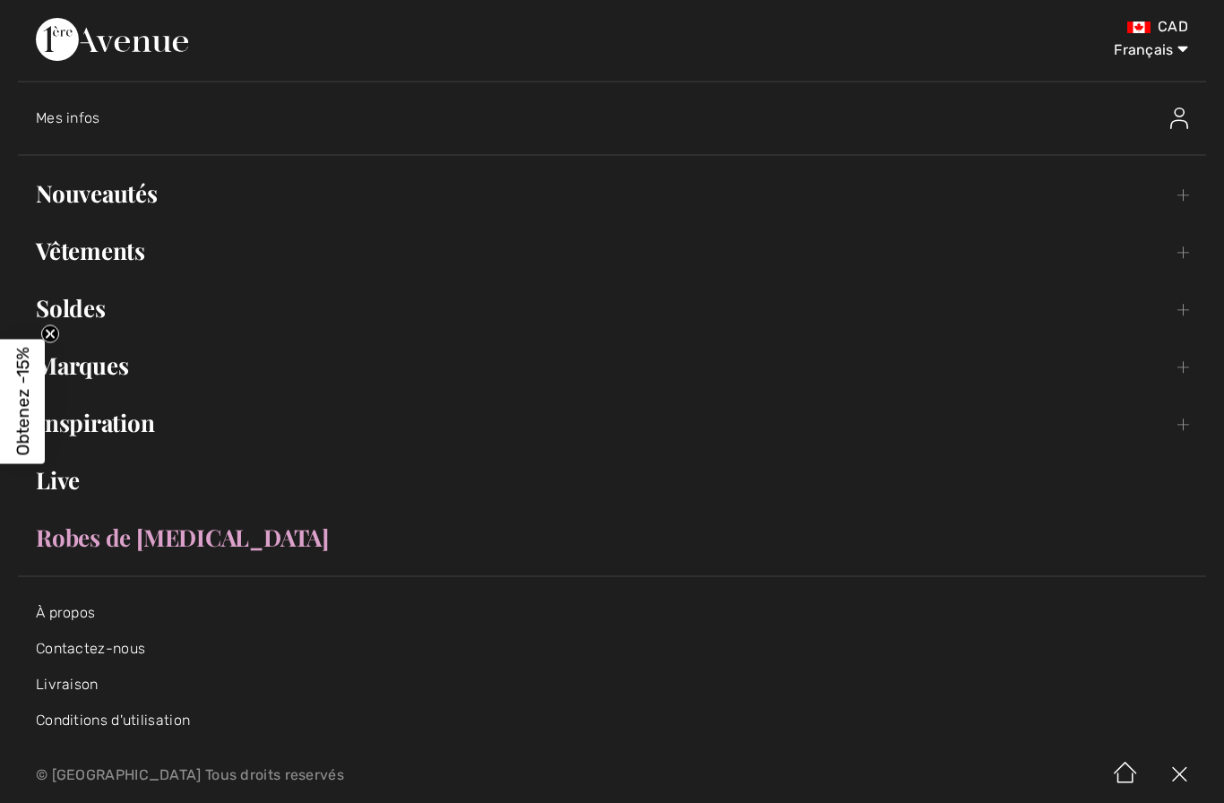
click at [91, 326] on link "Soldes Toggle submenu" at bounding box center [612, 308] width 1189 height 39
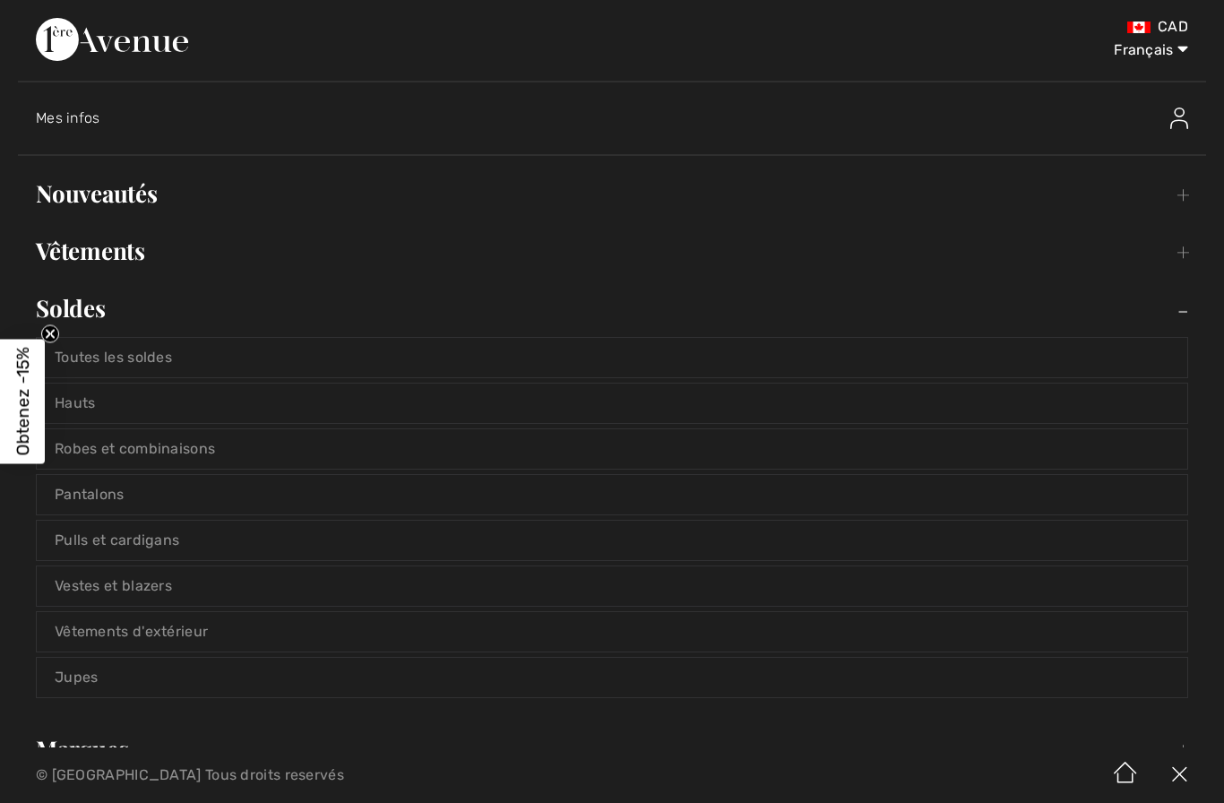
click at [206, 351] on link "Toutes les soldes" at bounding box center [612, 357] width 1151 height 39
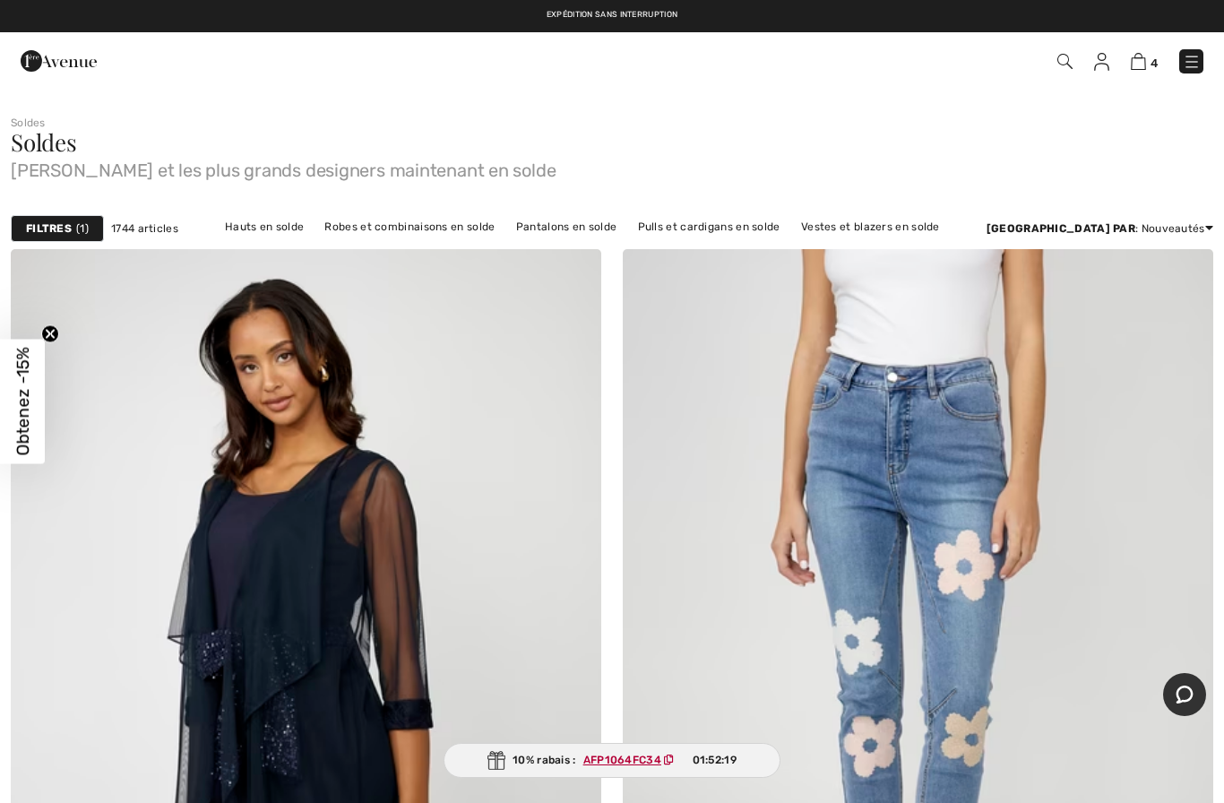
click at [67, 232] on strong "Filtres" at bounding box center [49, 229] width 46 height 16
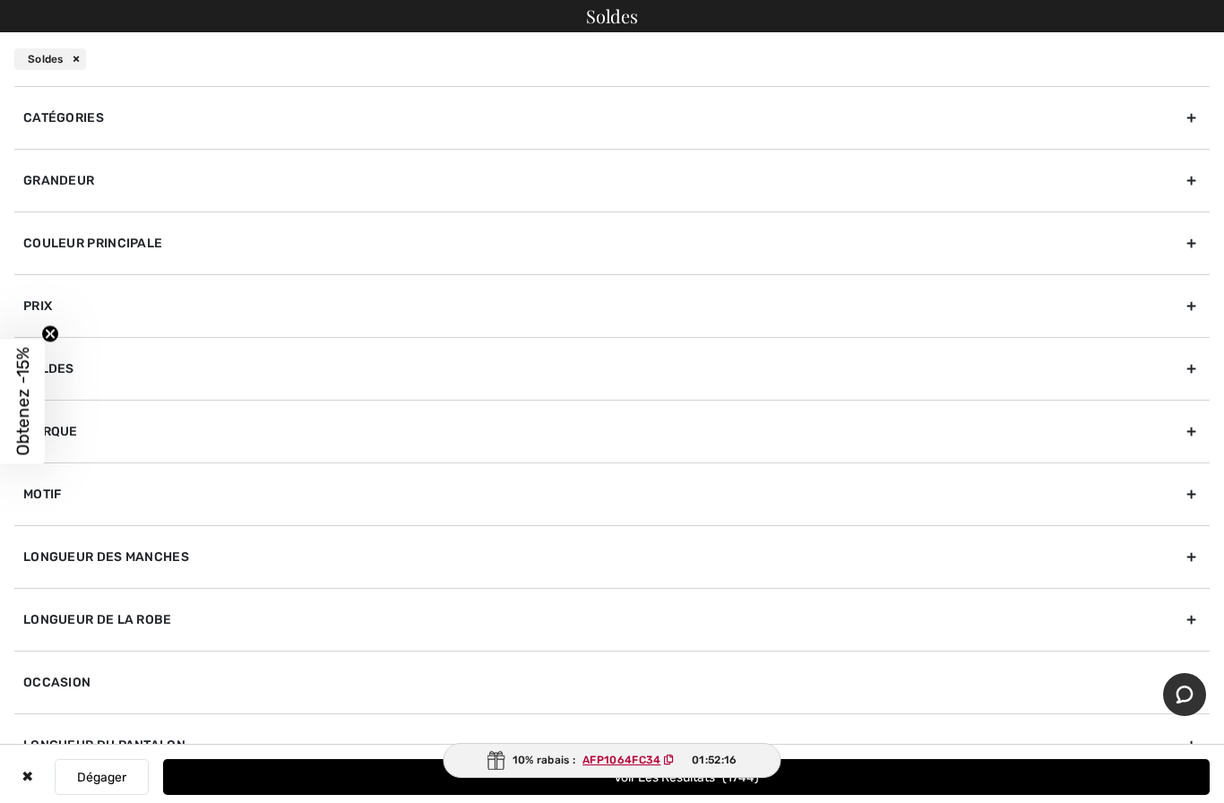
click at [239, 187] on div "Grandeur" at bounding box center [612, 180] width 1196 height 63
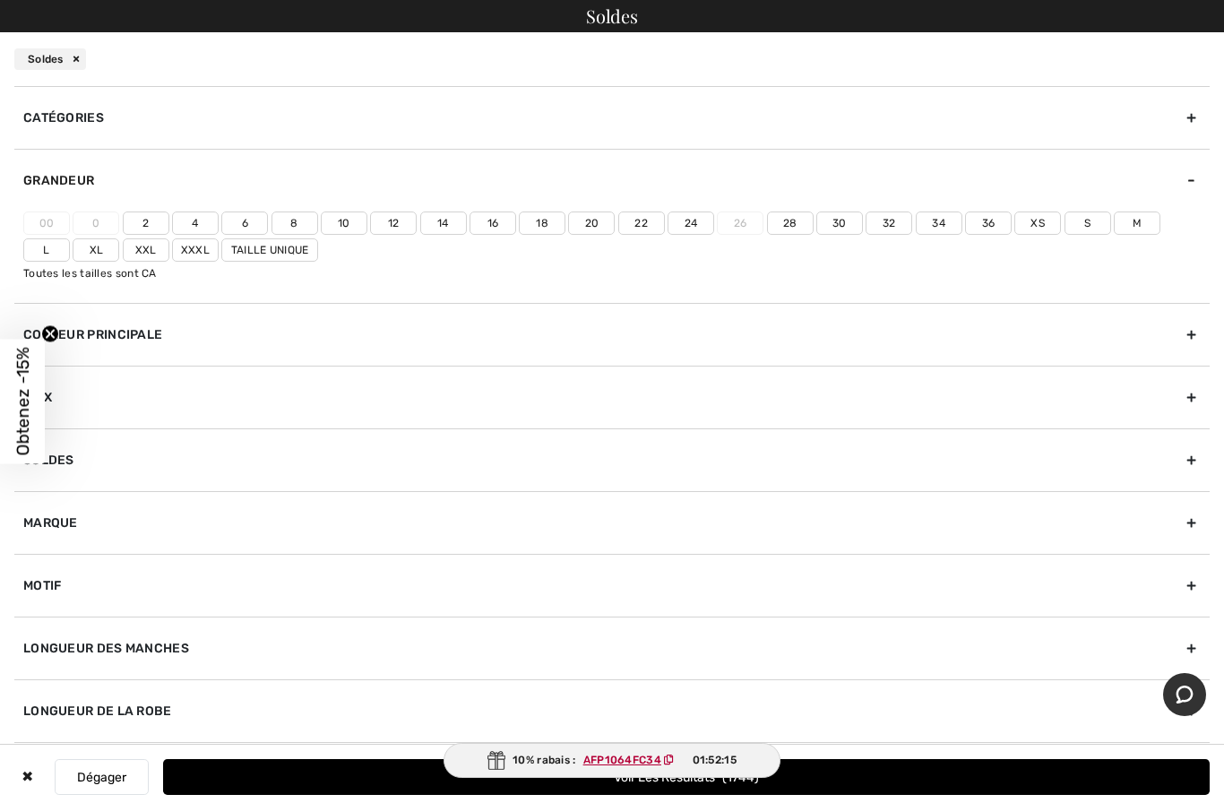
click at [445, 229] on label "14" at bounding box center [443, 223] width 47 height 23
click at [0, 0] on input"] "14" at bounding box center [0, 0] width 0 height 0
click at [73, 252] on label "Xl" at bounding box center [96, 249] width 47 height 23
click at [0, 0] on input"] "Xl" at bounding box center [0, 0] width 0 height 0
click at [709, 780] on button "Voir les resultats 464" at bounding box center [686, 777] width 1047 height 36
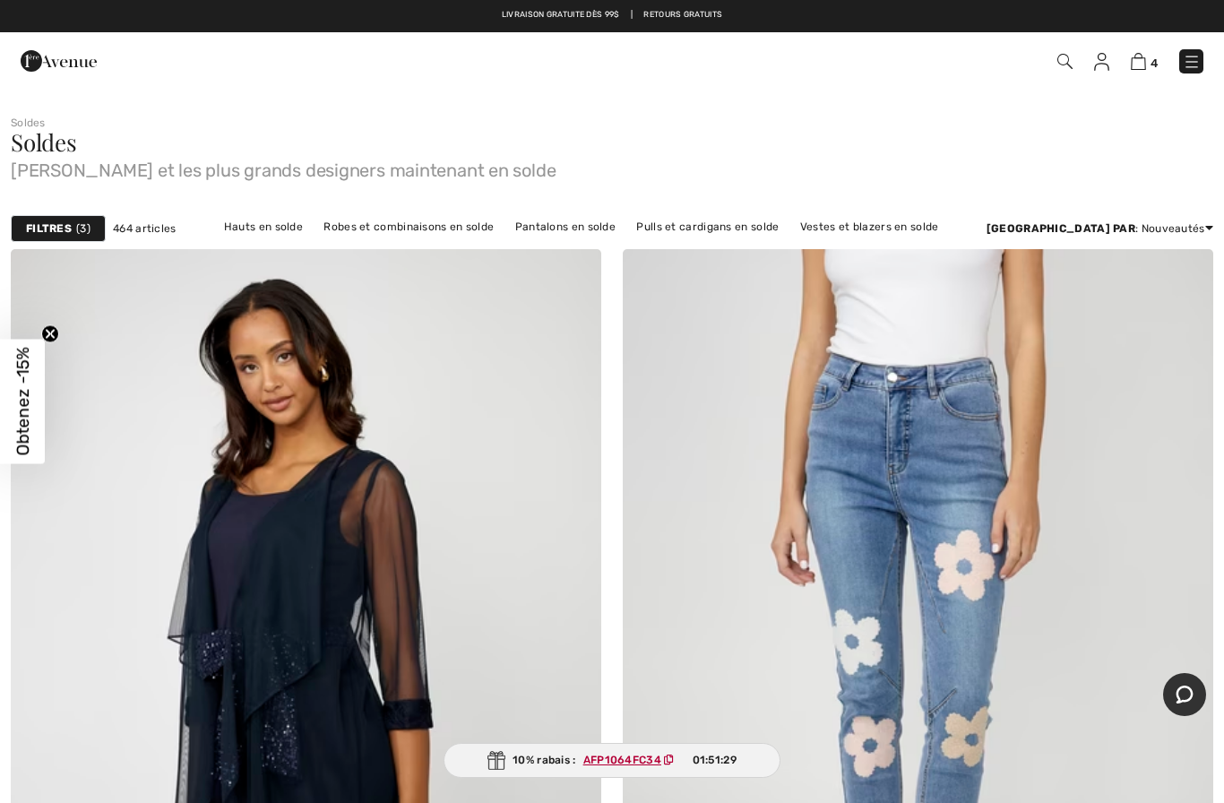
click at [1192, 58] on img at bounding box center [1192, 62] width 18 height 18
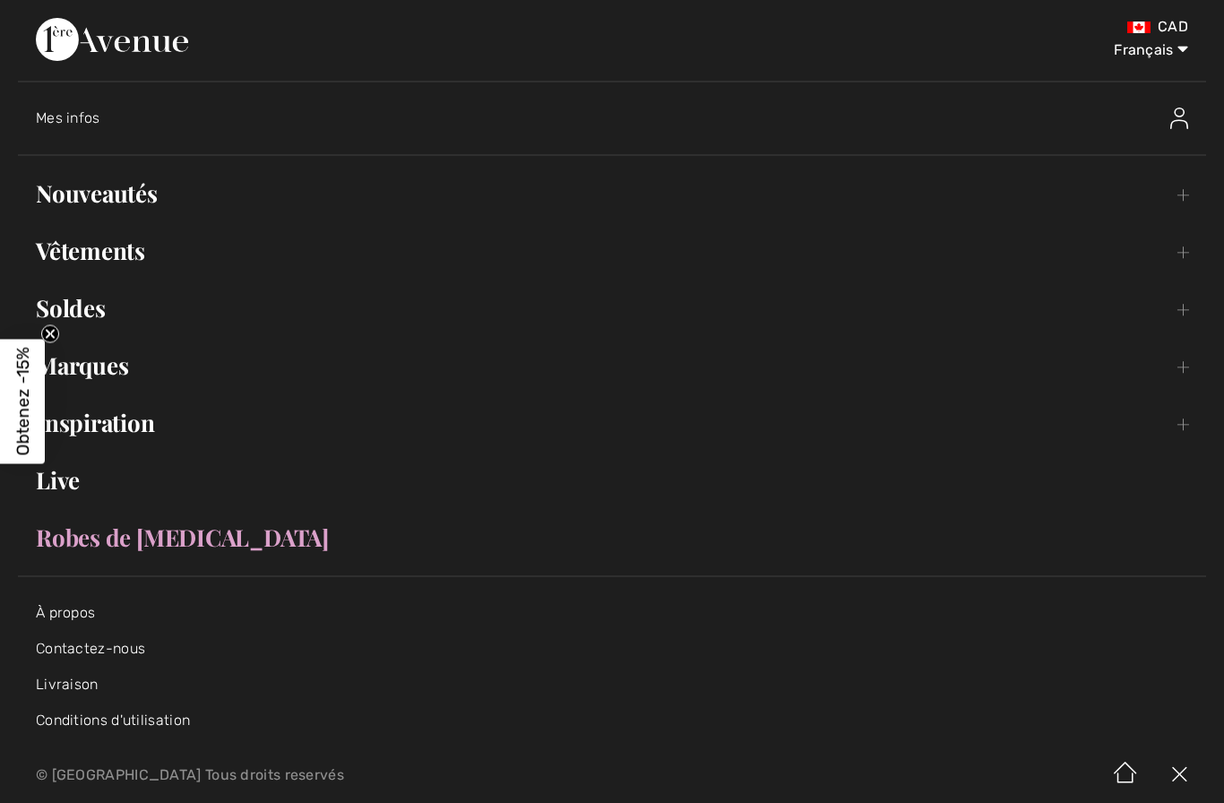
click at [117, 255] on link "Vêtements Toggle submenu" at bounding box center [612, 250] width 1189 height 39
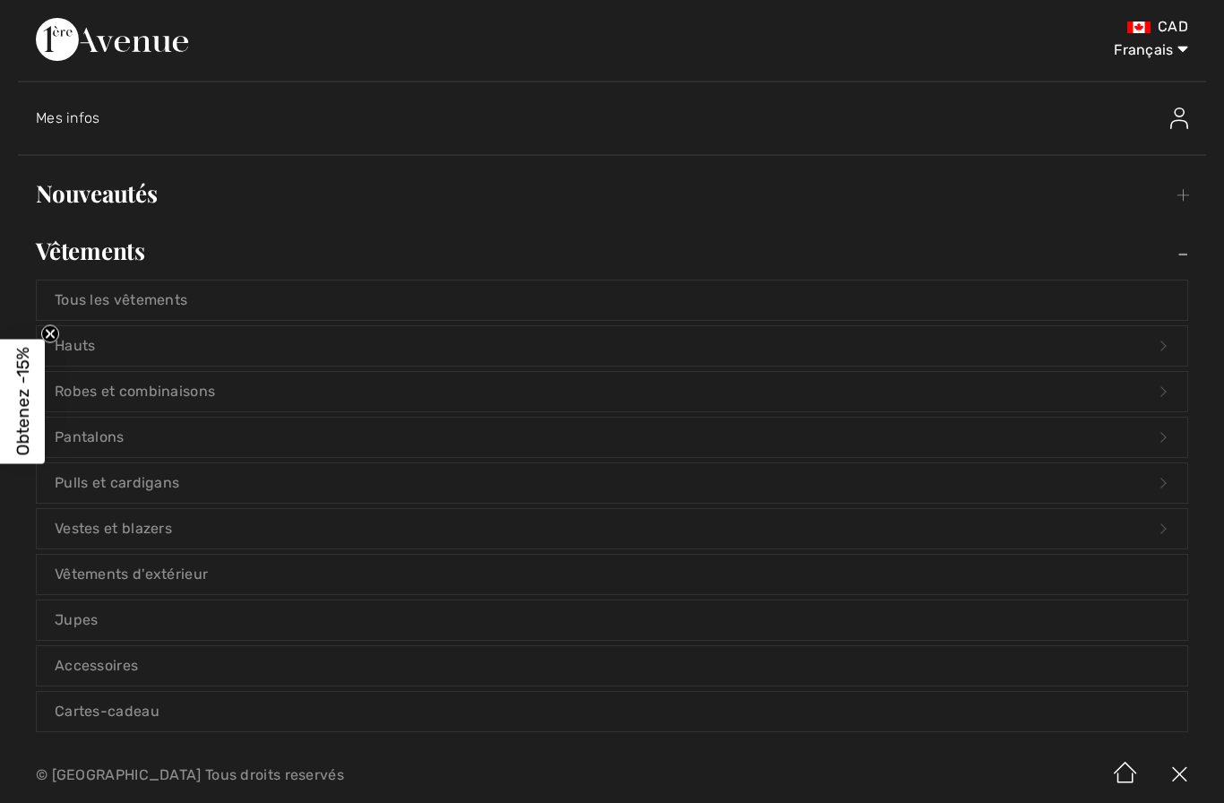
click at [169, 530] on link "Vestes et blazers Open submenu" at bounding box center [612, 528] width 1151 height 39
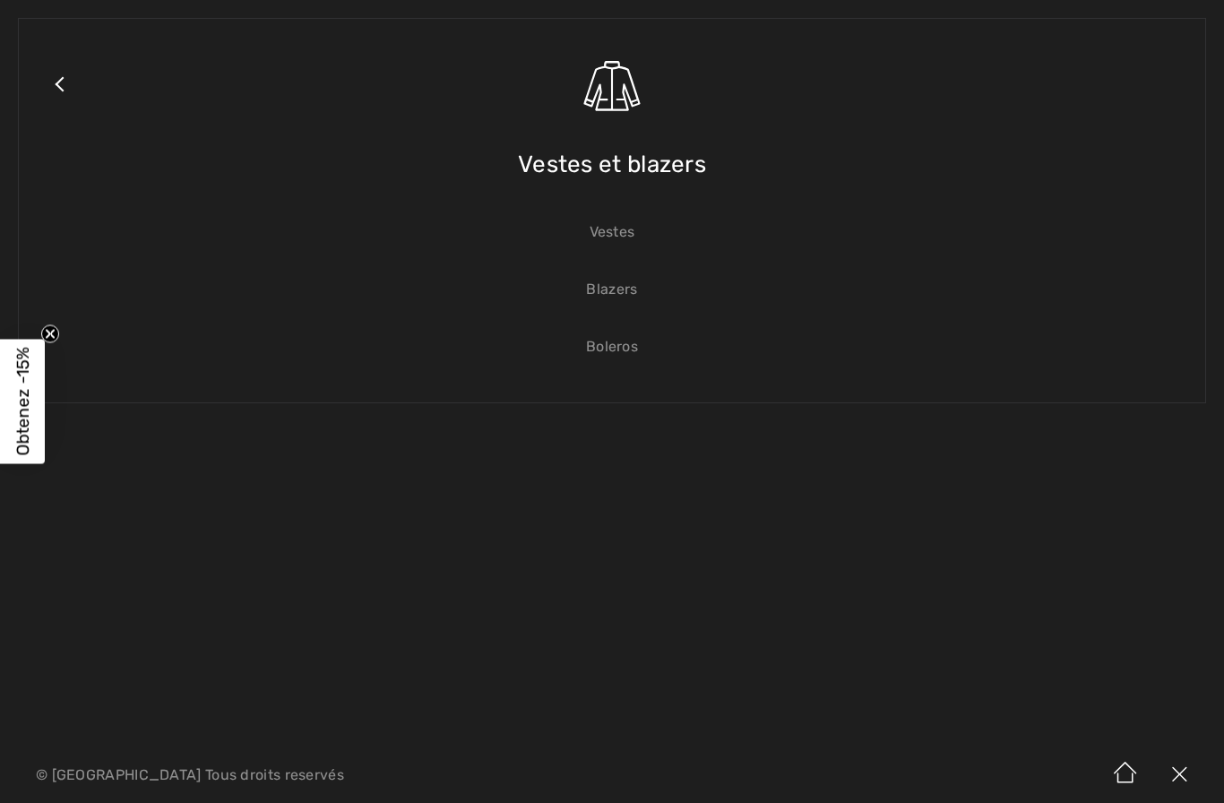
click at [621, 238] on link "Vestes" at bounding box center [612, 231] width 1151 height 39
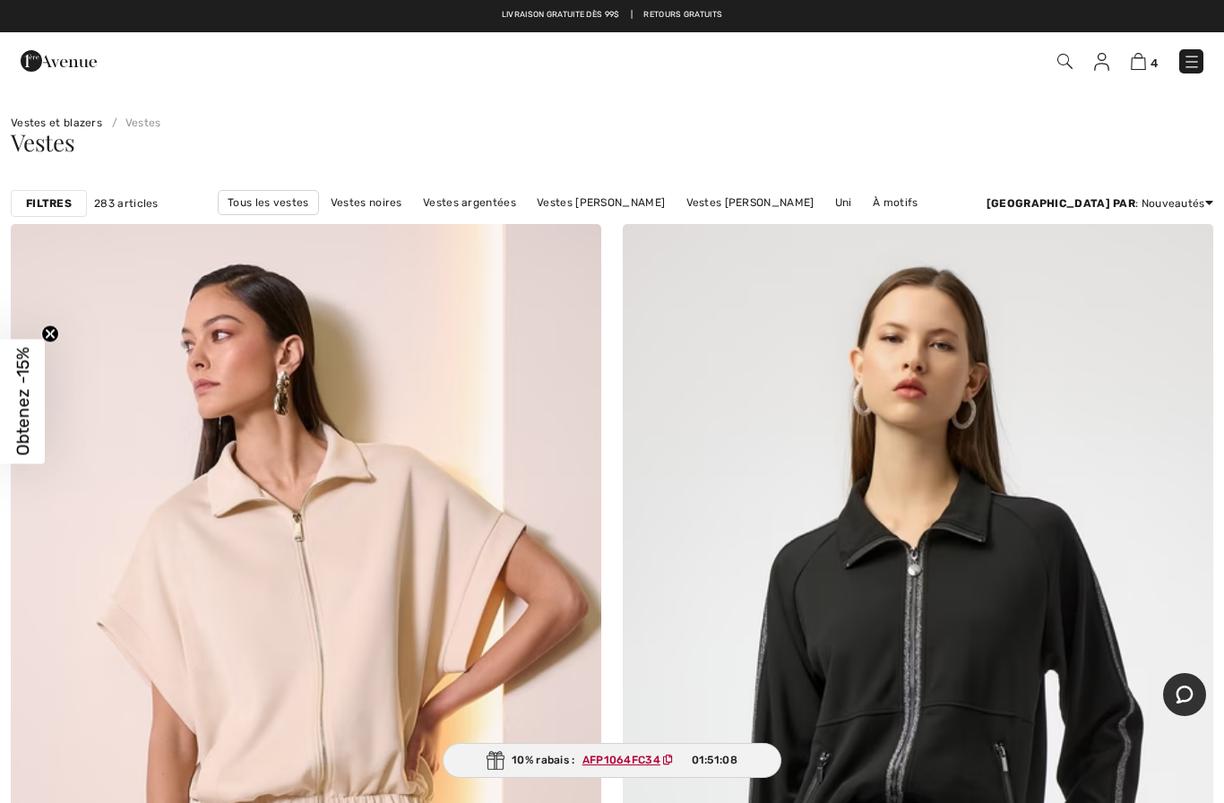
click at [52, 125] on link "Vestes et blazers" at bounding box center [56, 123] width 91 height 13
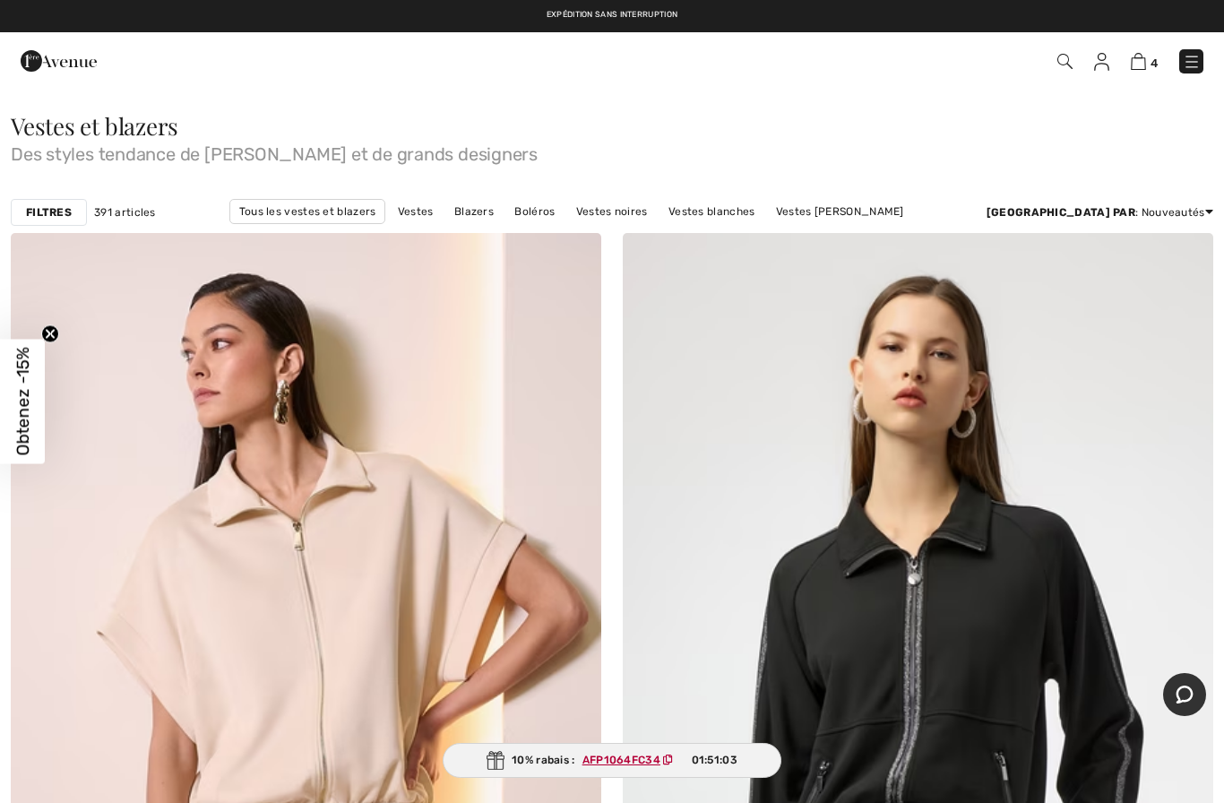
click at [445, 211] on link "Blazers" at bounding box center [473, 211] width 57 height 23
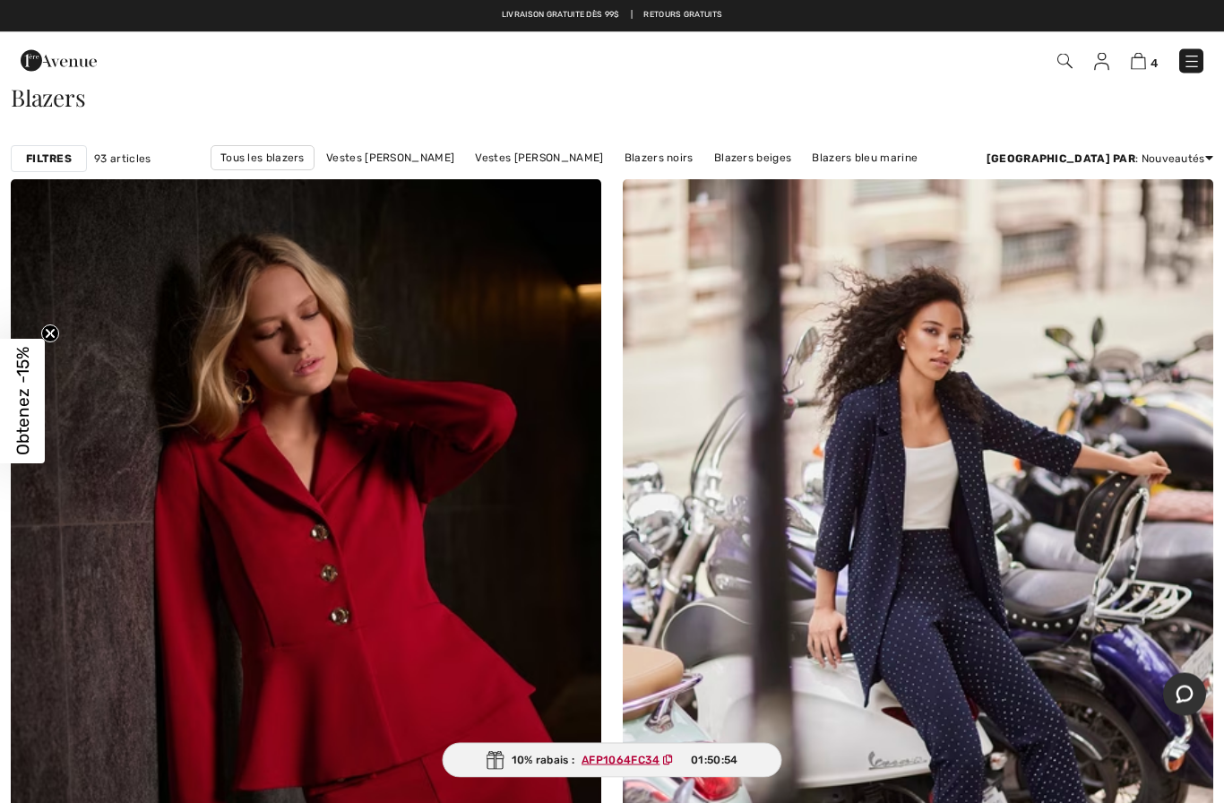
scroll to position [29, 0]
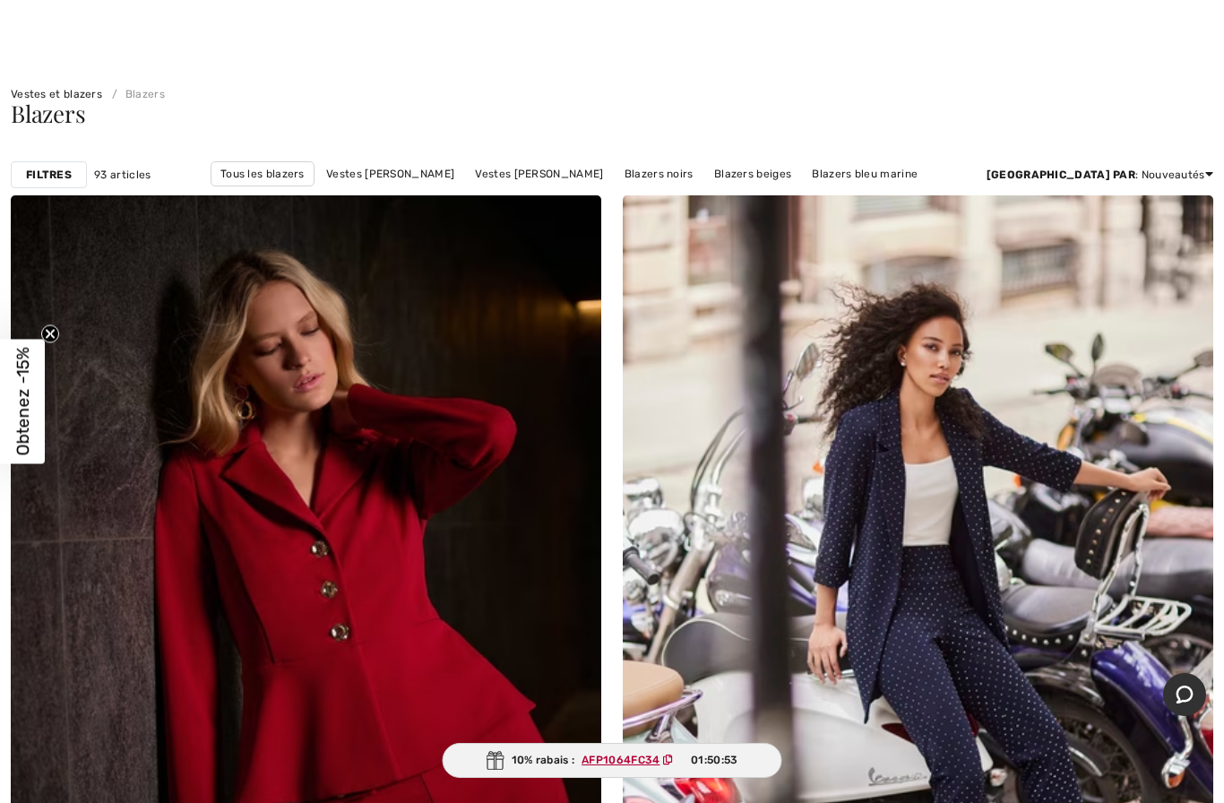
click at [39, 168] on strong "Filtres" at bounding box center [49, 175] width 46 height 16
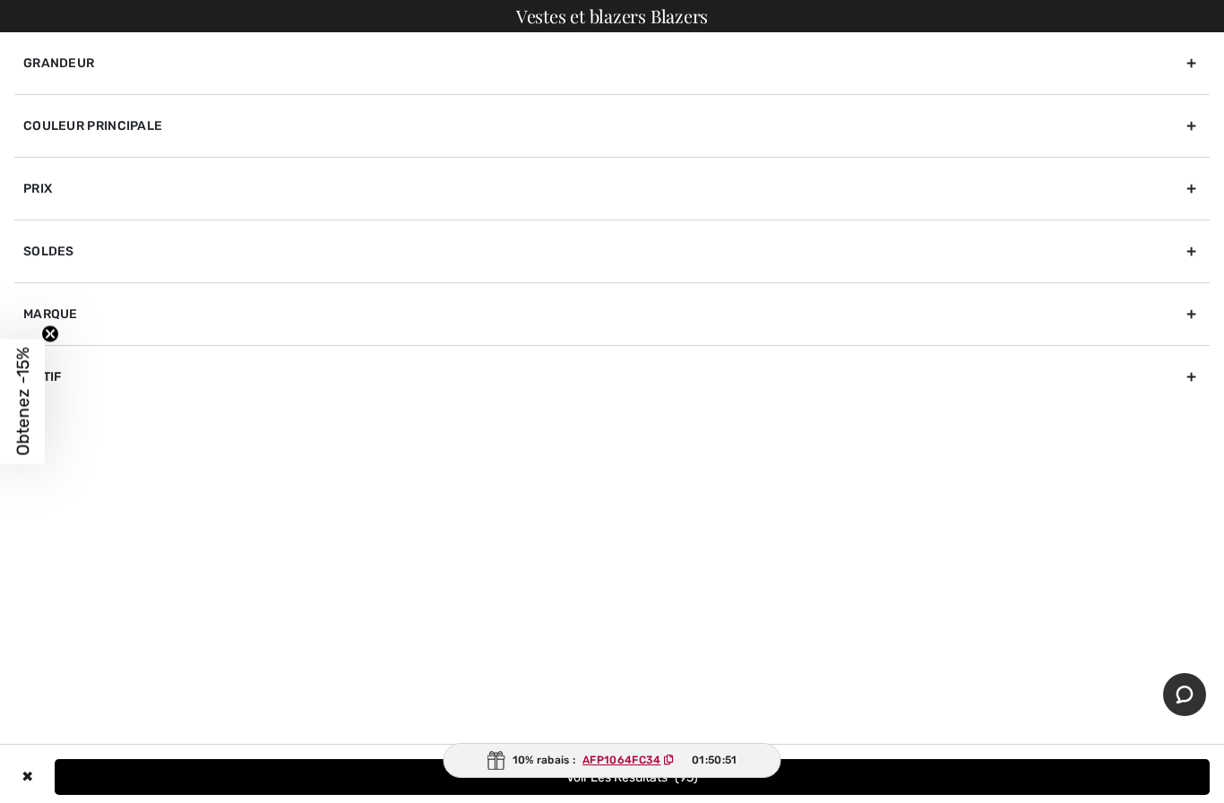
click at [224, 72] on div "Grandeur" at bounding box center [612, 63] width 1196 height 62
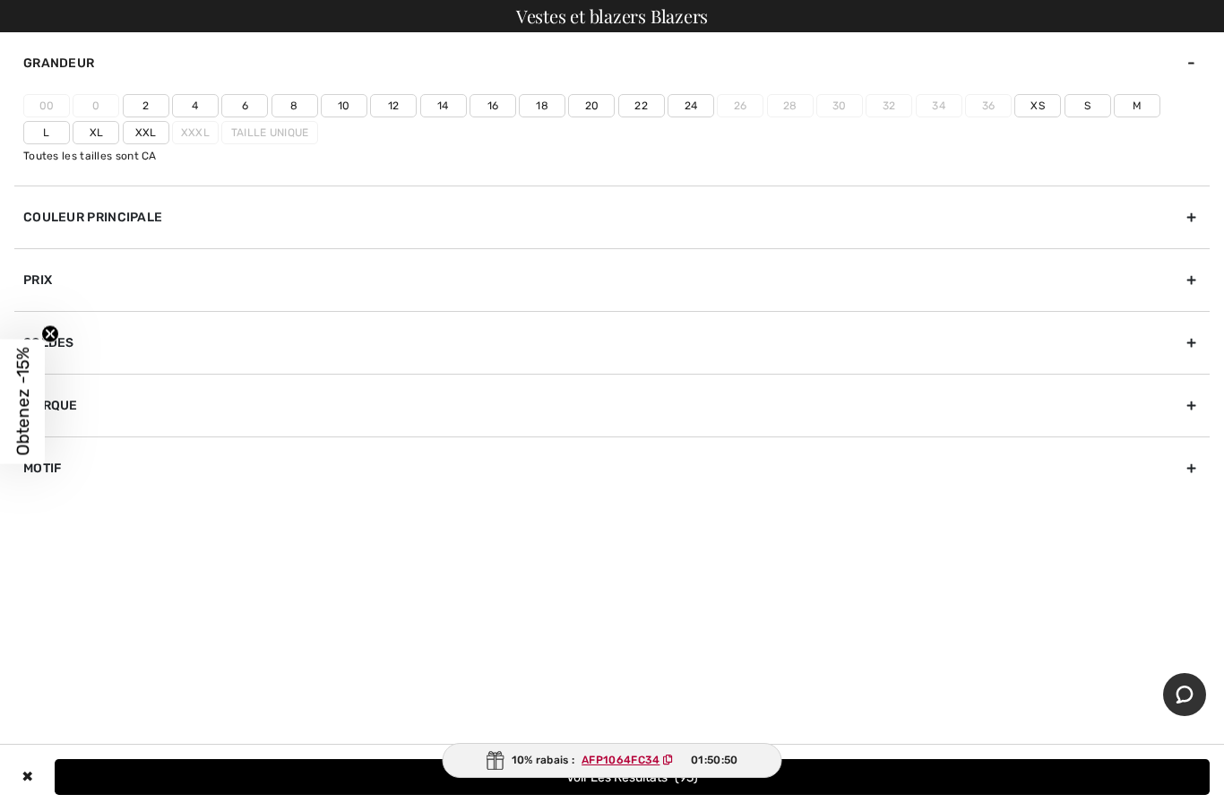
click at [73, 136] on label "Xl" at bounding box center [96, 132] width 47 height 23
click at [0, 0] on input"] "Xl" at bounding box center [0, 0] width 0 height 0
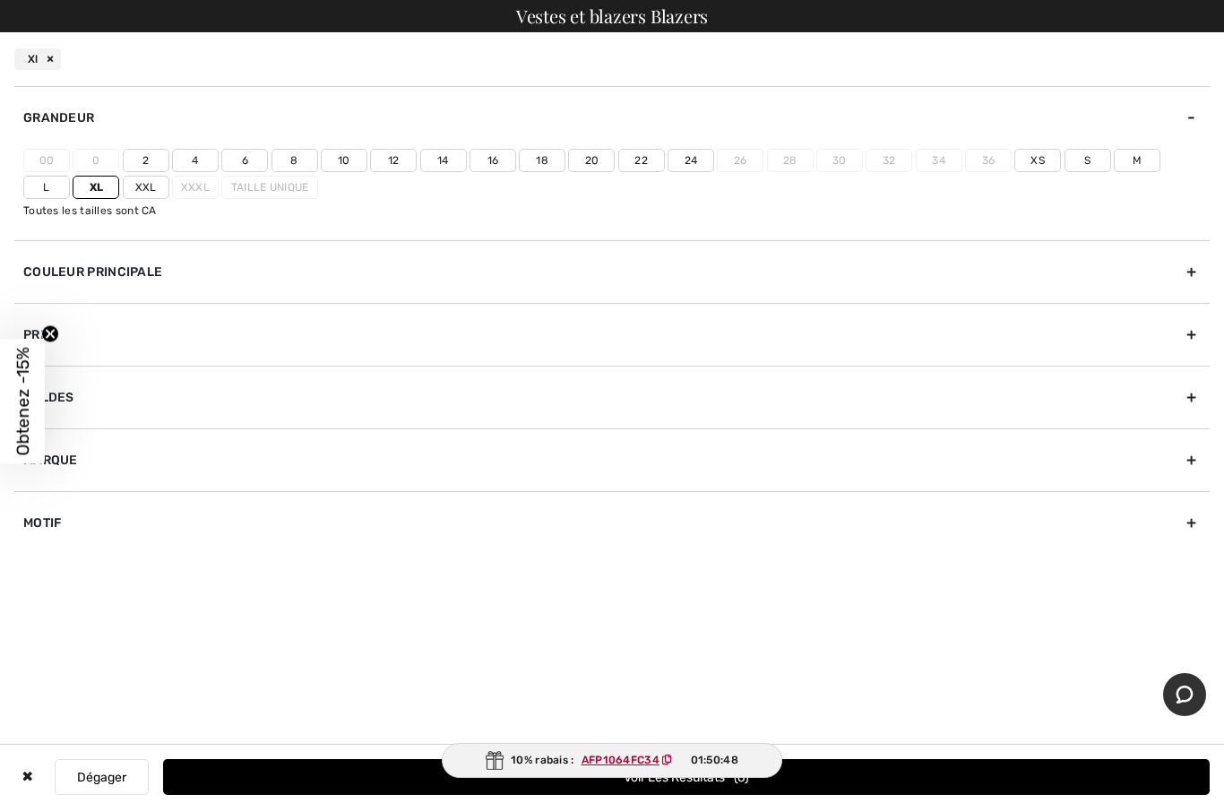
click at [451, 154] on label "14" at bounding box center [443, 160] width 47 height 23
click at [0, 0] on input"] "14" at bounding box center [0, 0] width 0 height 0
click at [654, 781] on button "Voir les resultats 41" at bounding box center [686, 777] width 1047 height 36
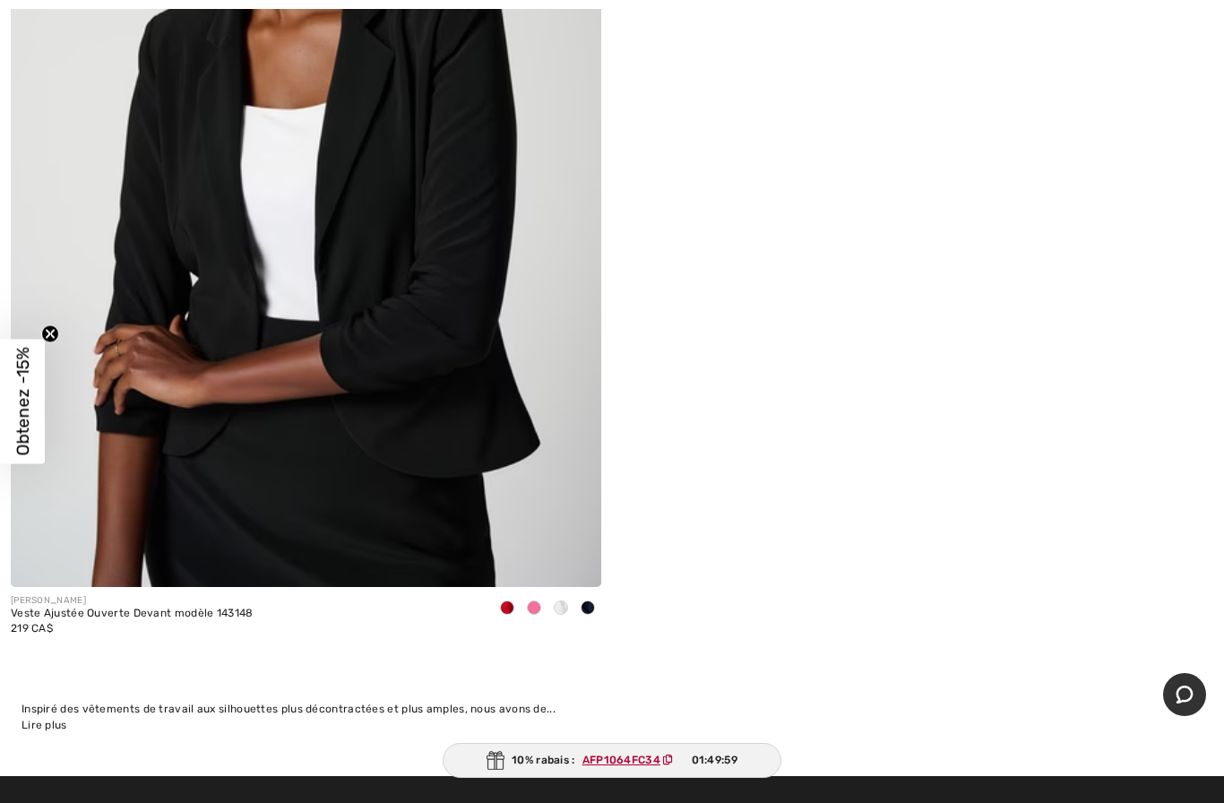
scroll to position [20223, 0]
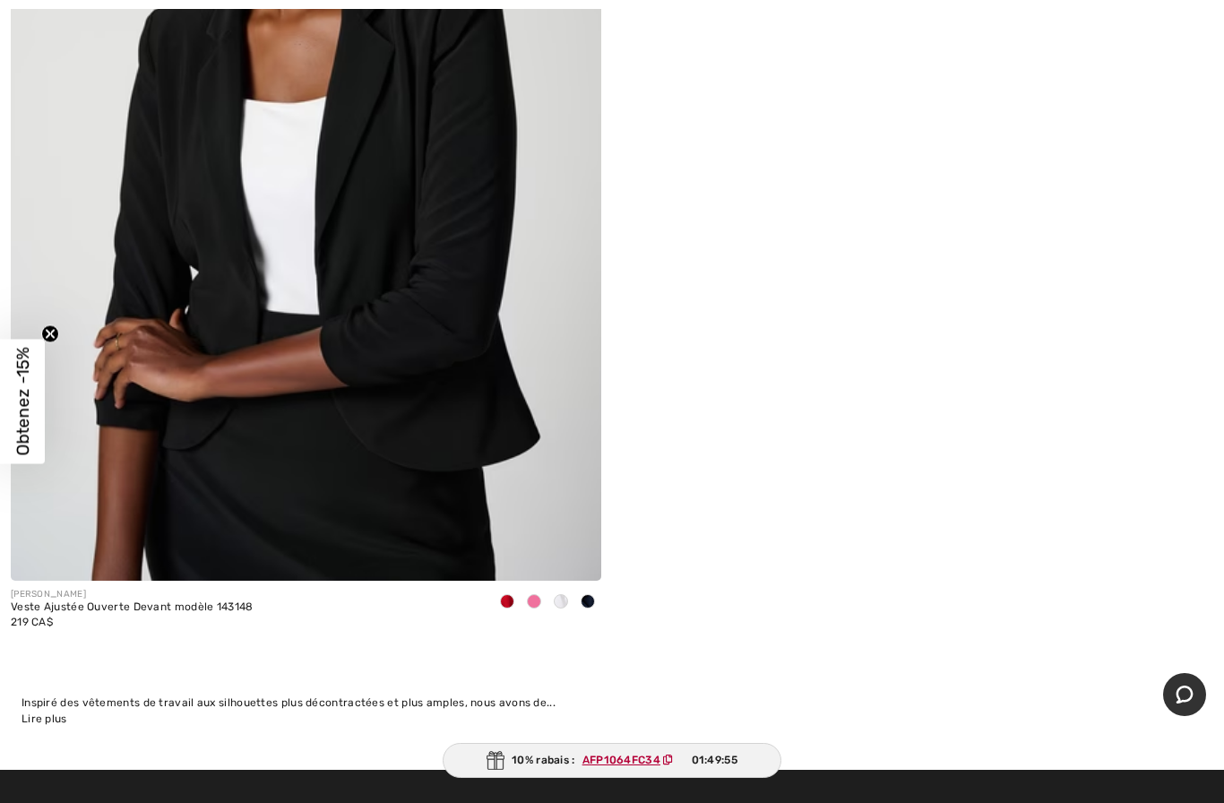
click at [482, 384] on img at bounding box center [306, 137] width 591 height 886
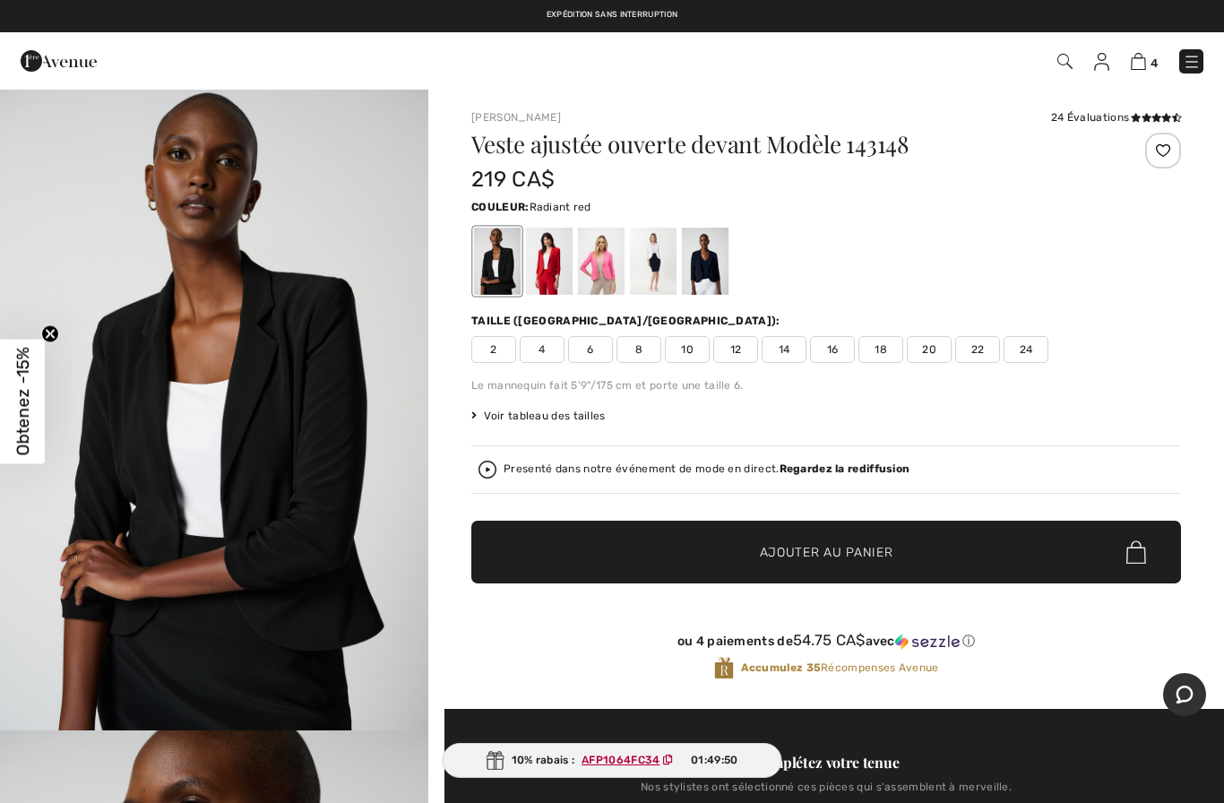
click at [544, 262] on div at bounding box center [549, 261] width 47 height 67
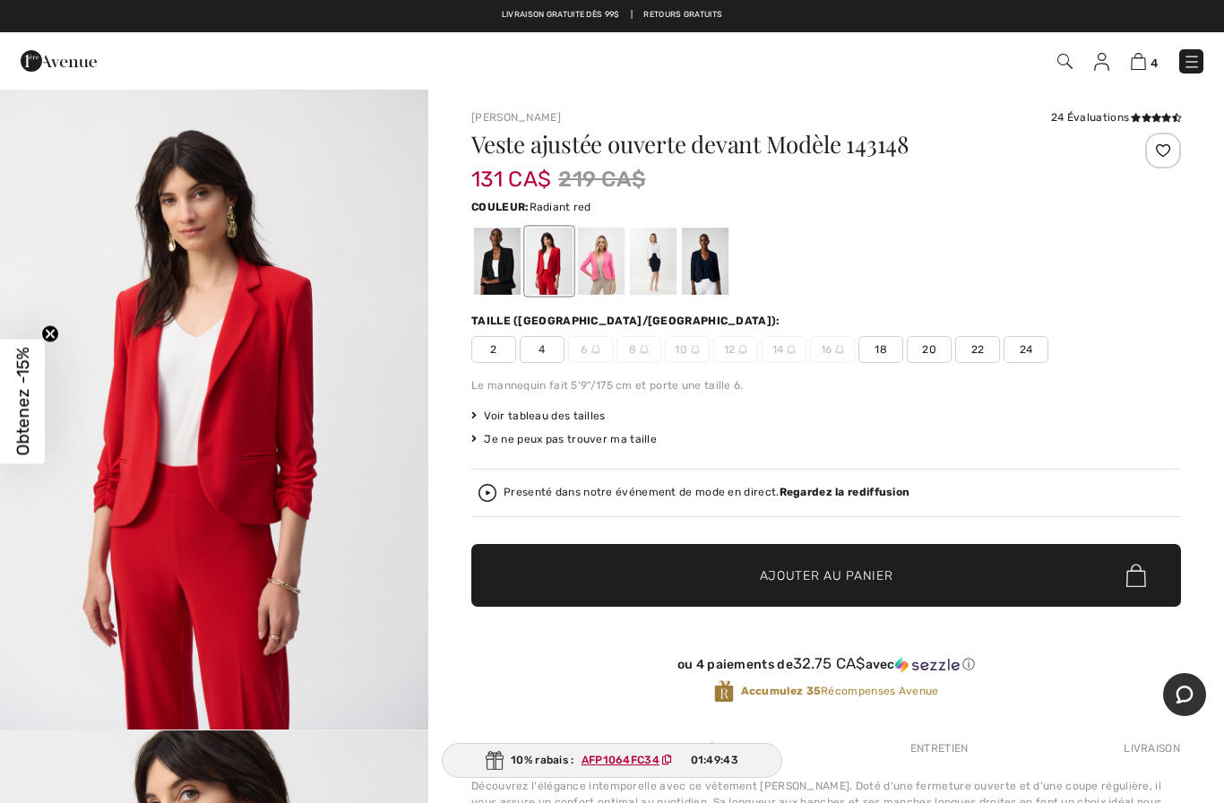
click at [1142, 64] on img at bounding box center [1138, 61] width 15 height 17
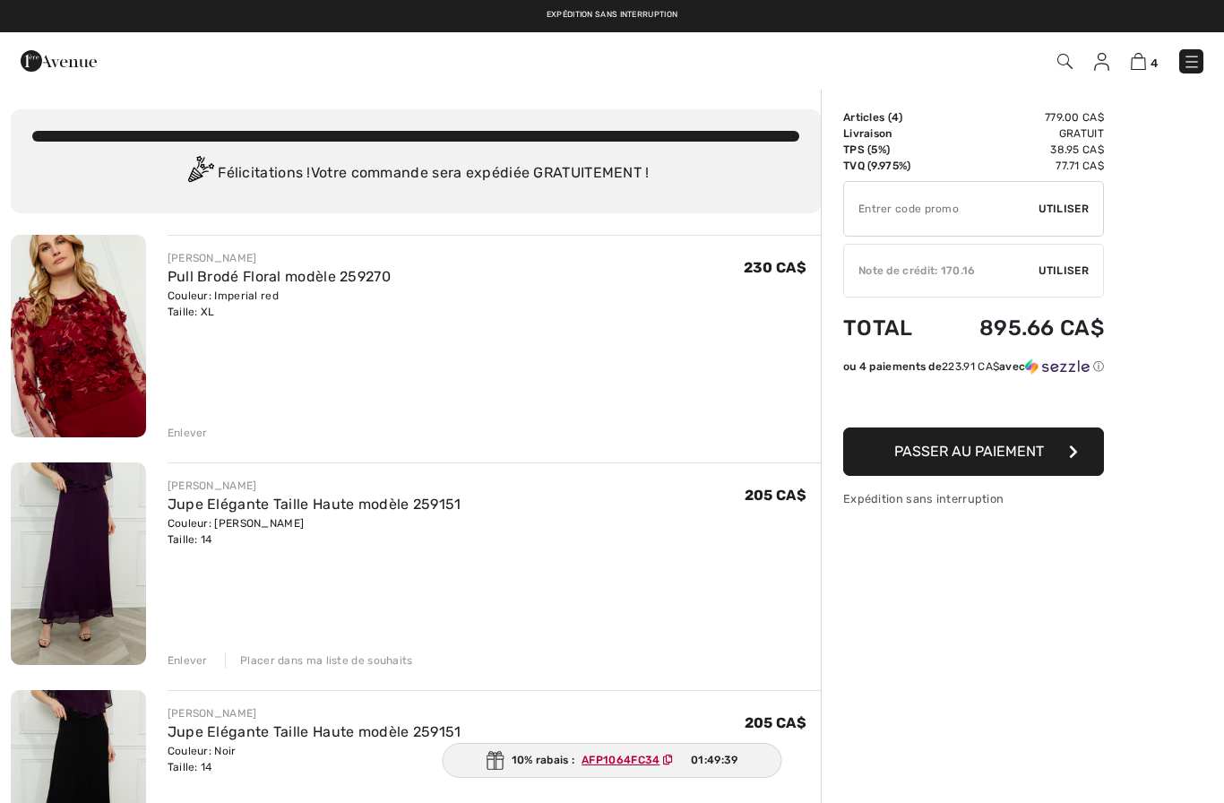
click at [624, 759] on ins "AFP1064FC34" at bounding box center [621, 760] width 78 height 13
click at [1081, 212] on span "Utiliser" at bounding box center [1064, 209] width 50 height 16
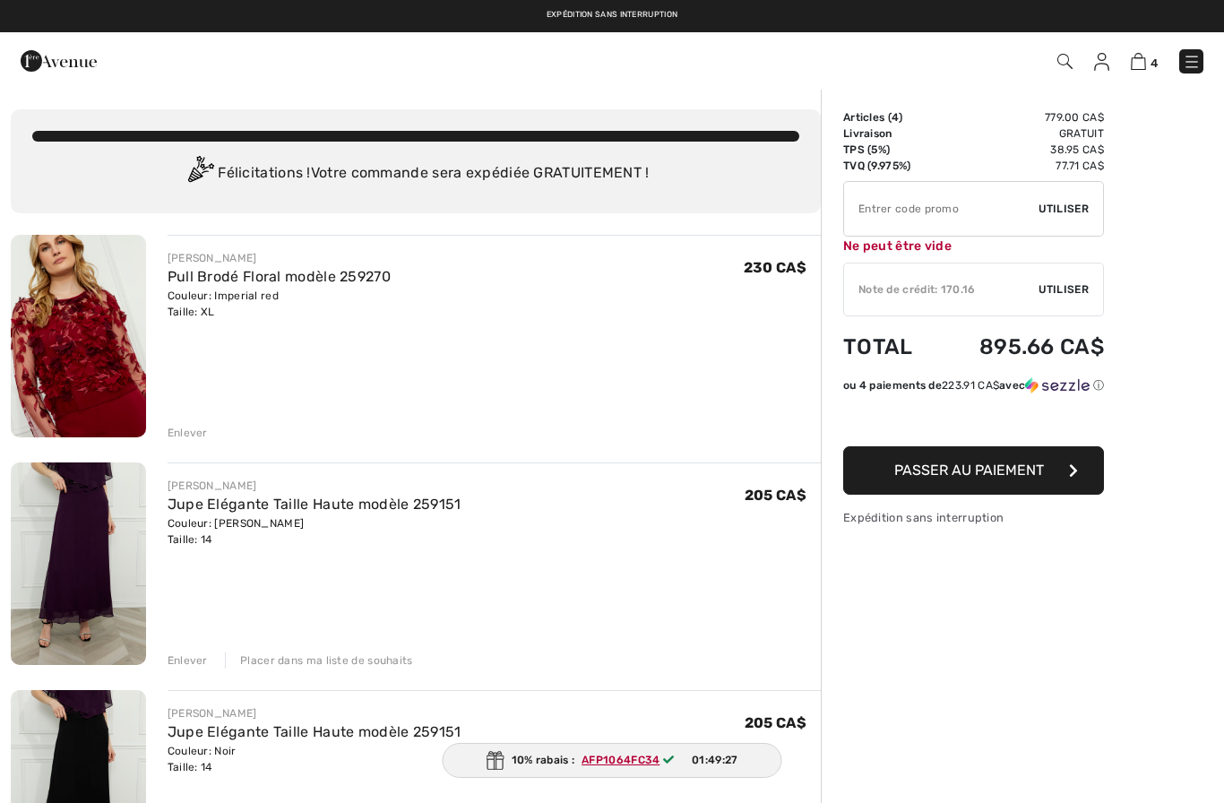
click at [940, 210] on input "TEXT" at bounding box center [941, 209] width 195 height 54
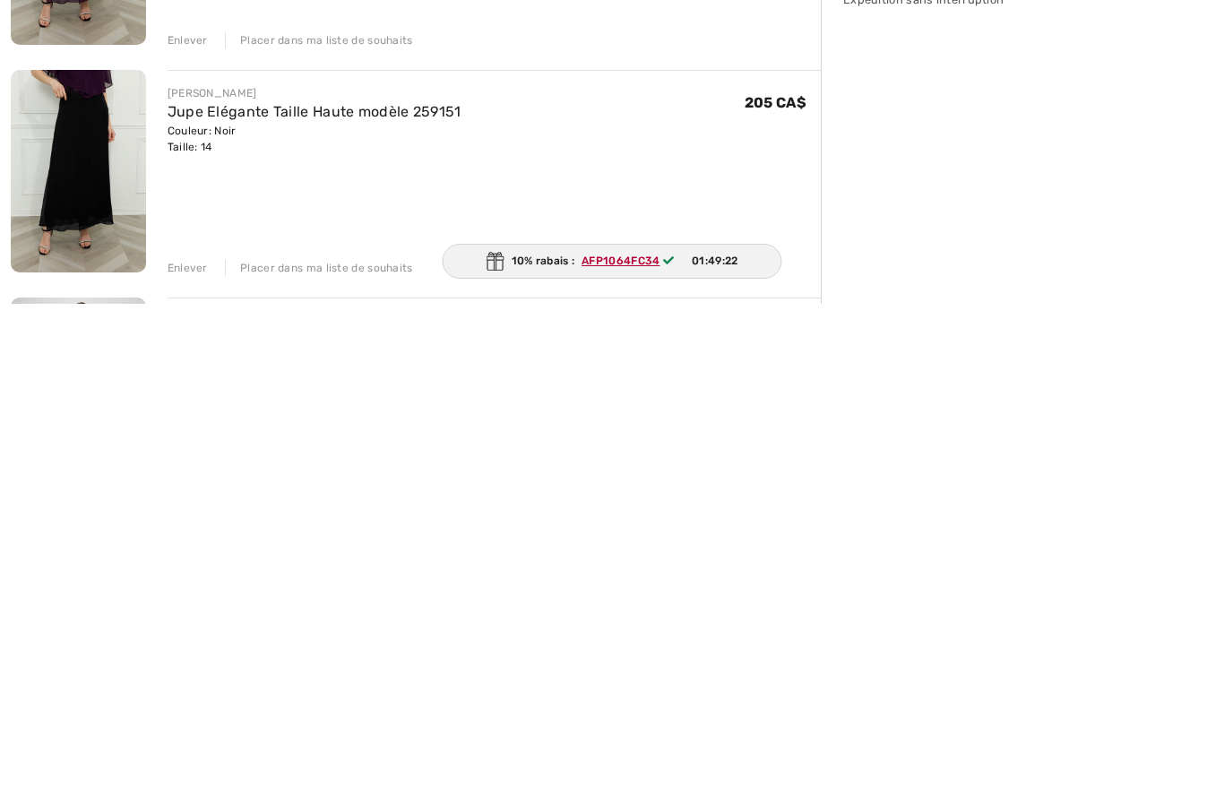
scroll to position [126, 0]
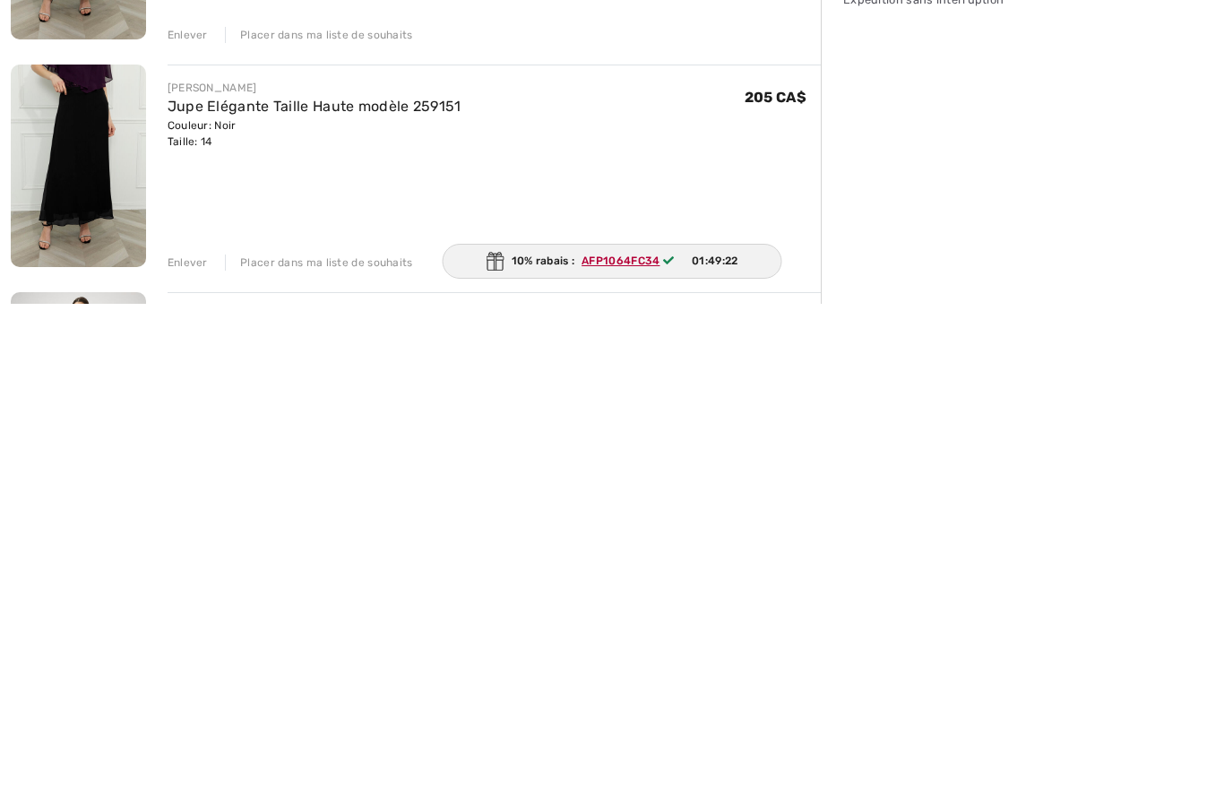
click at [623, 754] on ins "AFP1064FC34" at bounding box center [621, 760] width 78 height 13
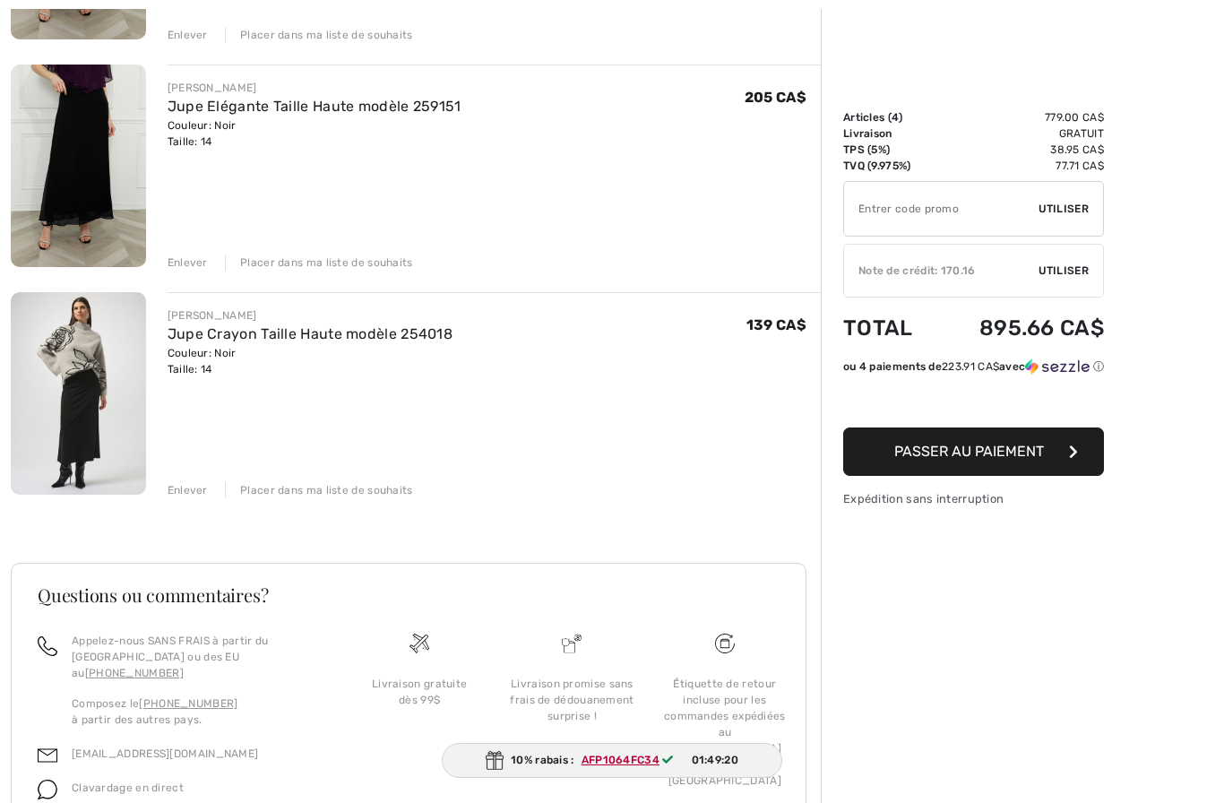
scroll to position [621, 0]
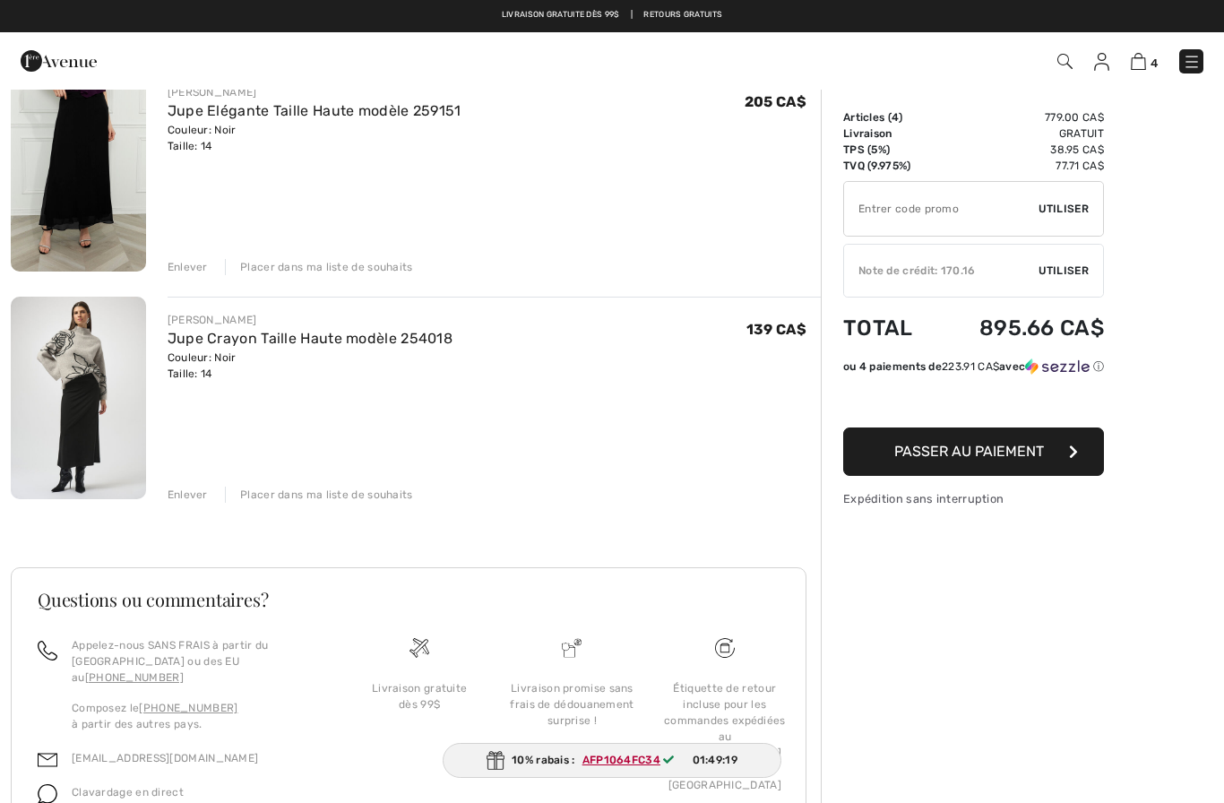
click at [645, 766] on ins "AFP1064FC34" at bounding box center [622, 760] width 78 height 13
click at [635, 766] on ins "AFP1064FC34" at bounding box center [622, 760] width 78 height 13
click at [541, 778] on div "10% rabais : AFP1064FC34 01:49:16" at bounding box center [613, 760] width 340 height 35
click at [935, 202] on input "TEXT" at bounding box center [941, 209] width 195 height 54
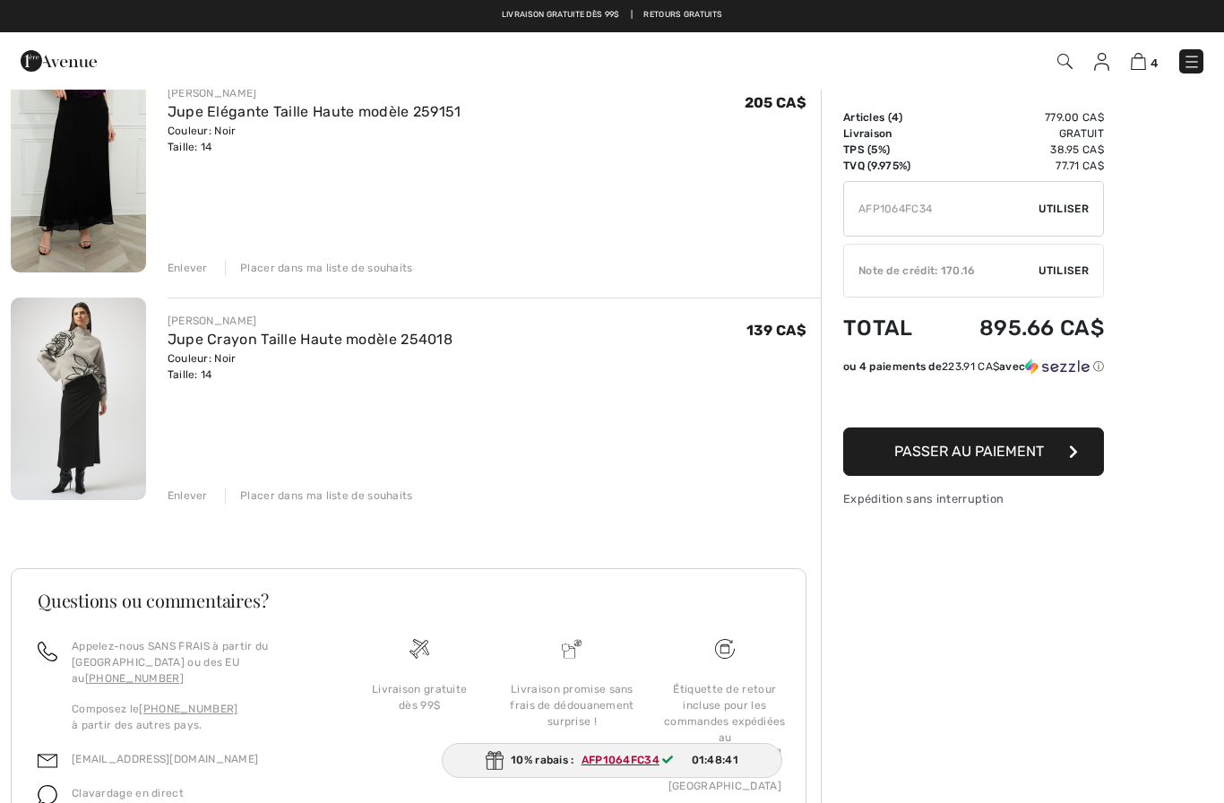
type input "AFP1064FC34"
click at [1189, 246] on div "Sommaire Description Articles ( 4 ) 779.00 CA$ Code promo 0.00 CA$ Livraison Gr…" at bounding box center [1022, 183] width 403 height 1431
click at [1066, 212] on span "Utiliser" at bounding box center [1064, 209] width 50 height 16
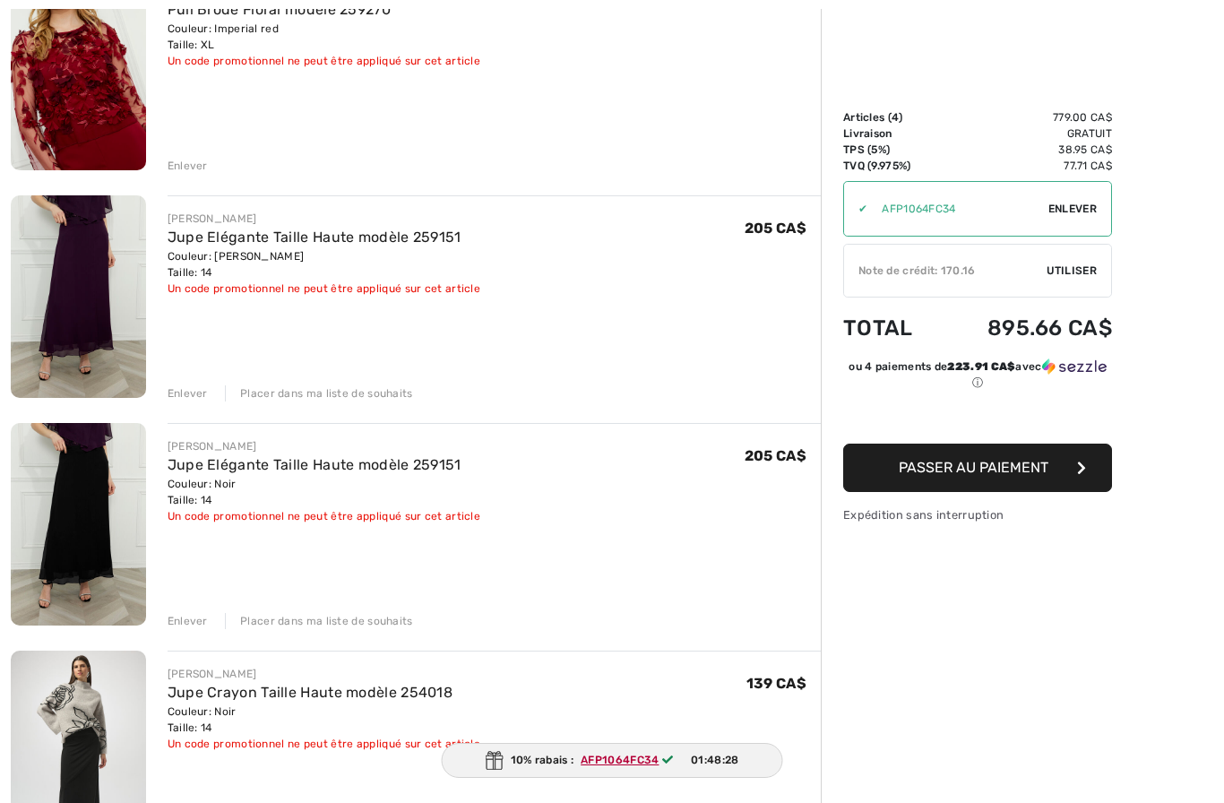
scroll to position [269, 0]
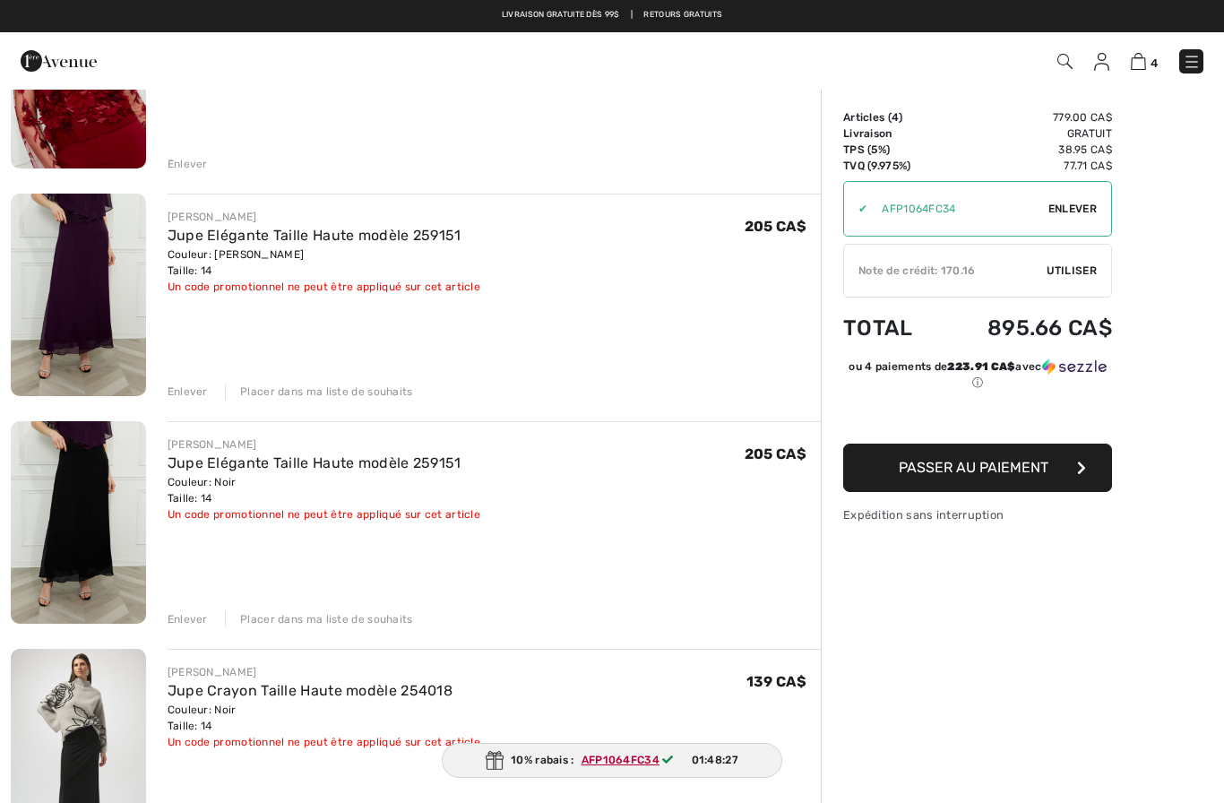
click at [1067, 199] on div "✔ Utiliser Enlever" at bounding box center [977, 209] width 269 height 56
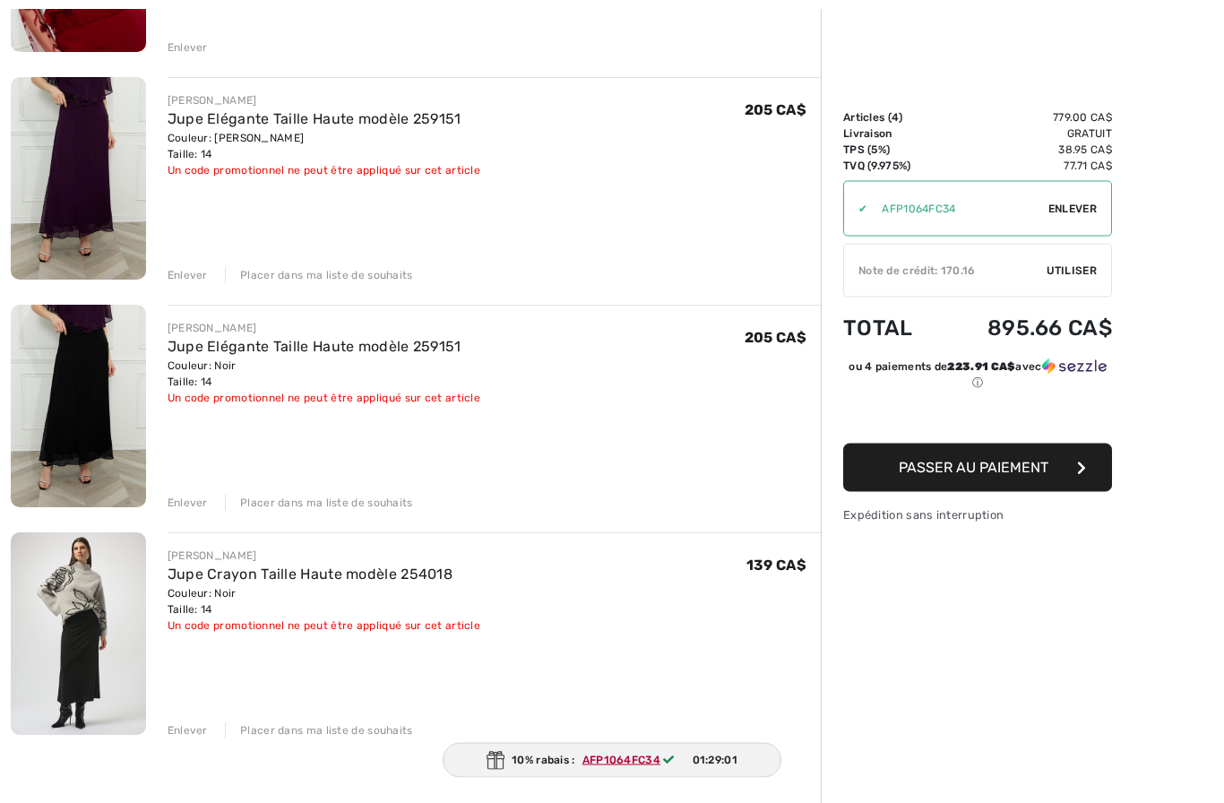
scroll to position [385, 0]
click at [90, 594] on img at bounding box center [78, 633] width 135 height 203
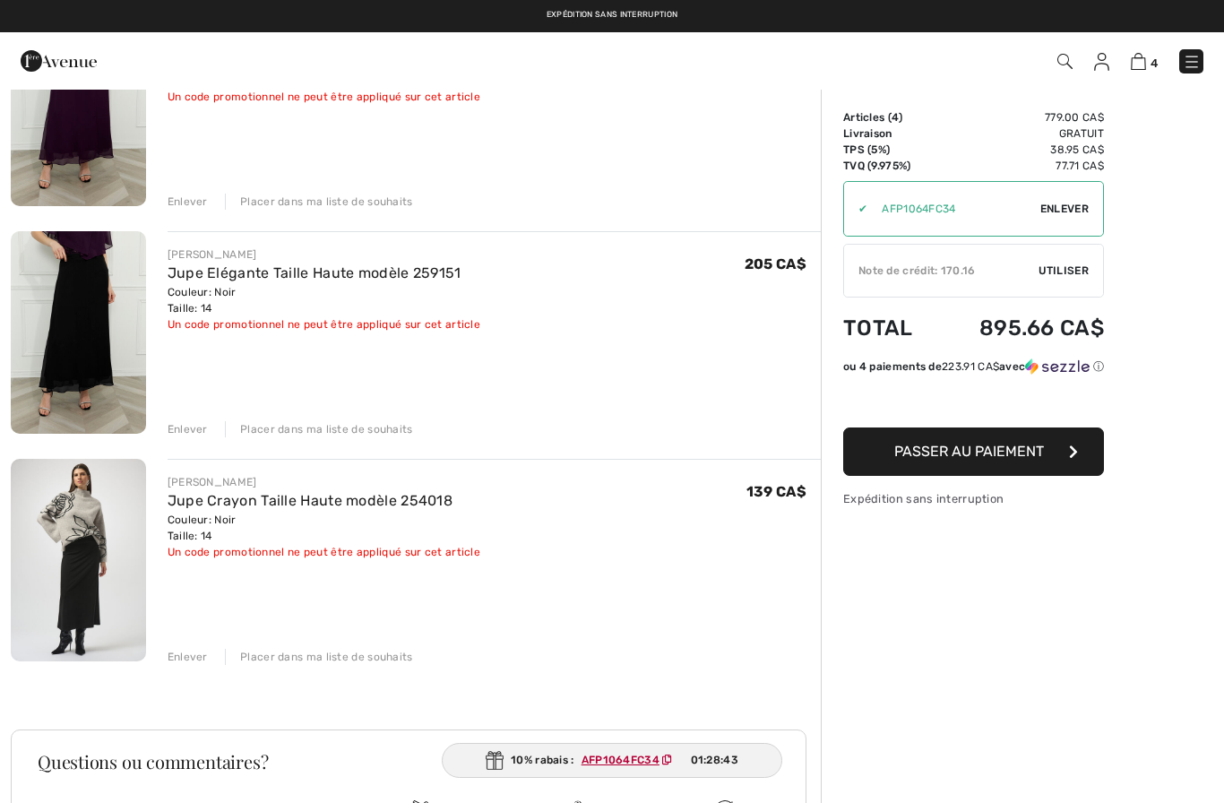
click at [182, 659] on div "Enlever" at bounding box center [188, 657] width 40 height 16
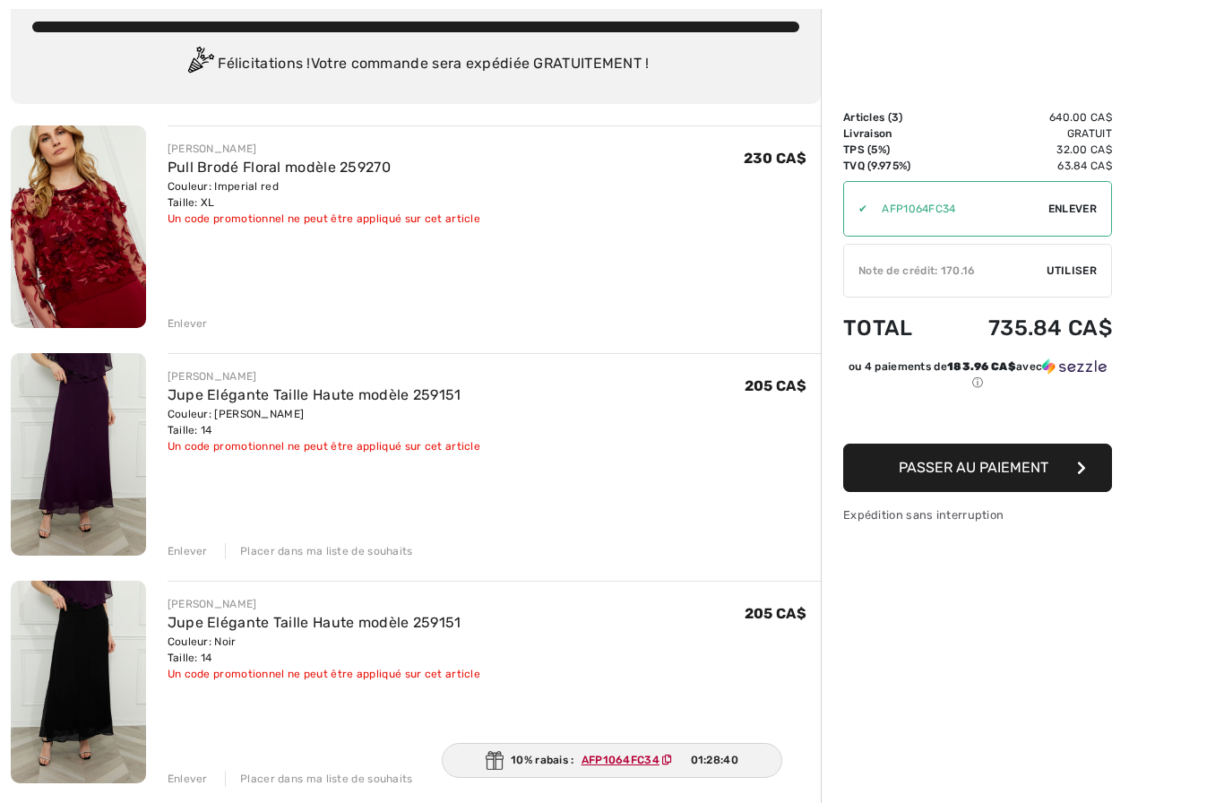
scroll to position [144, 0]
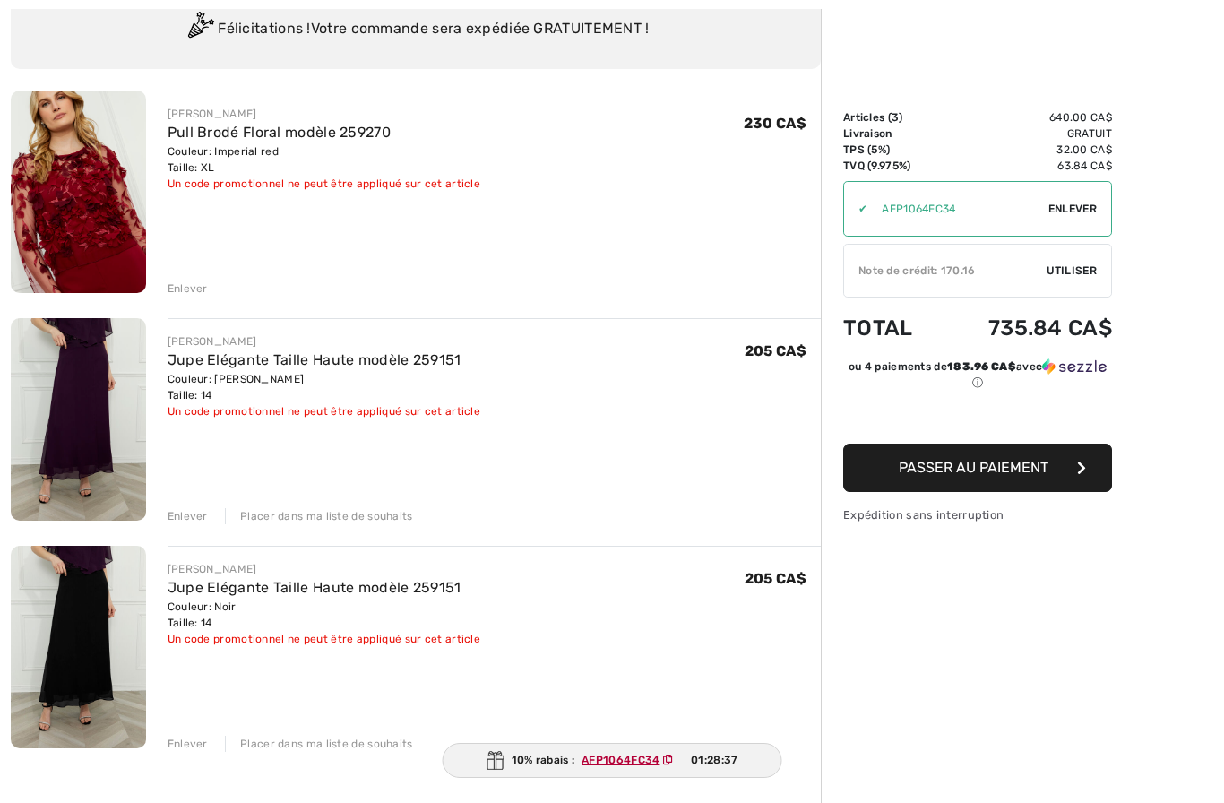
click at [184, 518] on div "Enlever" at bounding box center [188, 516] width 40 height 16
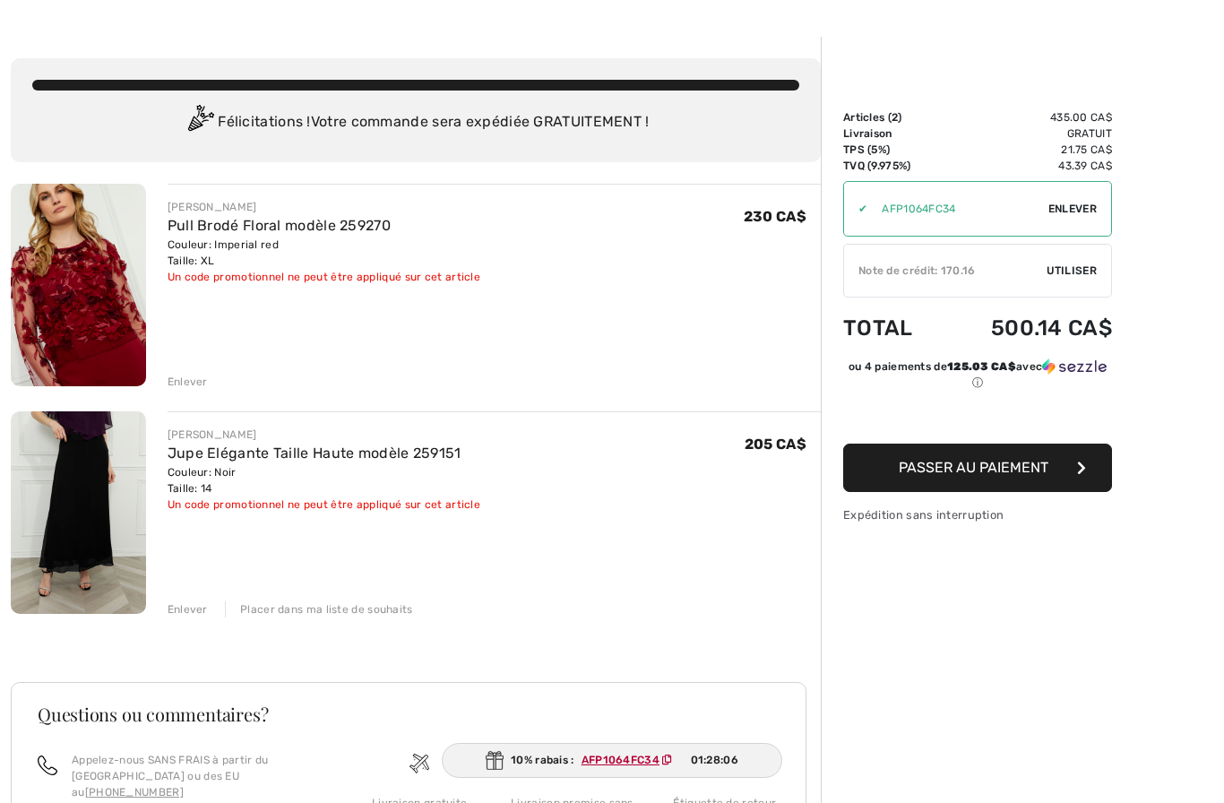
scroll to position [21, 0]
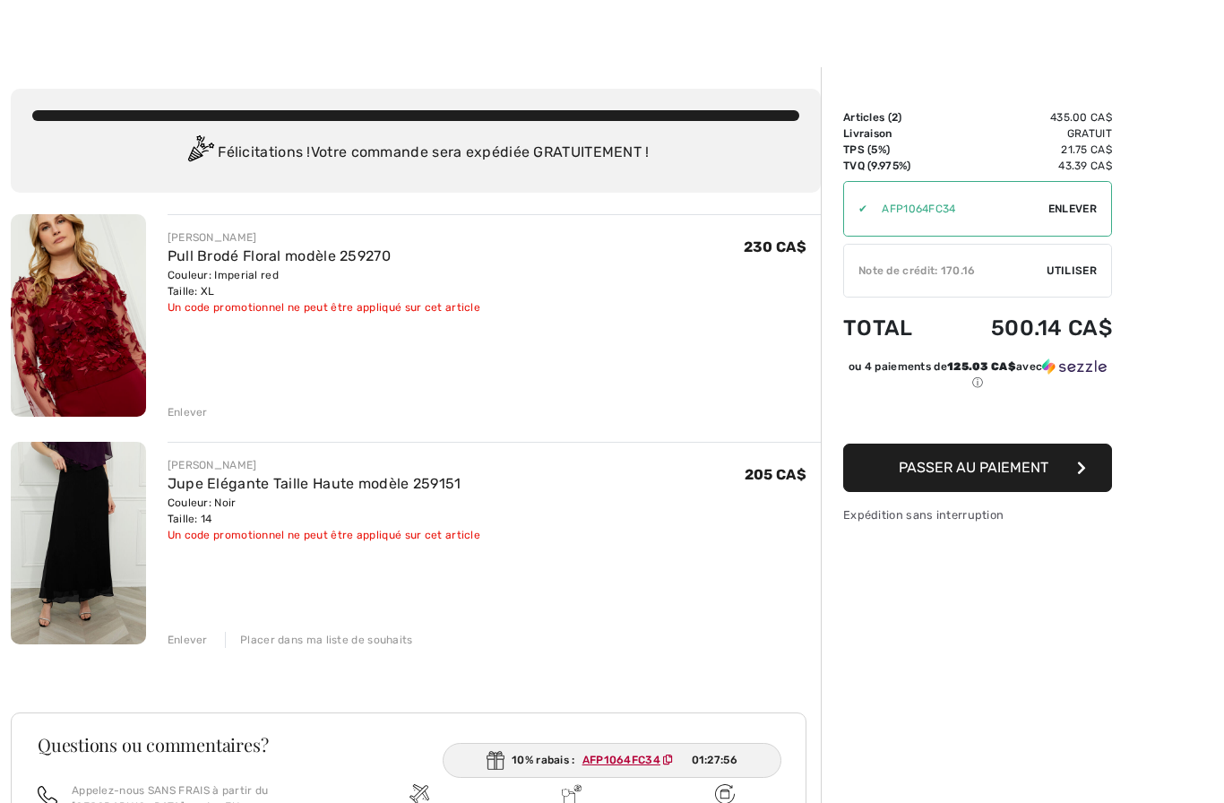
click at [980, 475] on span "Passer au paiement" at bounding box center [974, 467] width 150 height 17
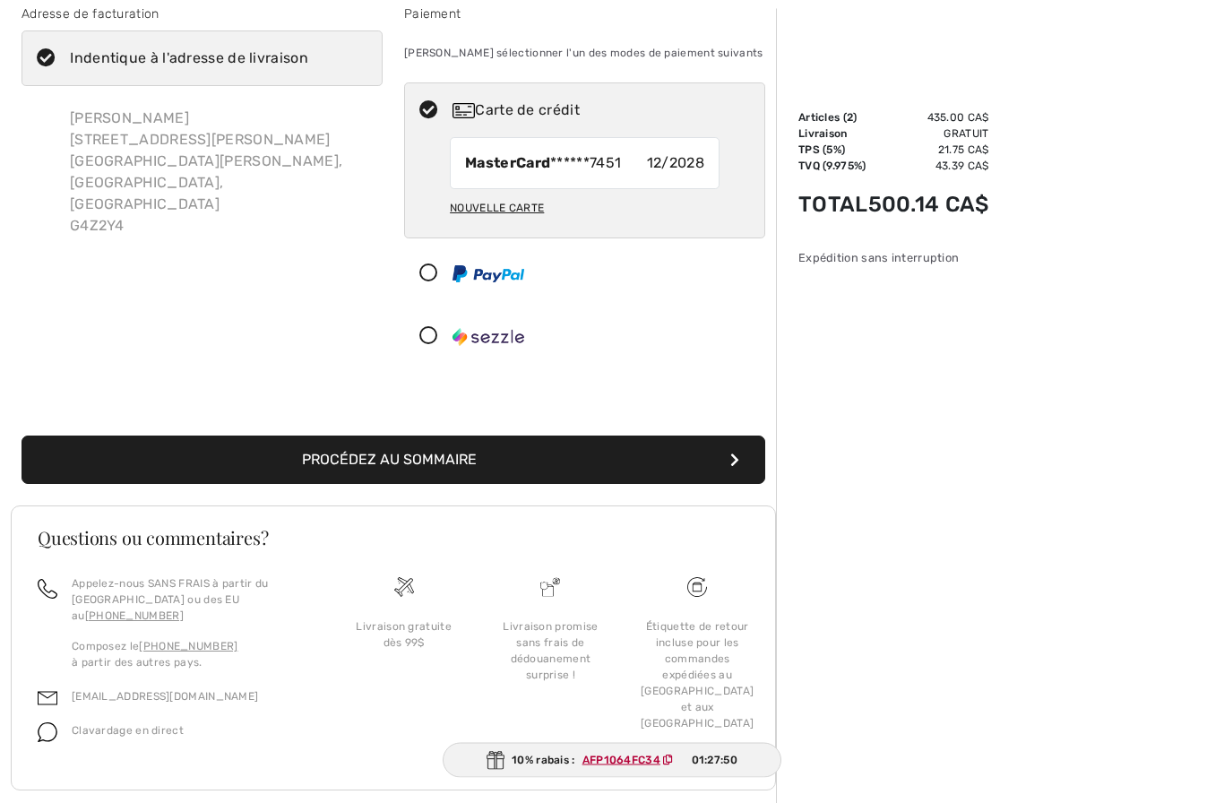
scroll to position [121, 0]
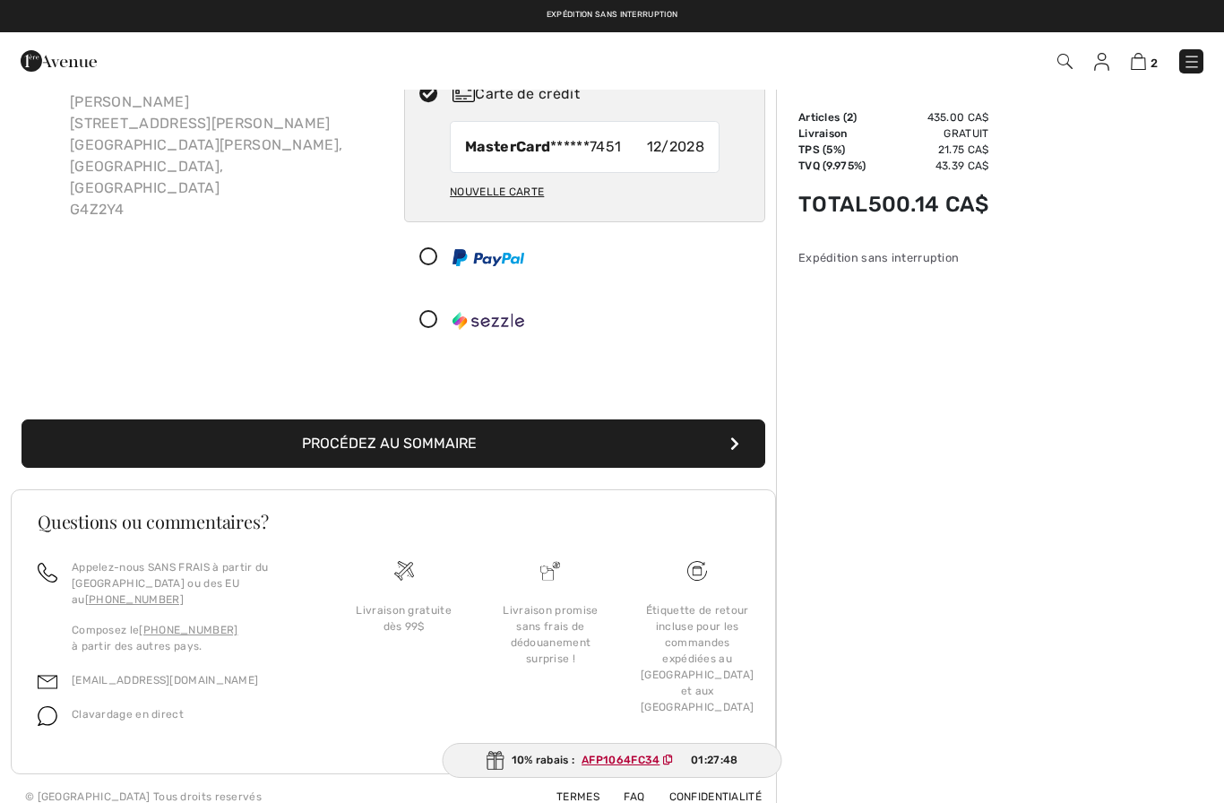
click at [417, 446] on button "Procédez au sommaire" at bounding box center [394, 443] width 744 height 48
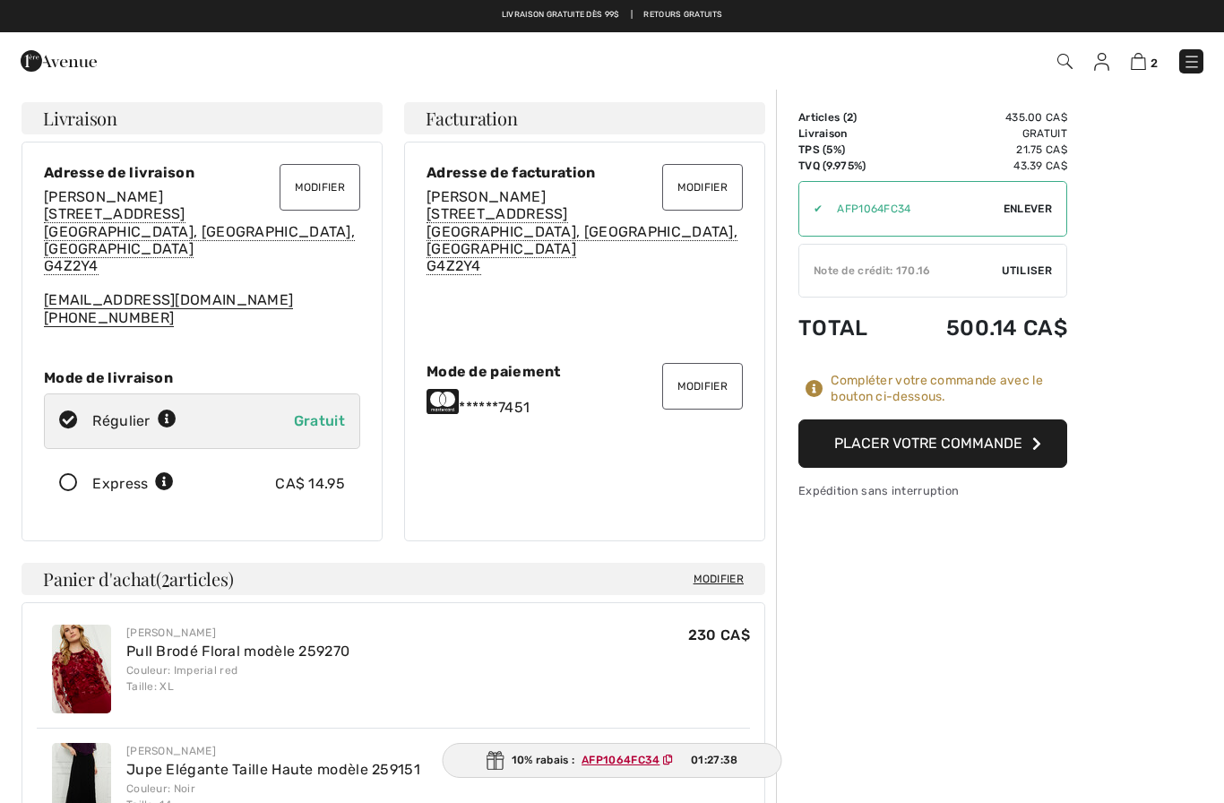
click at [1008, 445] on button "Placer votre commande" at bounding box center [933, 443] width 269 height 48
